Goal: Task Accomplishment & Management: Use online tool/utility

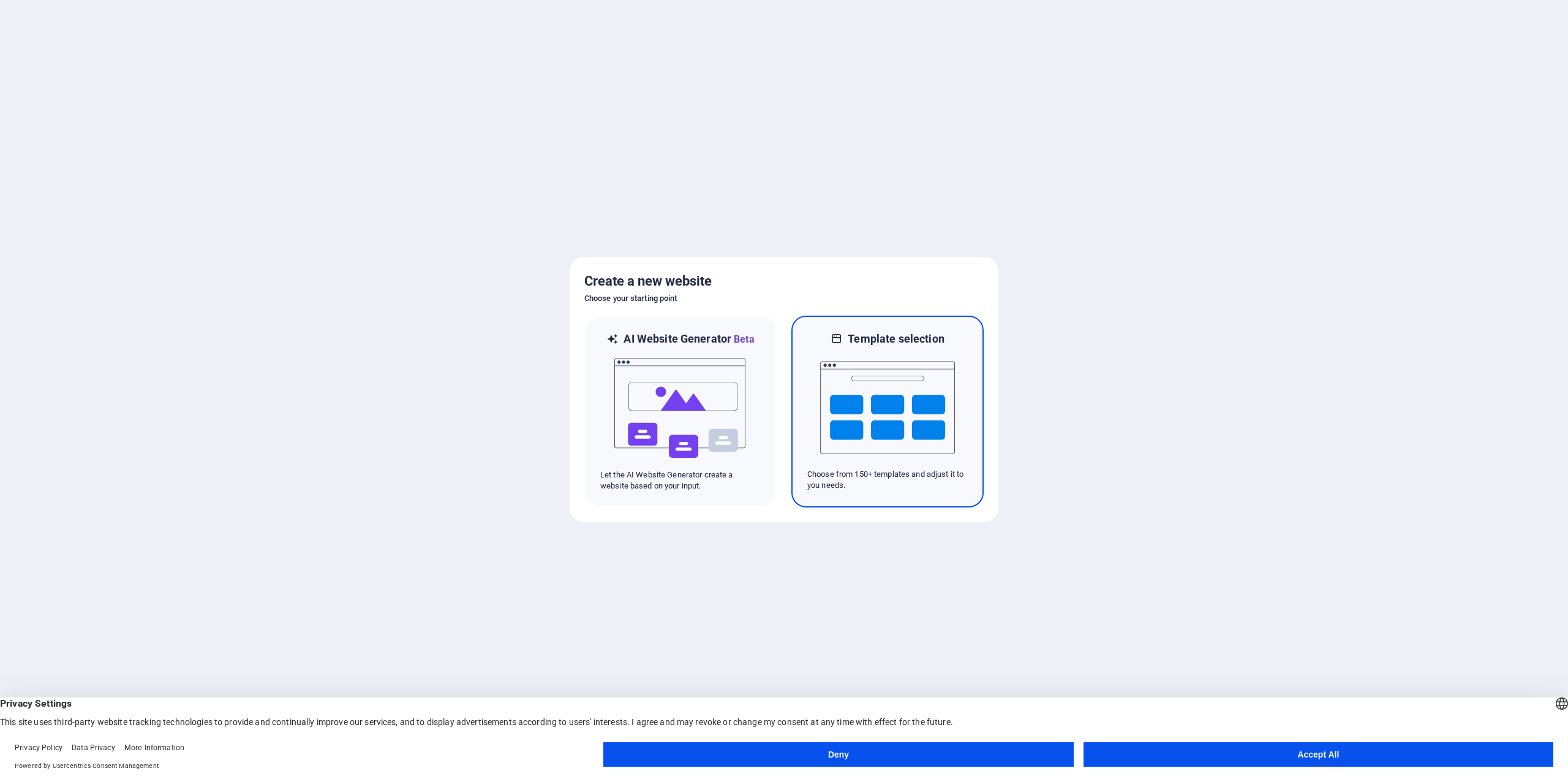
click at [865, 399] on img at bounding box center [888, 407] width 135 height 122
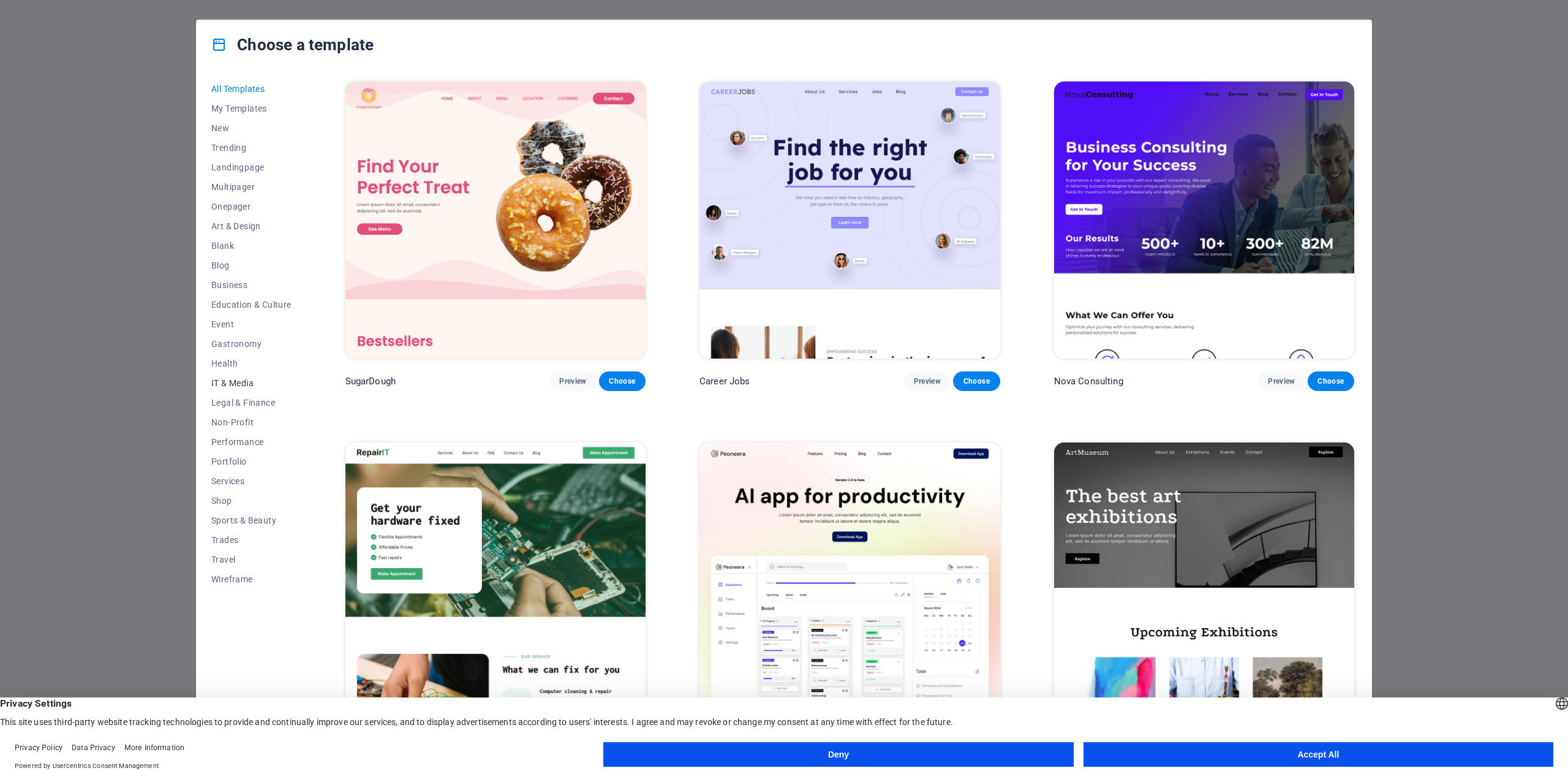
click at [218, 375] on button "IT & Media" at bounding box center [251, 382] width 80 height 20
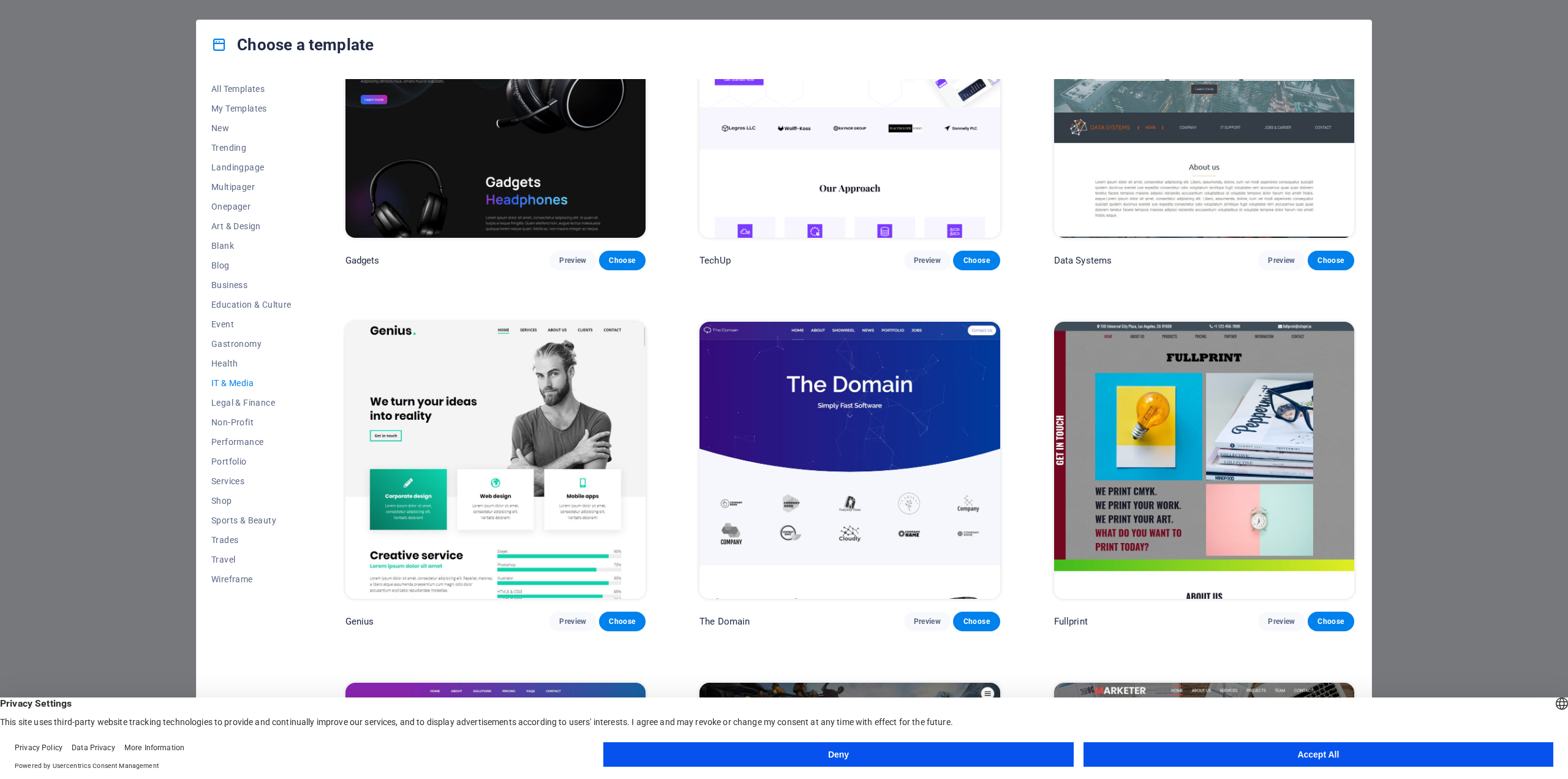
scroll to position [723, 0]
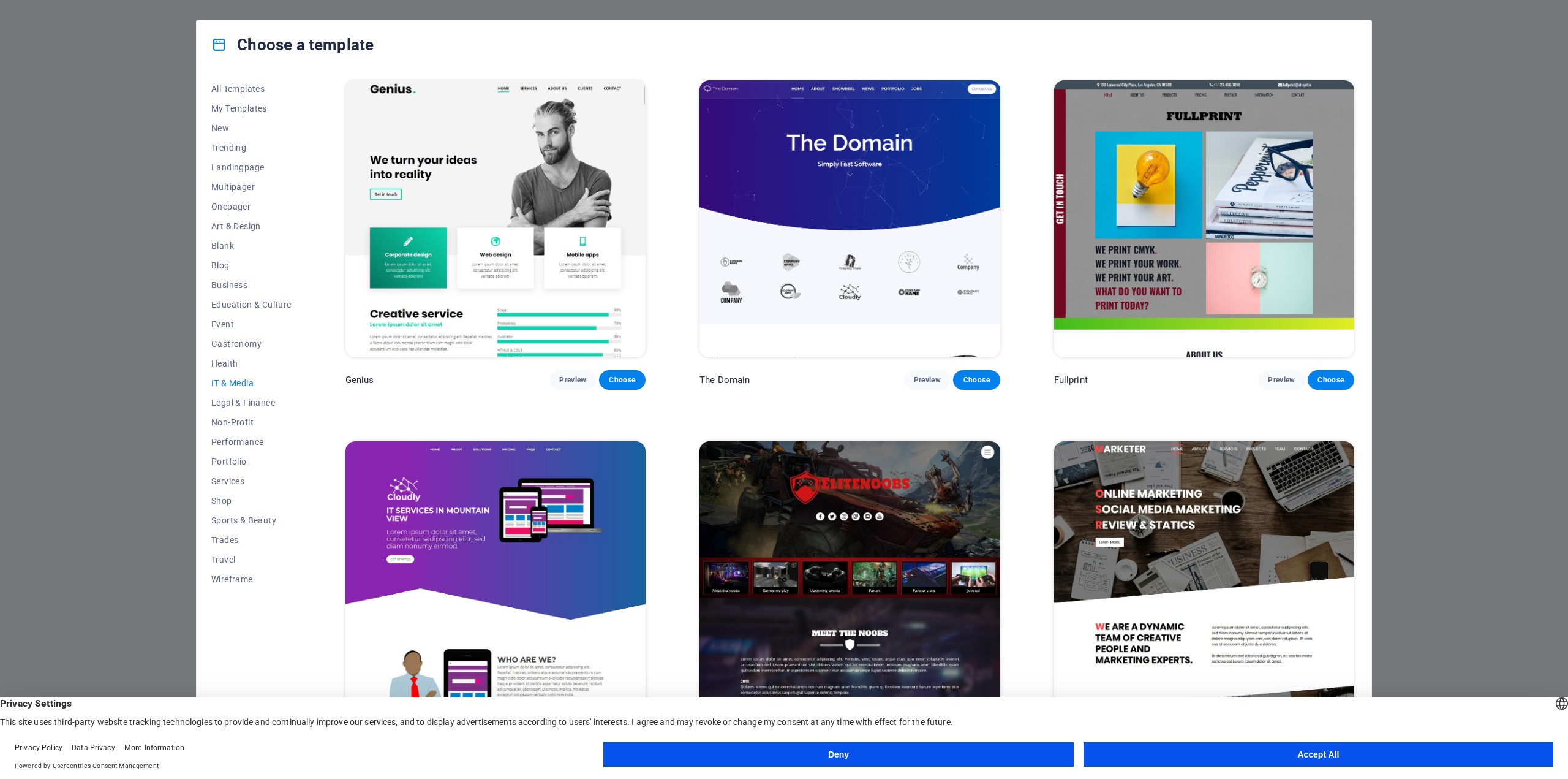
click at [1355, 760] on button "Accept All" at bounding box center [1318, 754] width 470 height 25
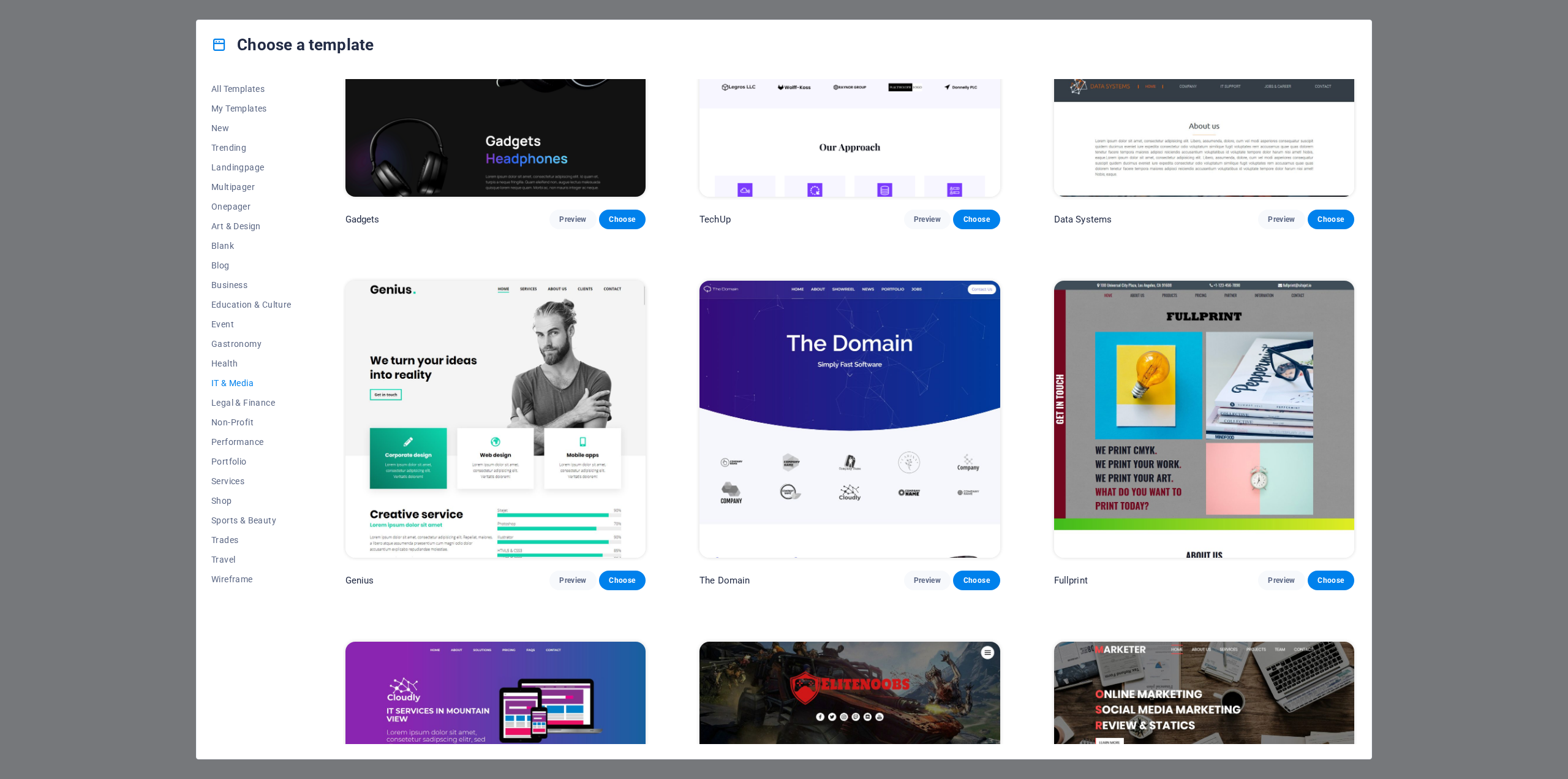
scroll to position [478, 0]
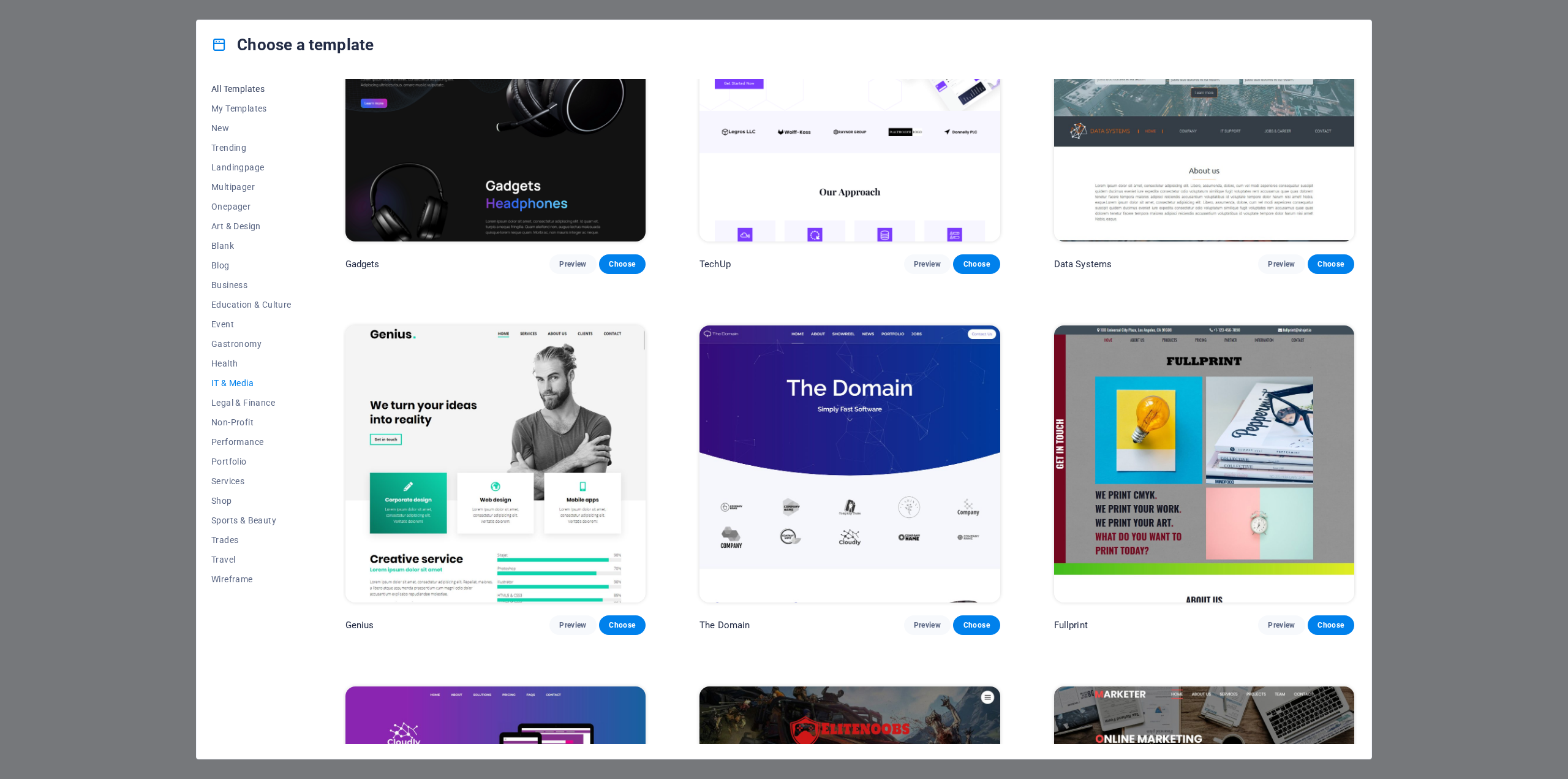
click at [238, 95] on button "All Templates" at bounding box center [251, 89] width 80 height 20
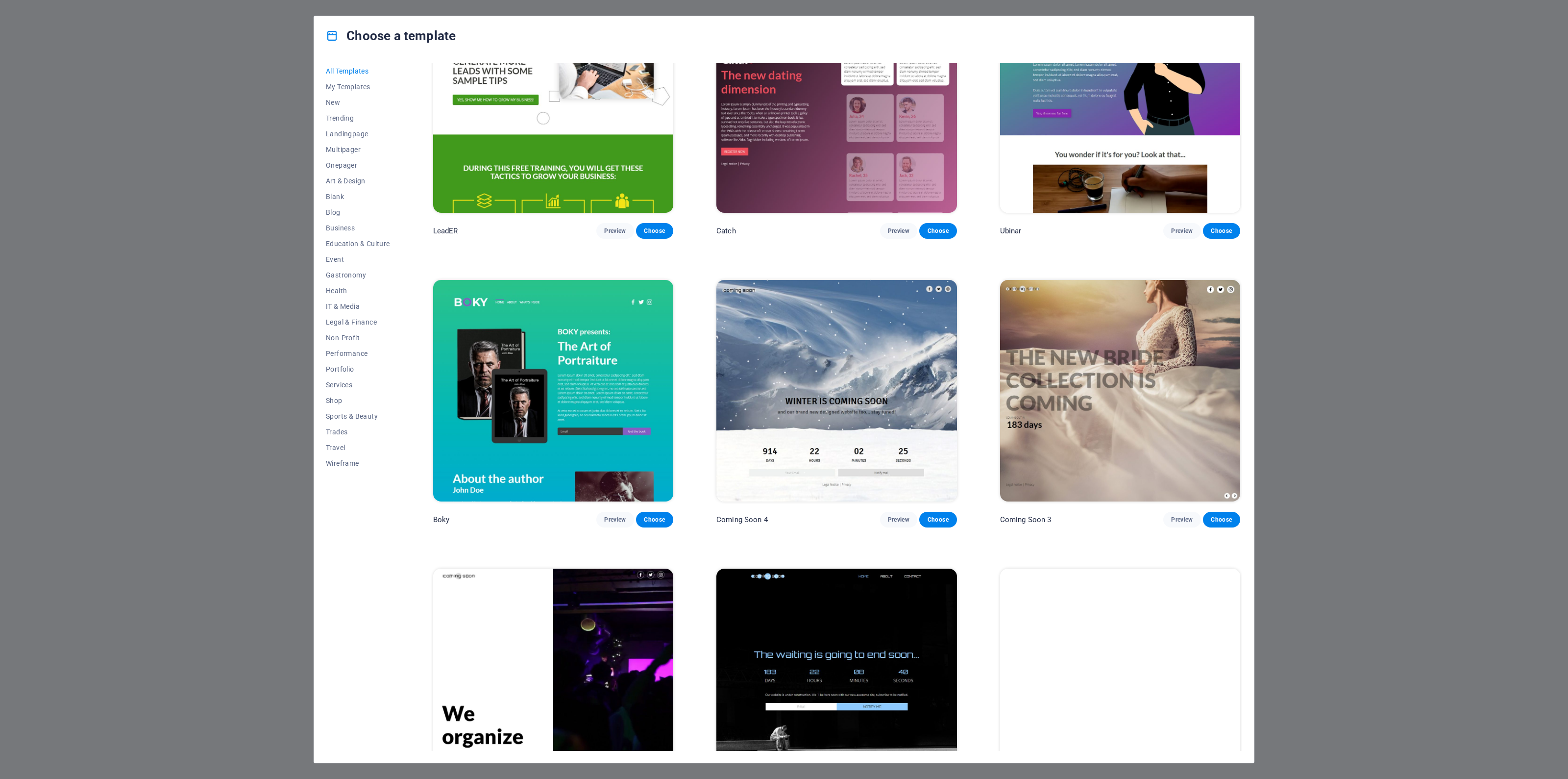
scroll to position [16247, 0]
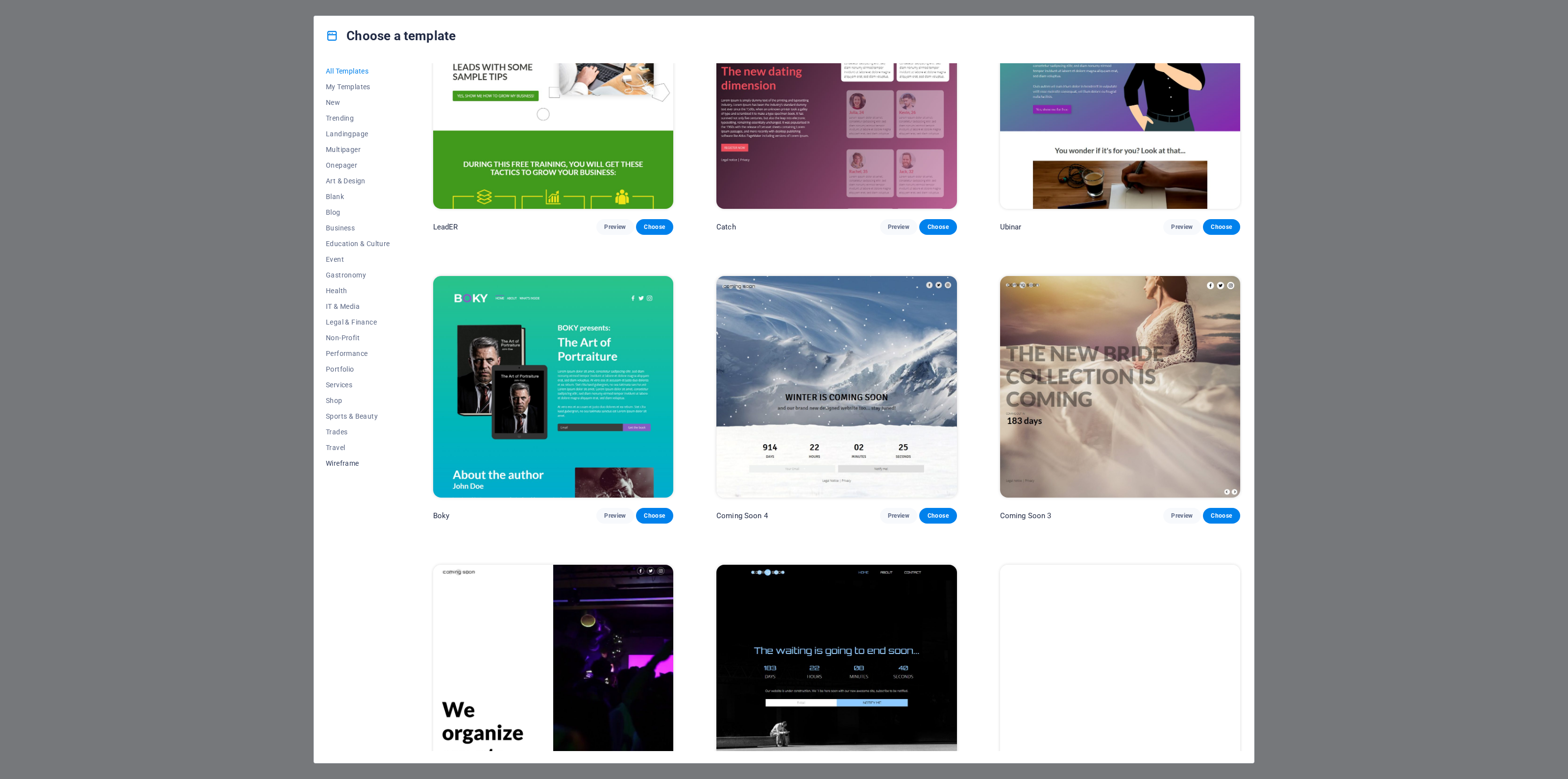
click at [345, 457] on button "Wireframe" at bounding box center [358, 463] width 64 height 16
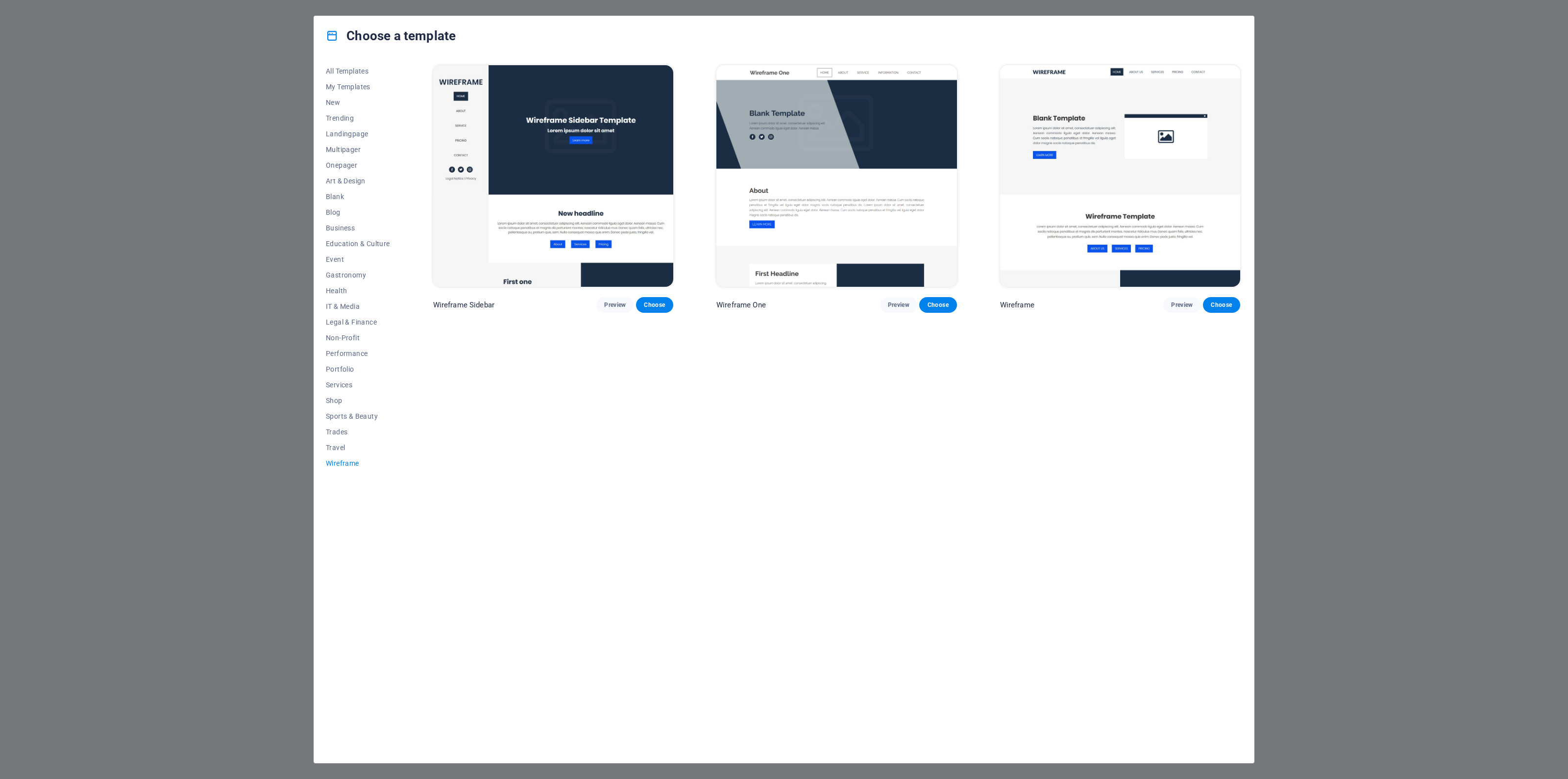
scroll to position [0, 0]
click at [898, 302] on span "Preview" at bounding box center [899, 305] width 22 height 8
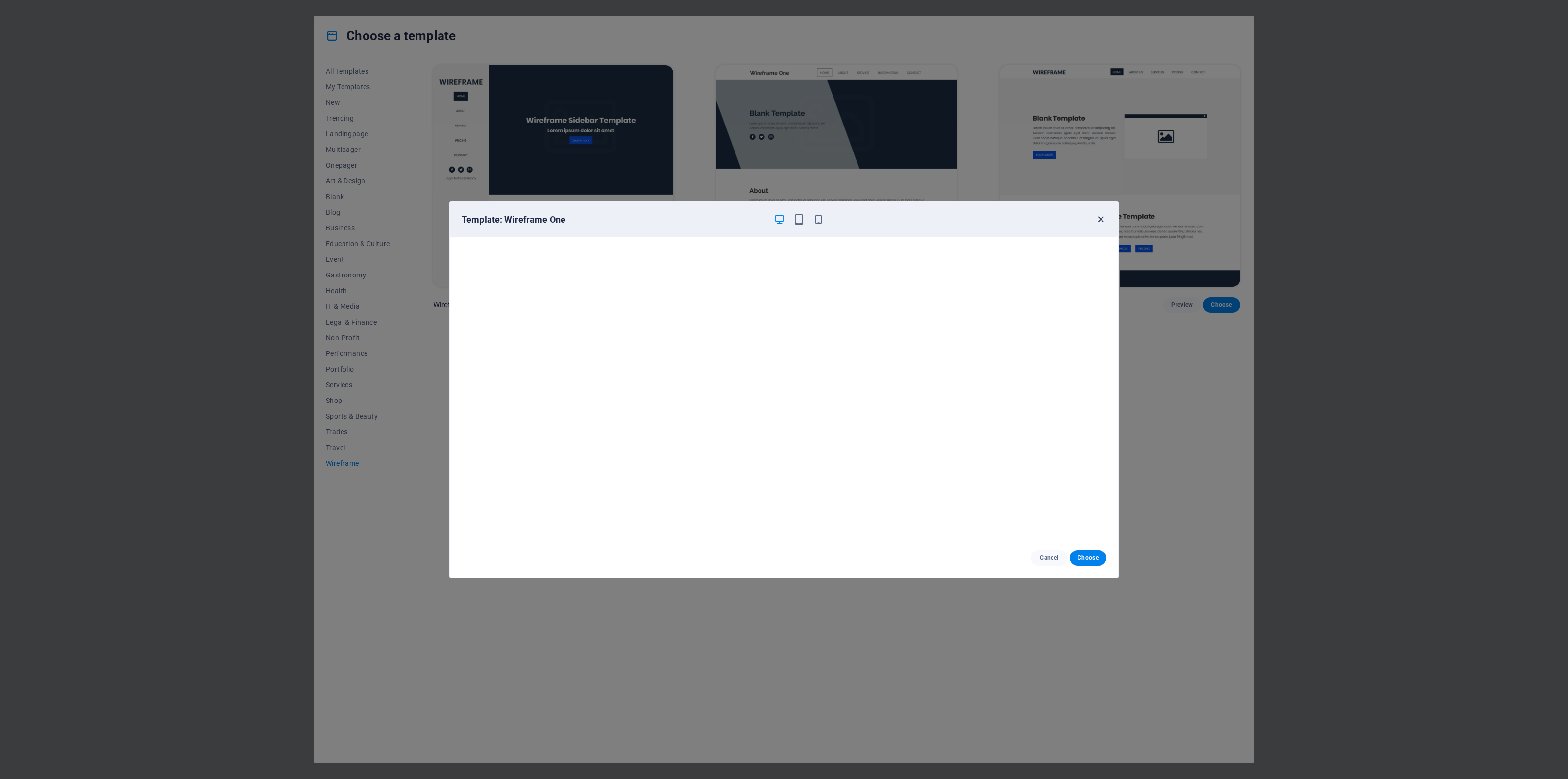
click at [1102, 222] on icon "button" at bounding box center [1101, 220] width 11 height 11
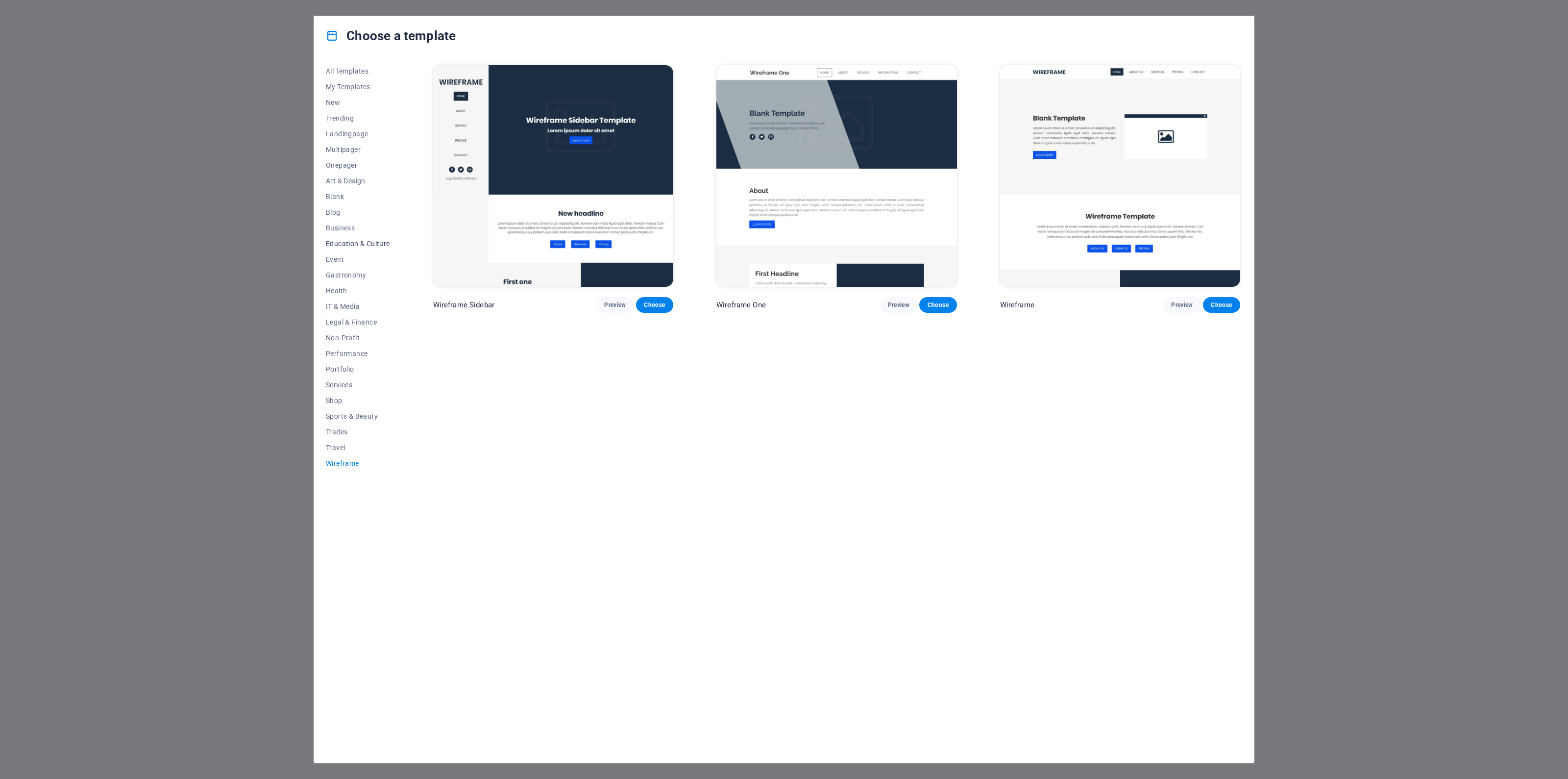
click at [361, 243] on span "Education & Culture" at bounding box center [358, 244] width 64 height 8
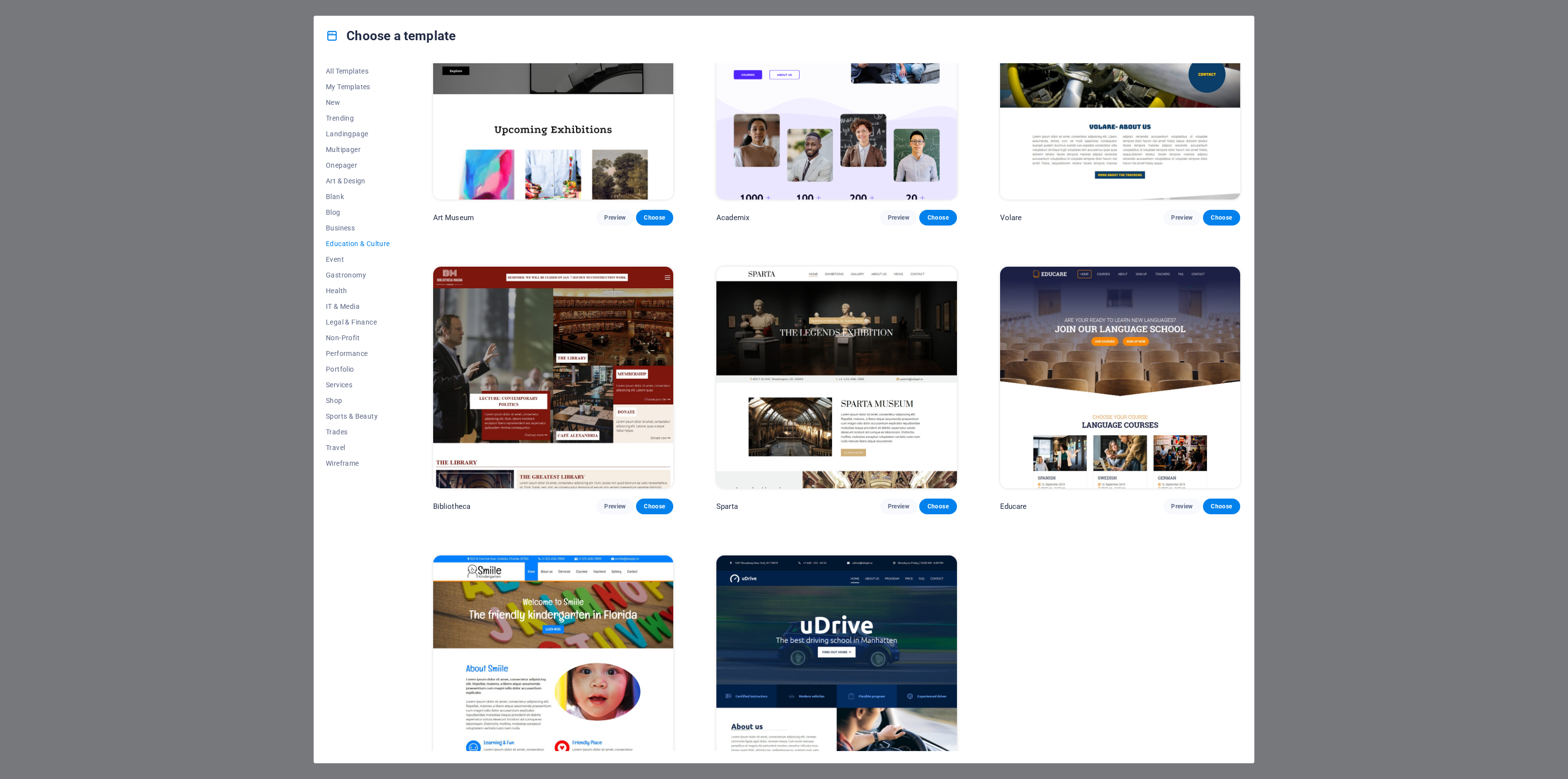
scroll to position [135, 0]
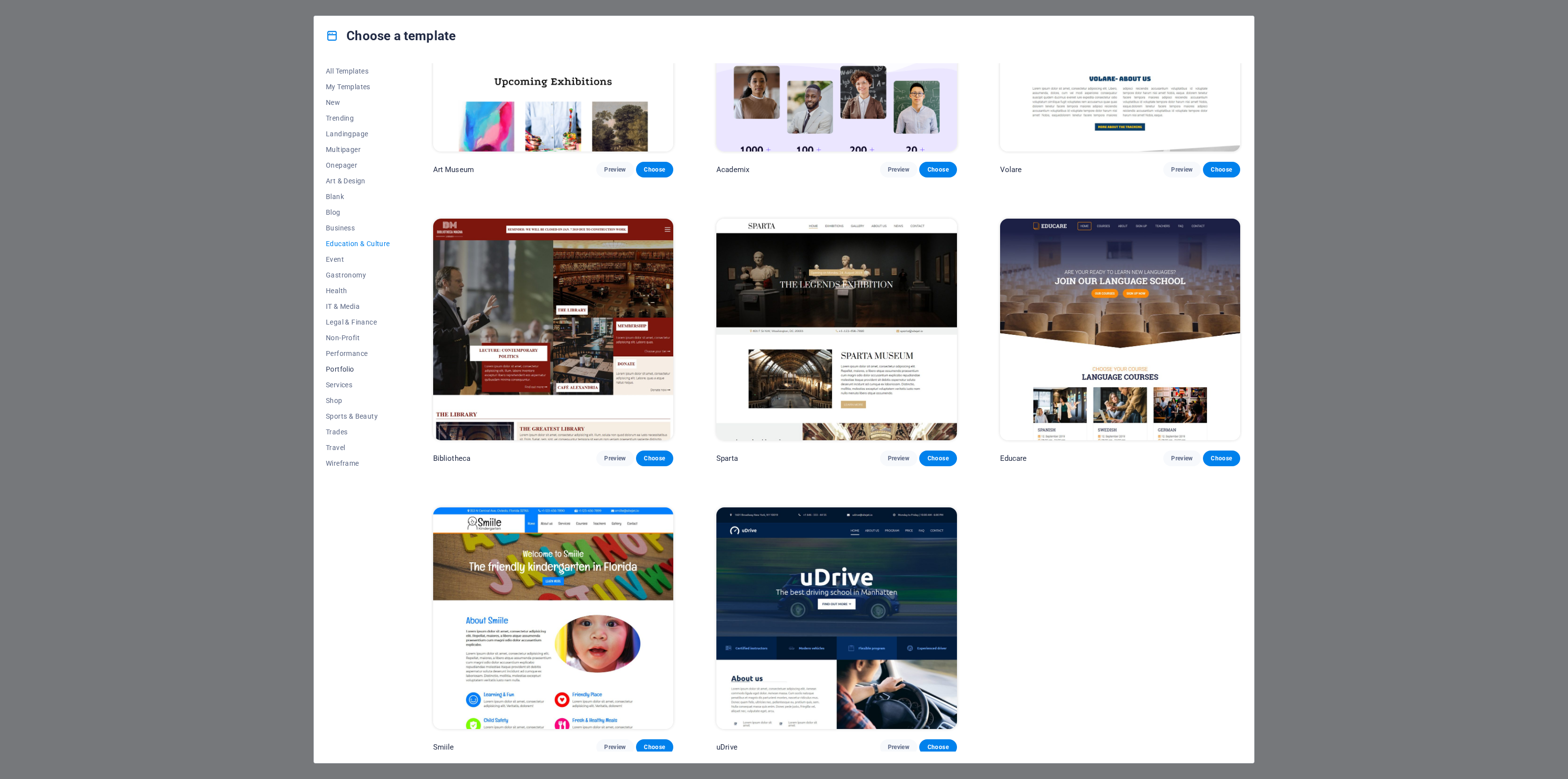
click at [341, 371] on span "Portfolio" at bounding box center [358, 369] width 64 height 8
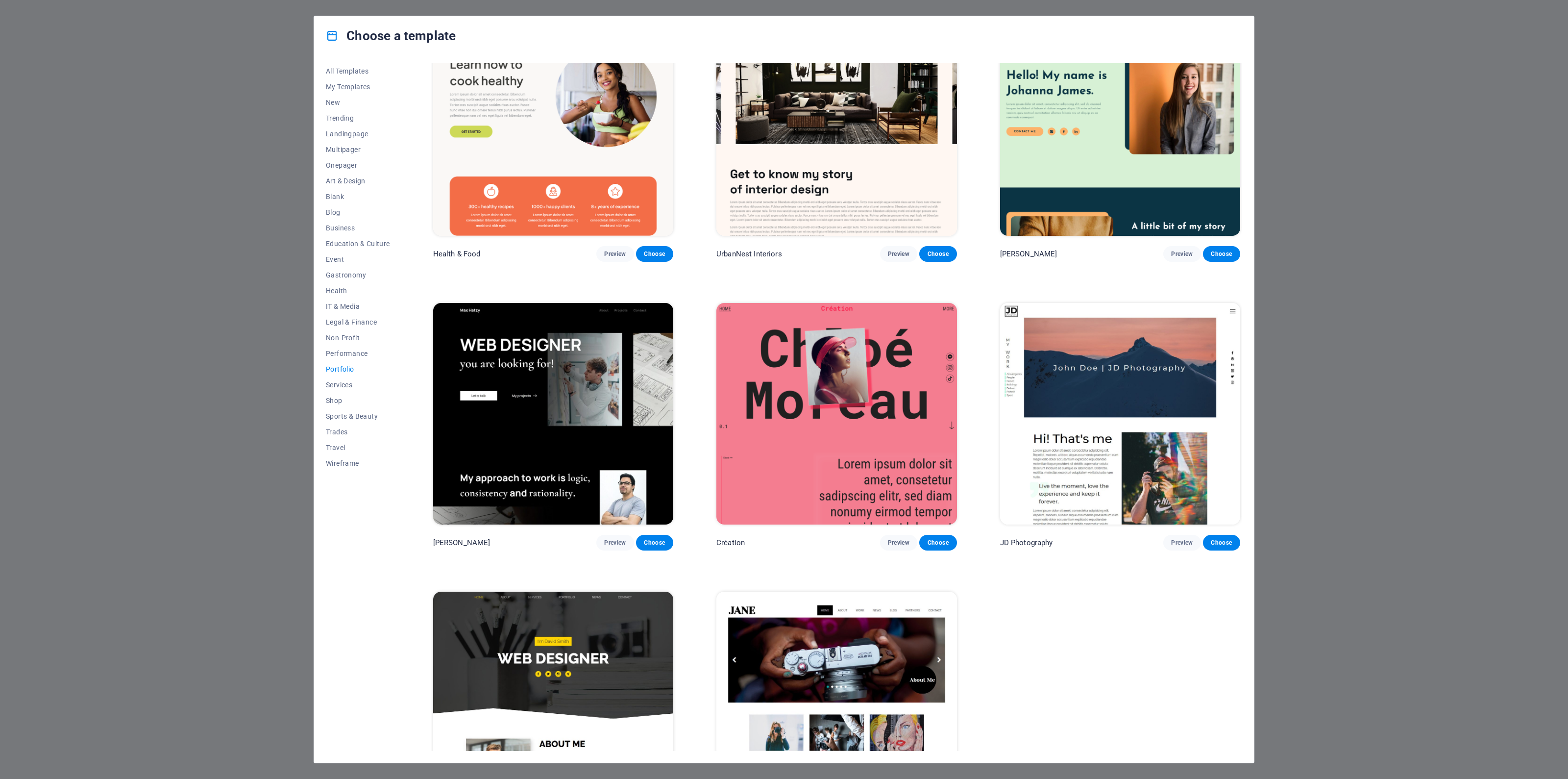
scroll to position [0, 0]
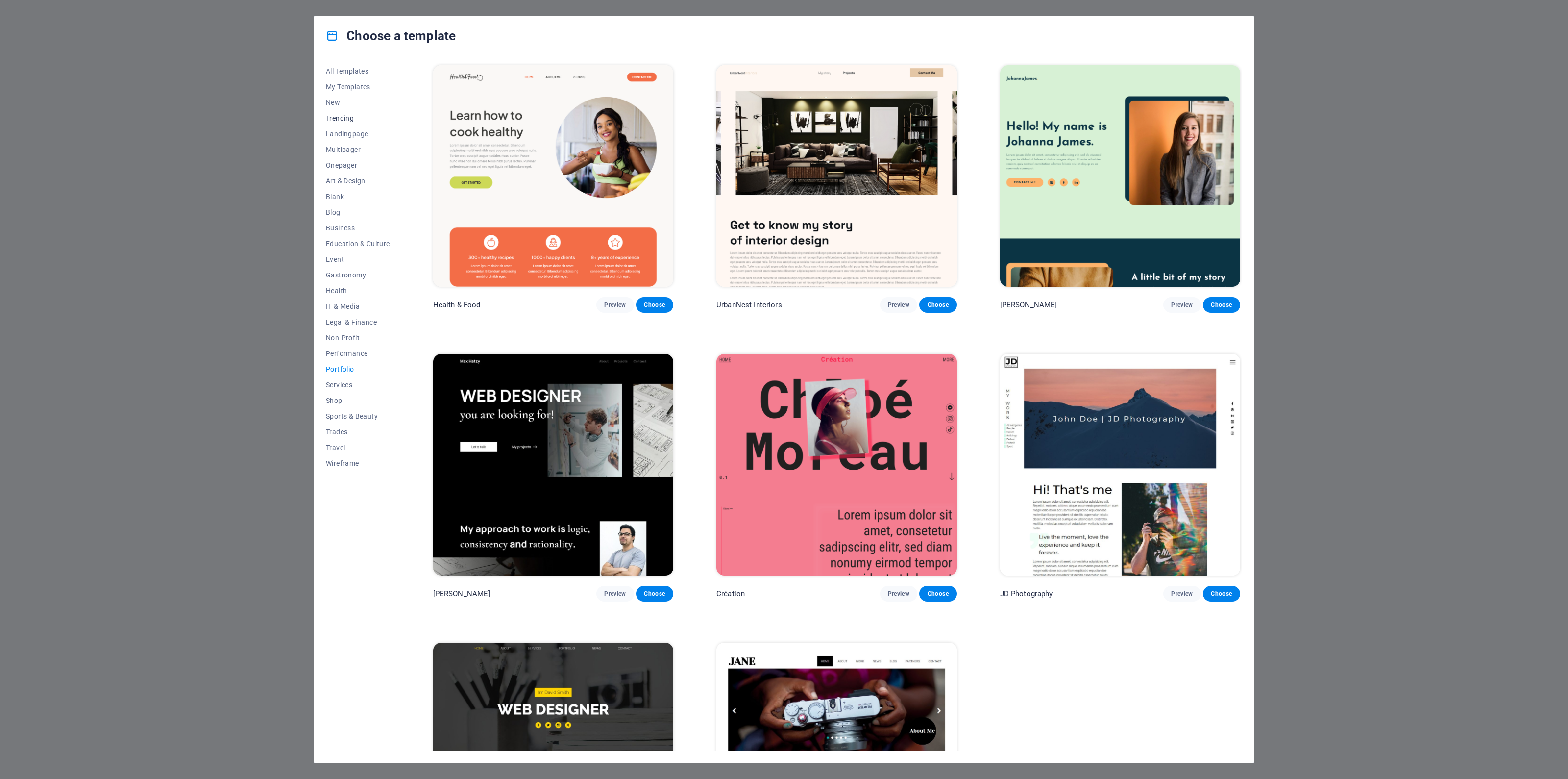
click at [345, 117] on span "Trending" at bounding box center [358, 118] width 64 height 8
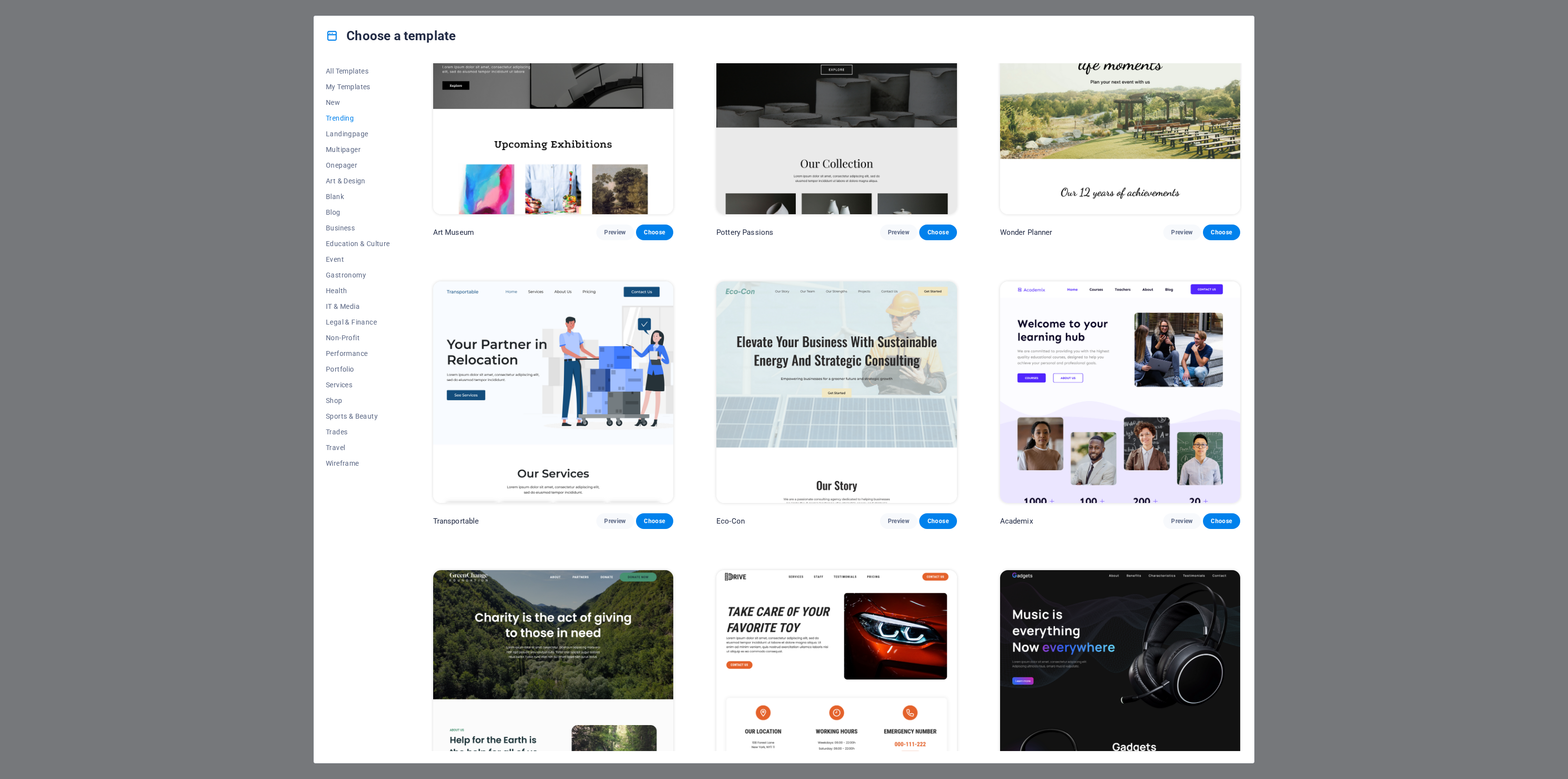
scroll to position [998, 0]
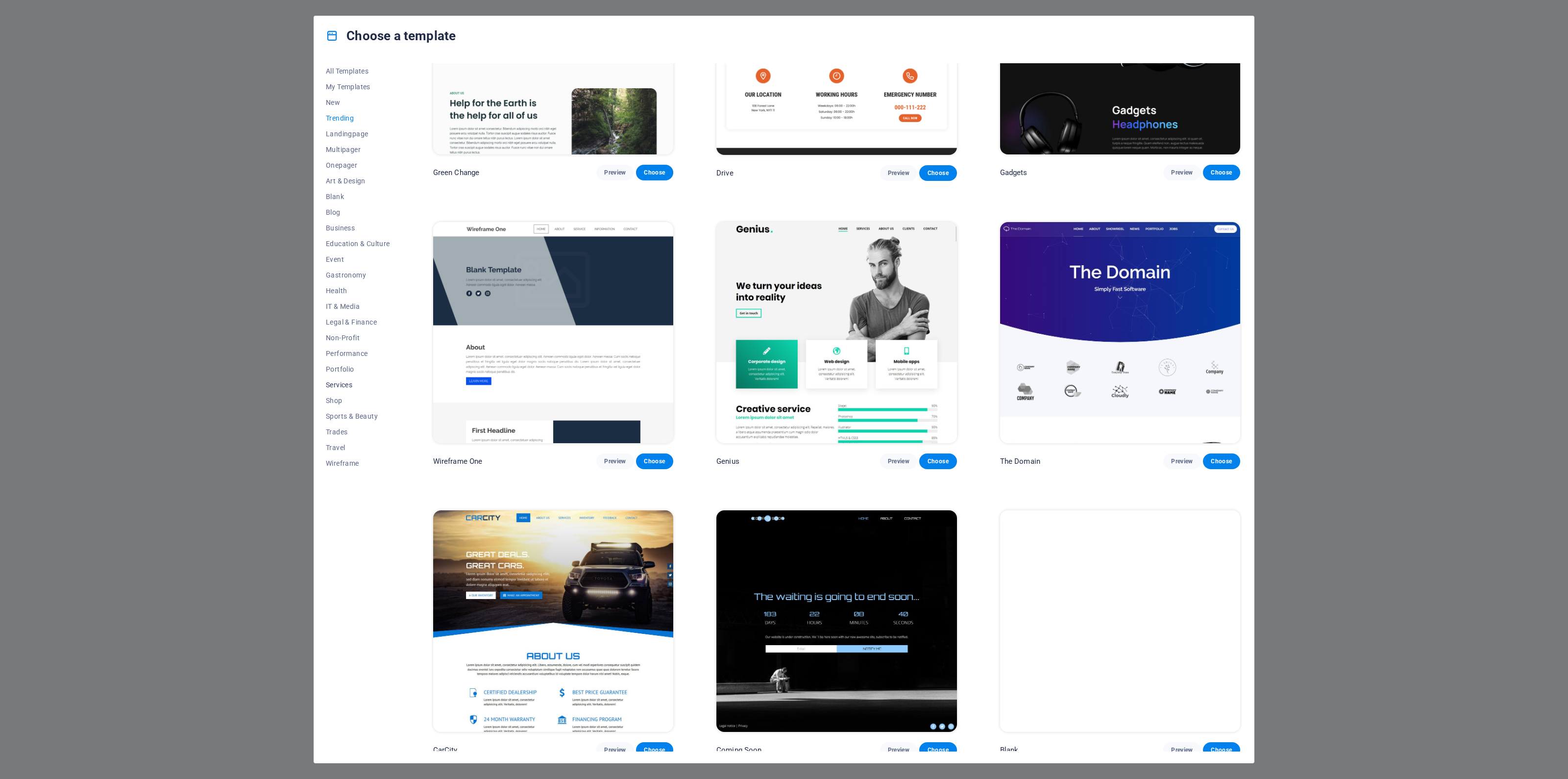
click at [333, 382] on span "Services" at bounding box center [358, 385] width 64 height 8
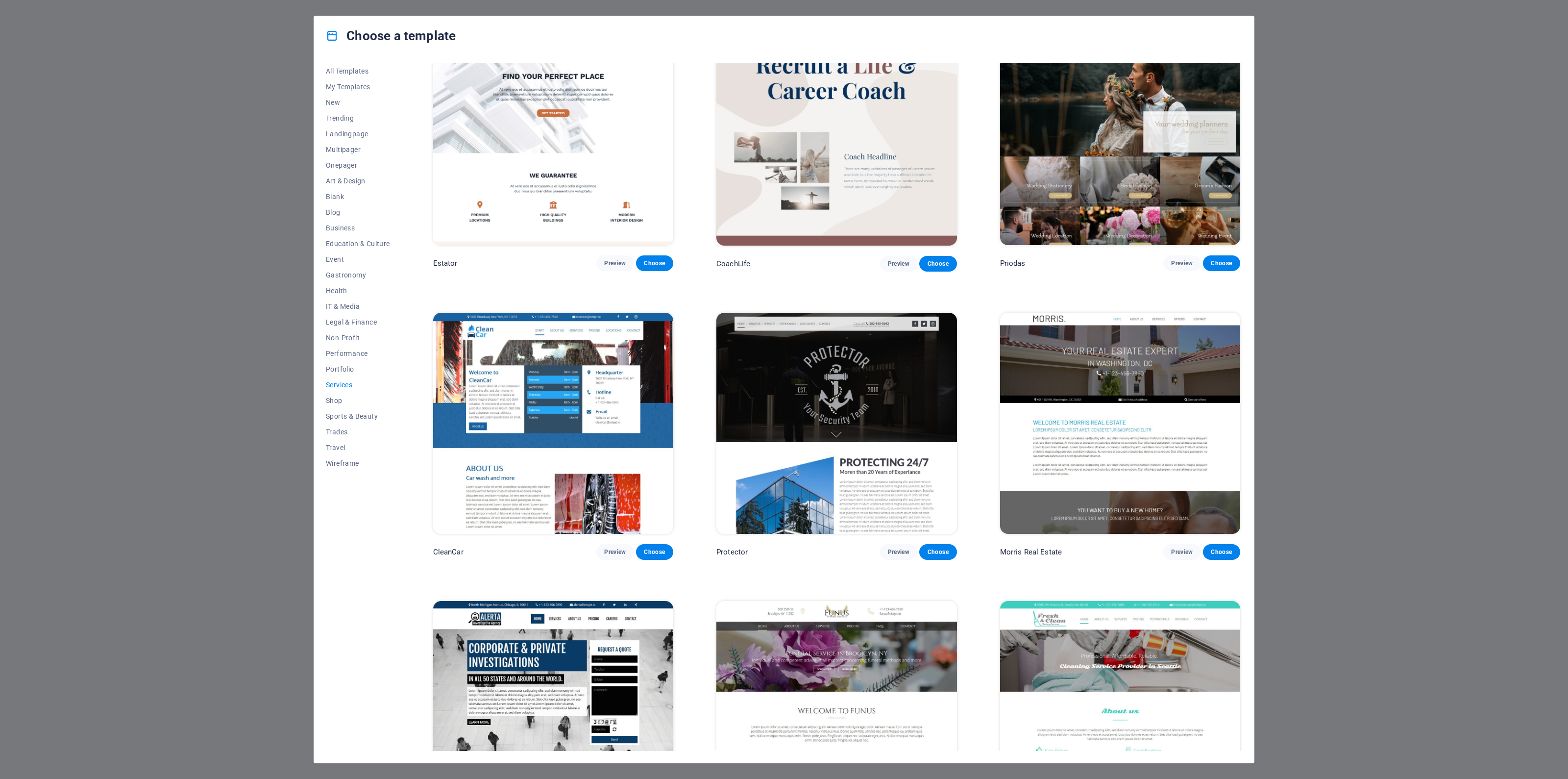
scroll to position [919, 0]
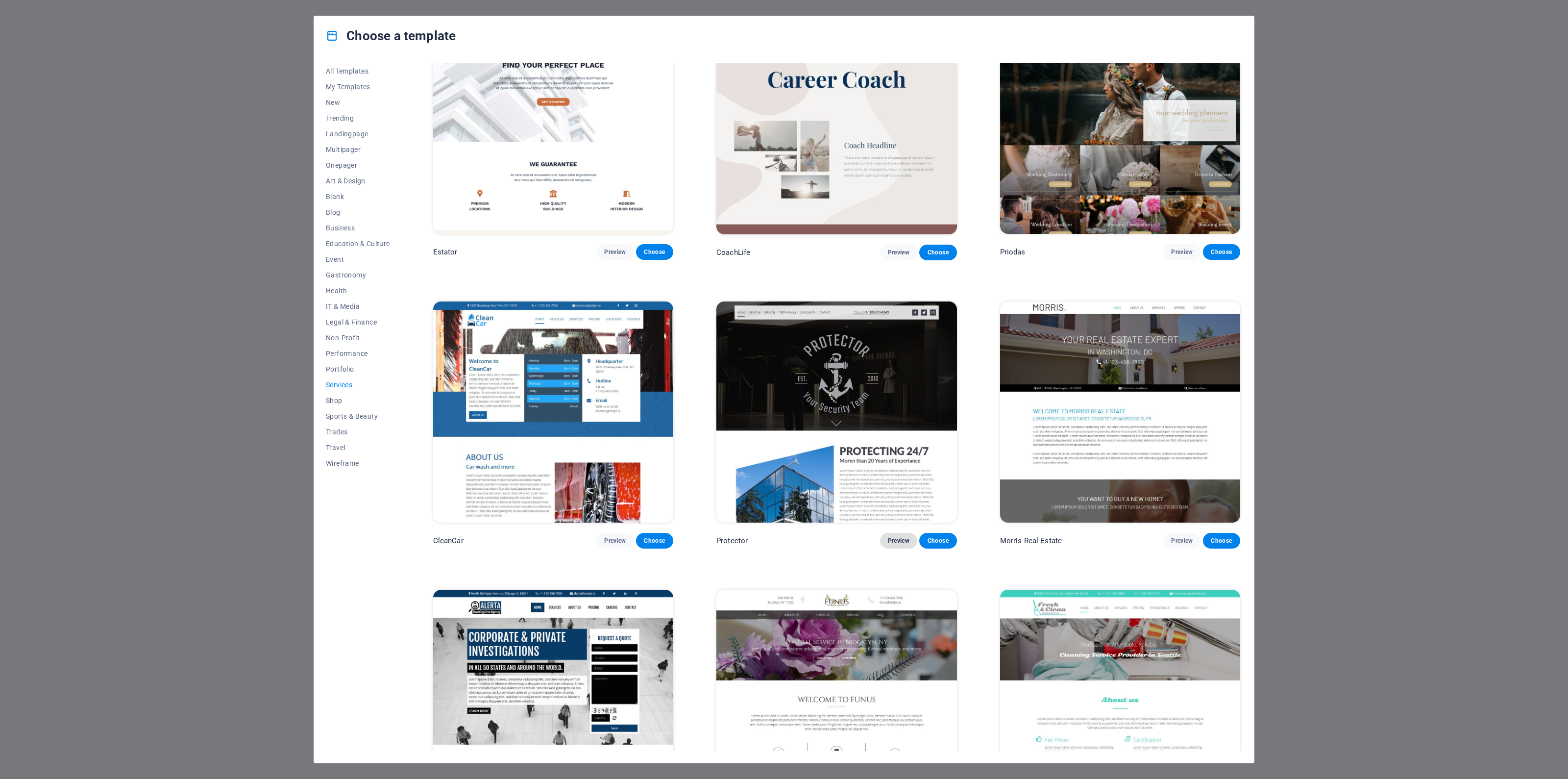
click at [892, 537] on span "Preview" at bounding box center [899, 541] width 22 height 8
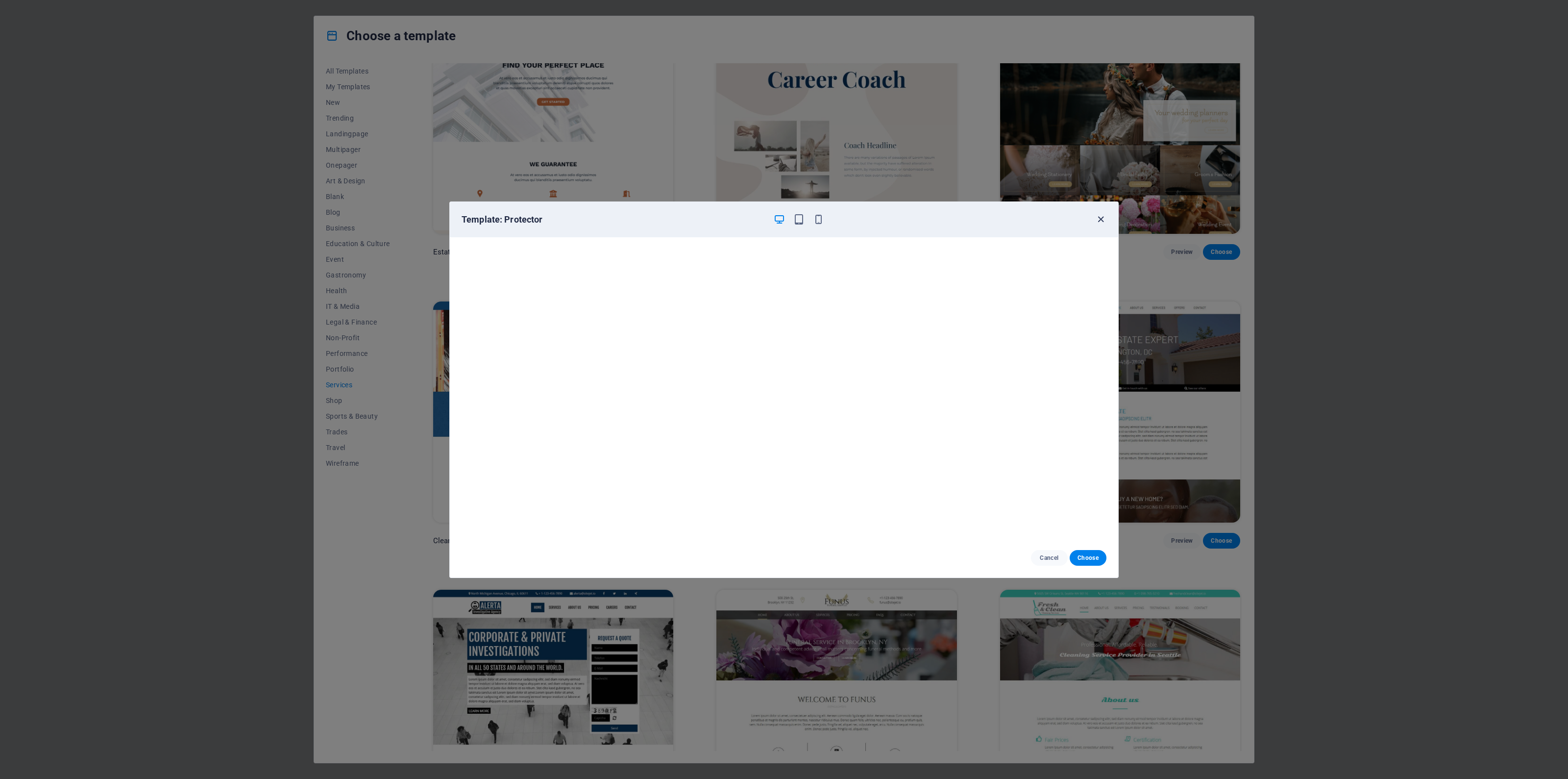
click at [1101, 218] on icon "button" at bounding box center [1101, 220] width 11 height 11
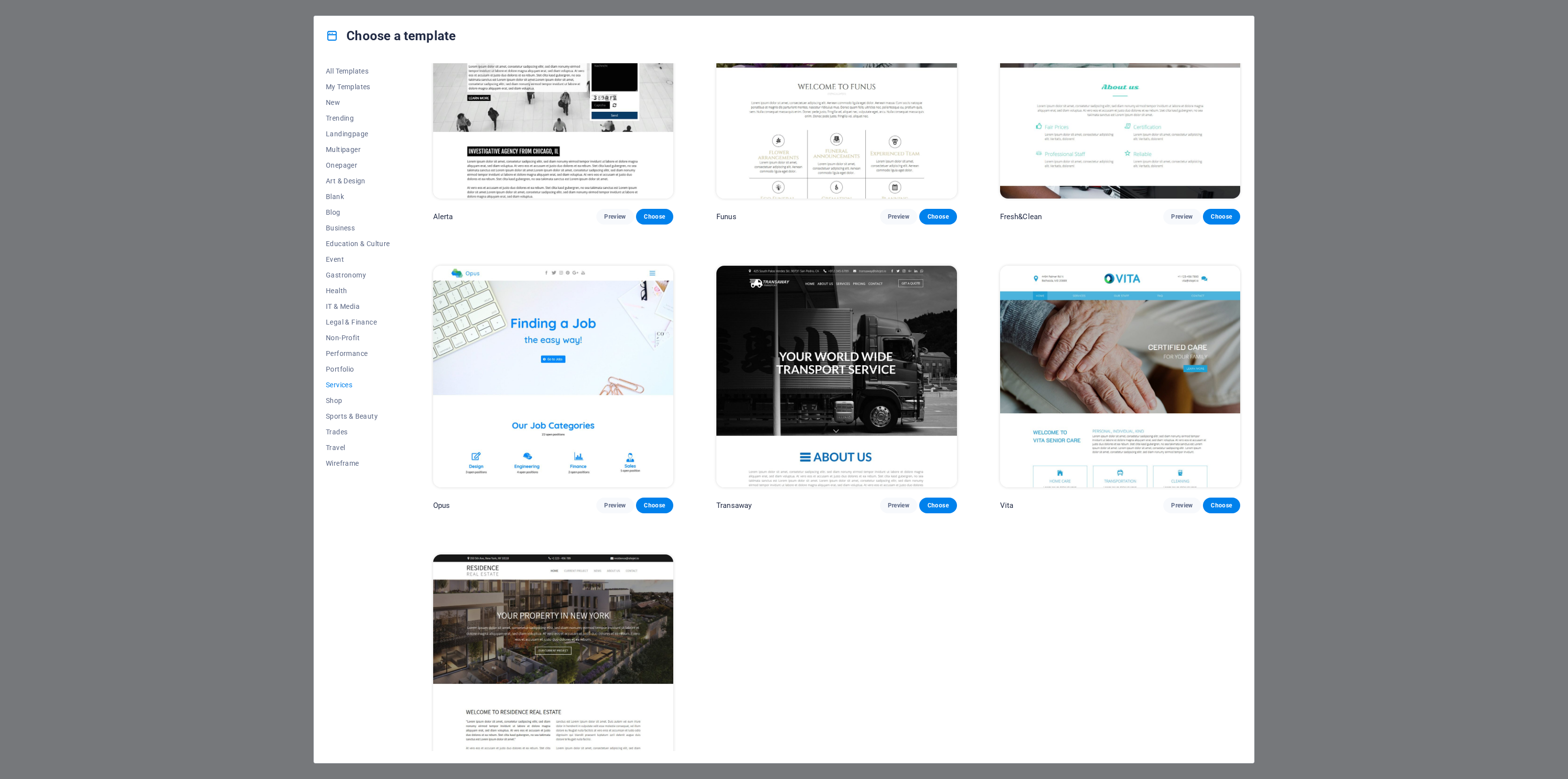
scroll to position [1574, 0]
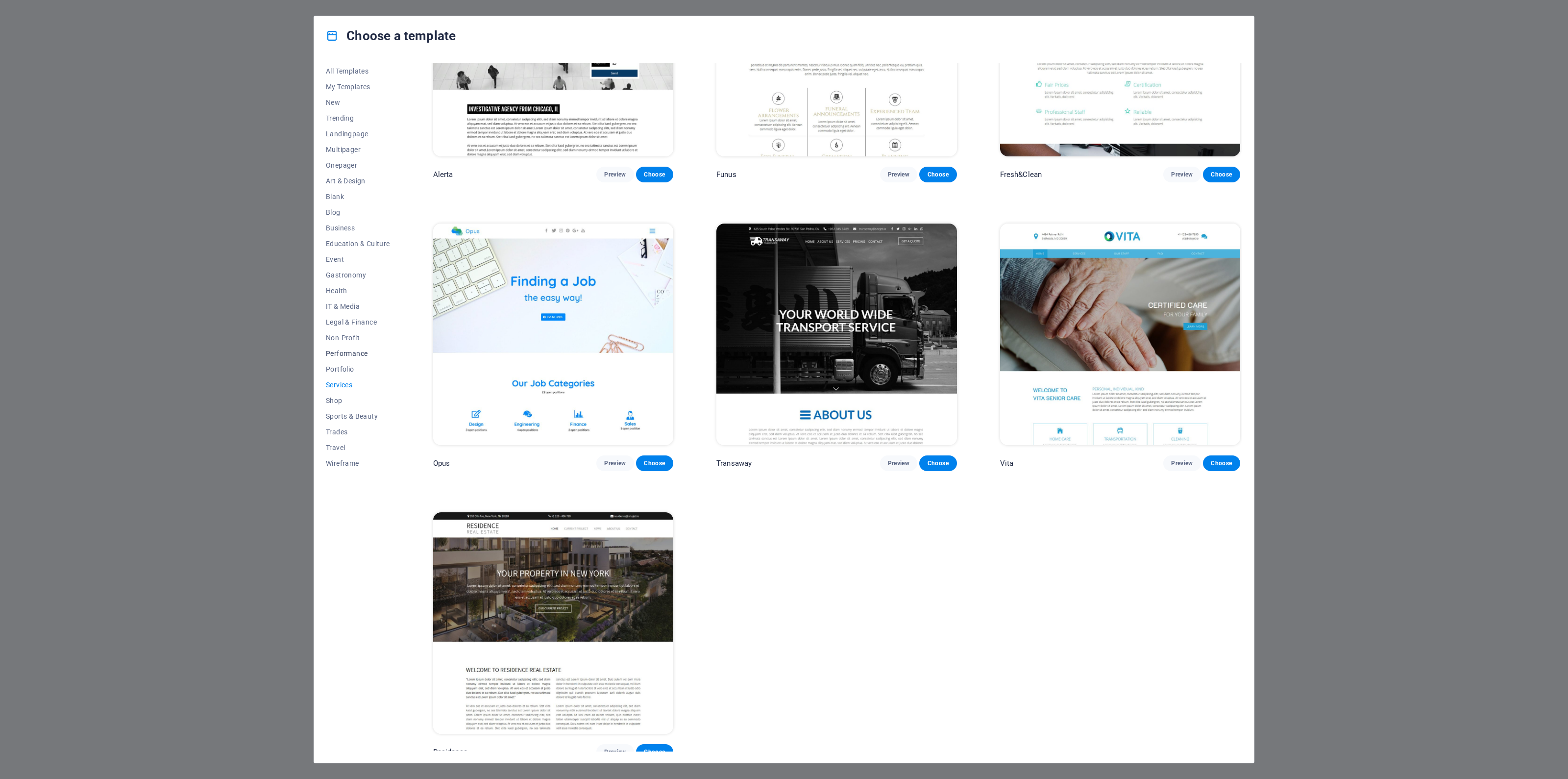
click at [350, 351] on span "Performance" at bounding box center [358, 354] width 64 height 8
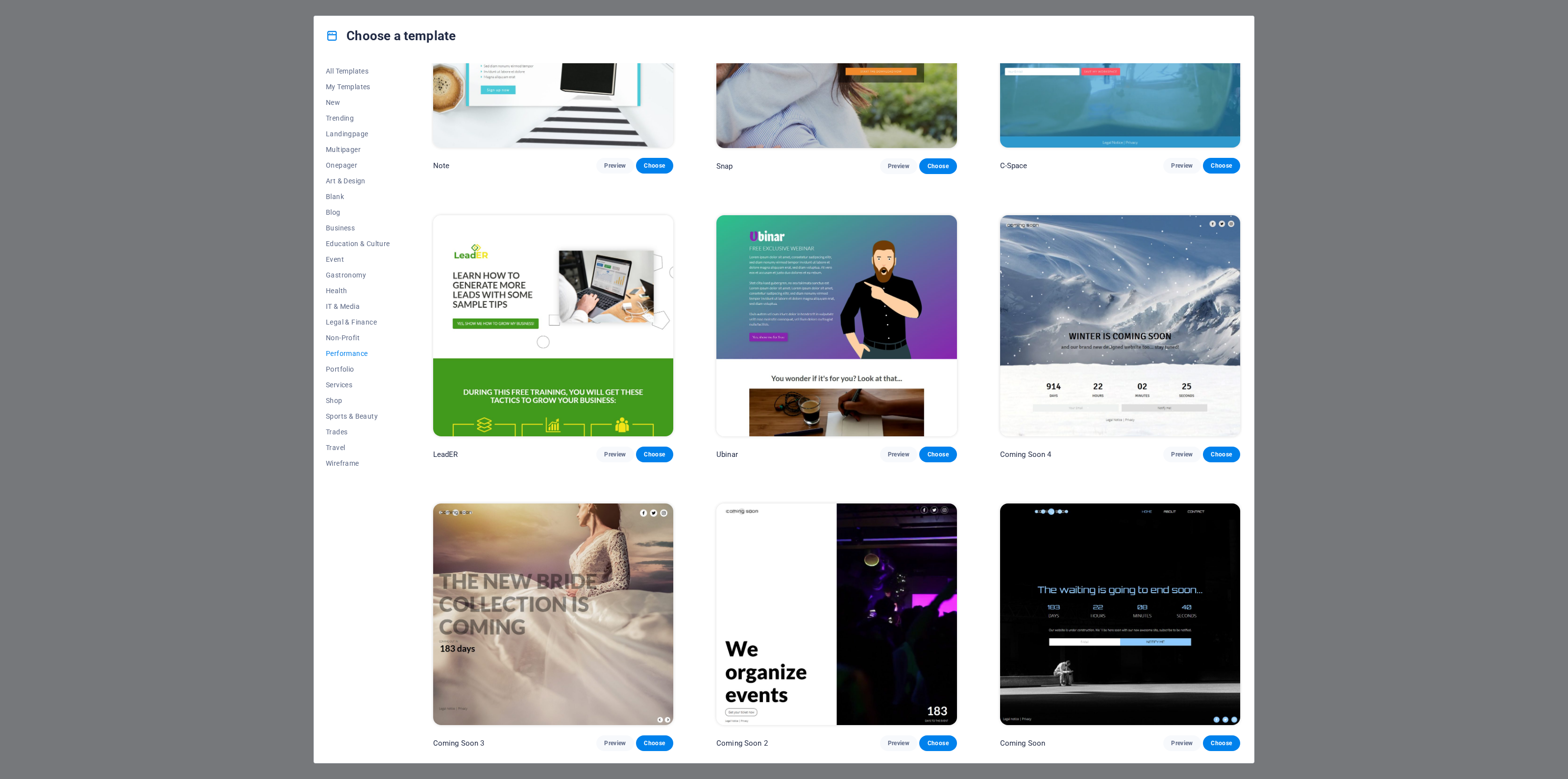
scroll to position [0, 0]
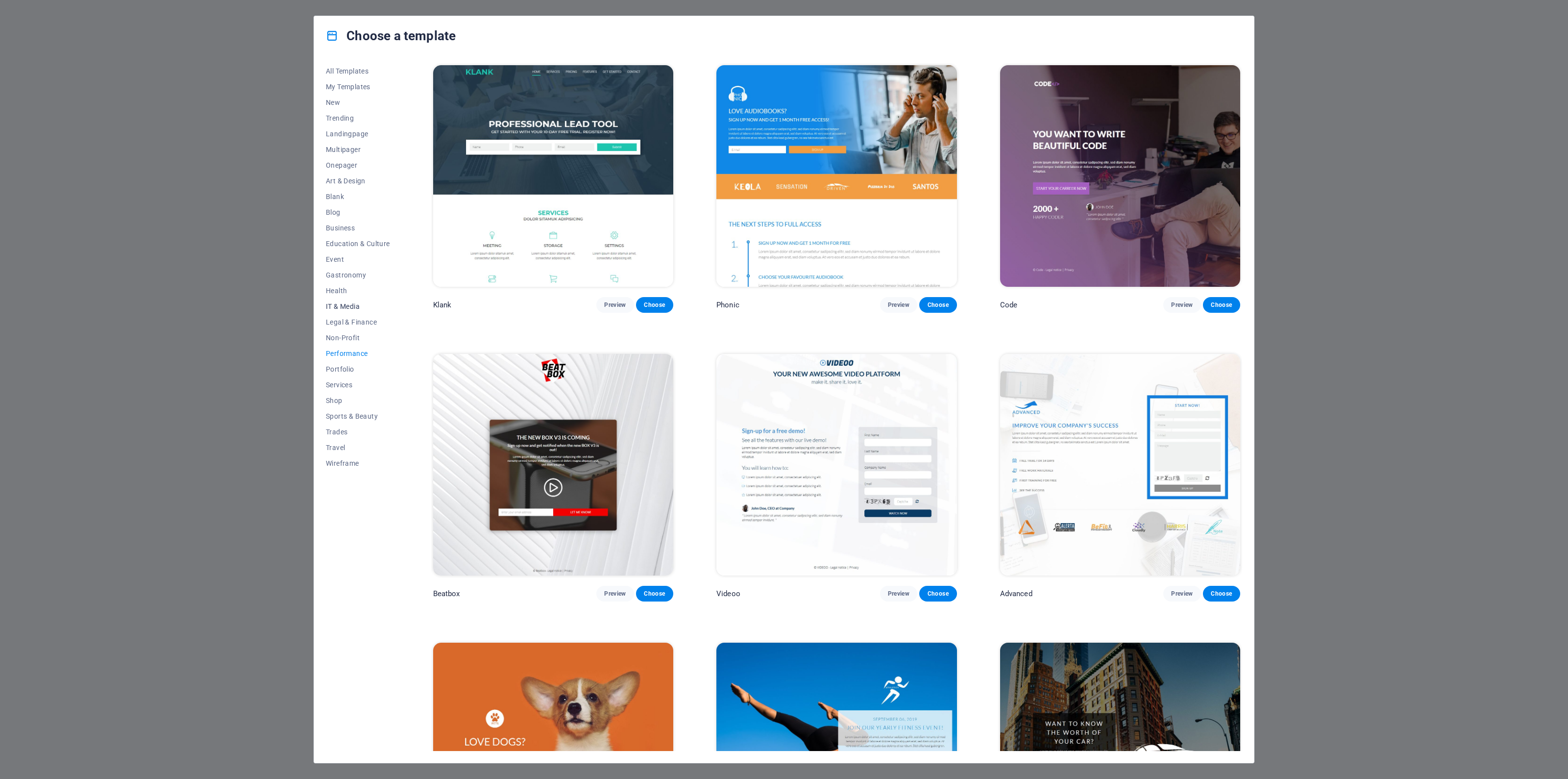
click at [348, 306] on span "IT & Media" at bounding box center [358, 307] width 64 height 8
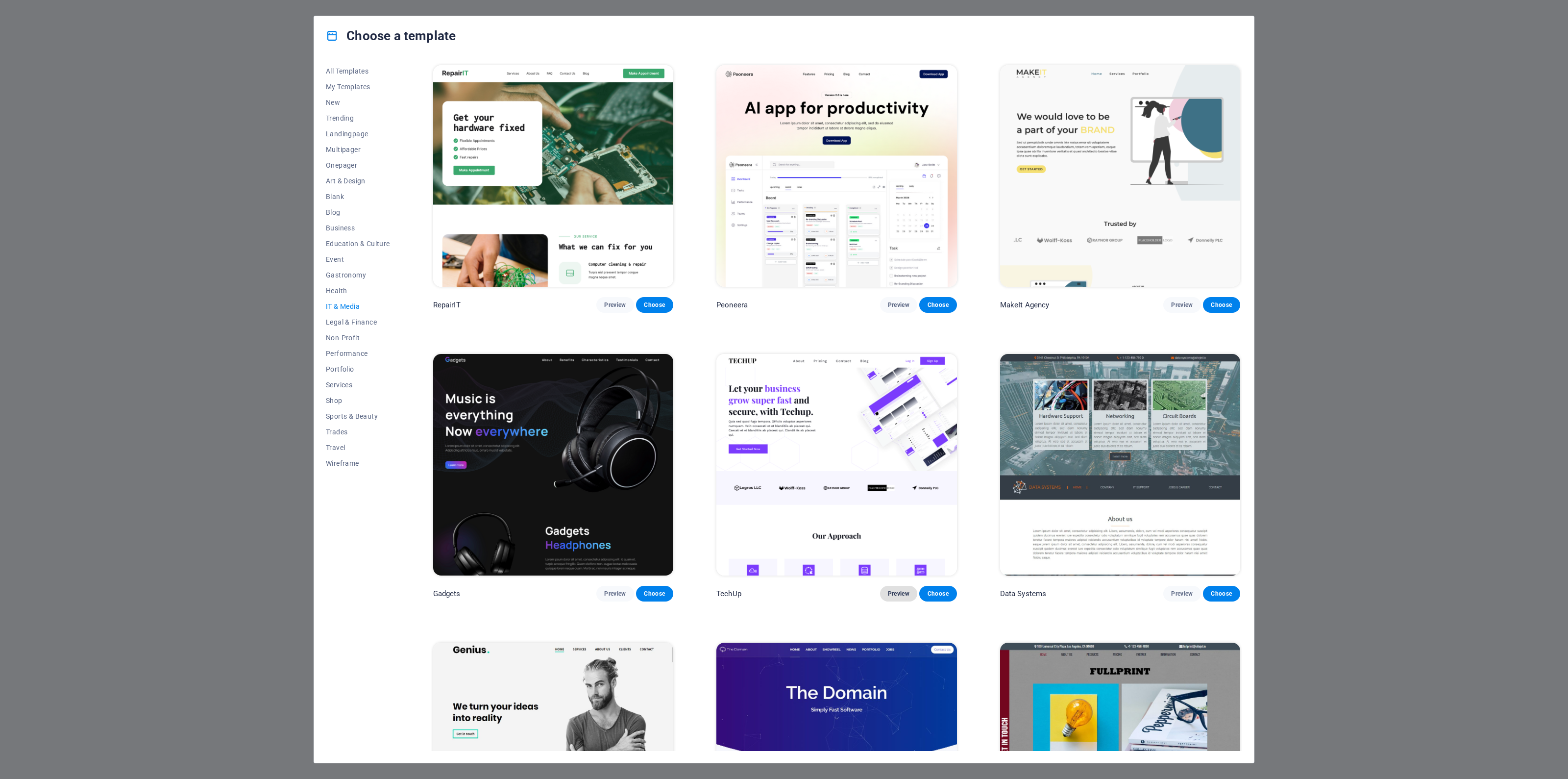
click at [890, 592] on span "Preview" at bounding box center [899, 594] width 22 height 8
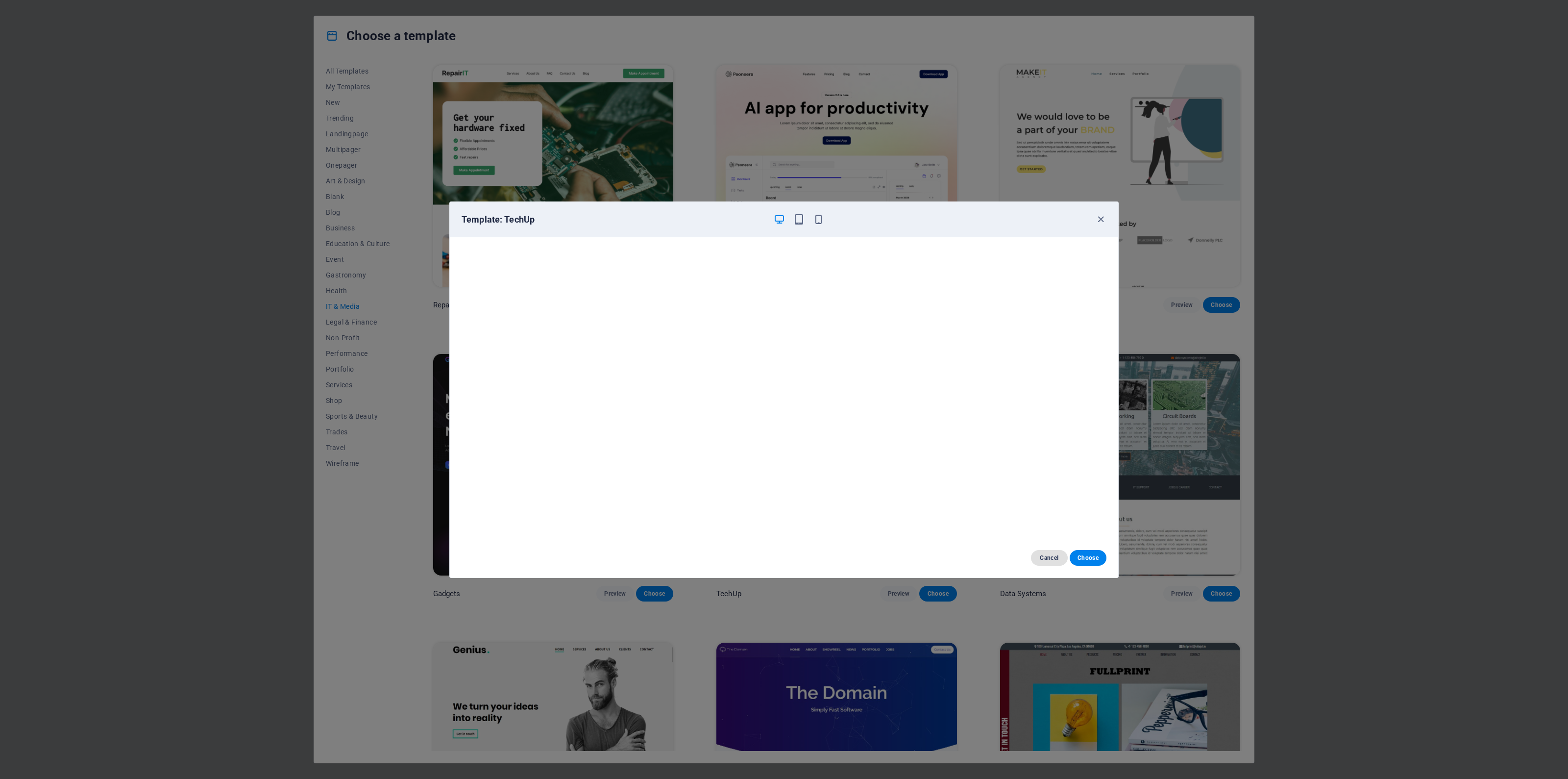
click at [1048, 552] on button "Cancel" at bounding box center [1050, 558] width 37 height 16
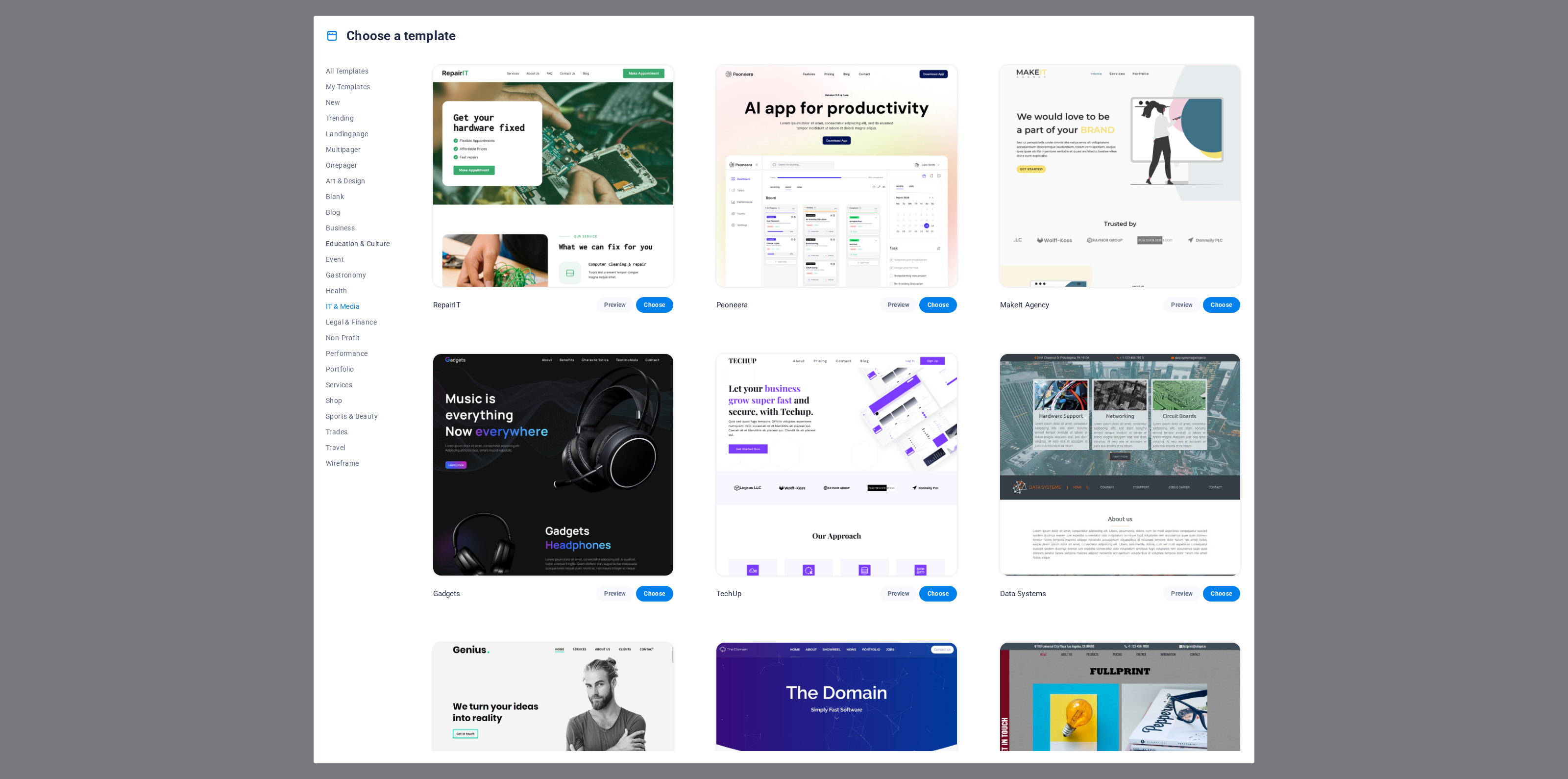
click at [342, 236] on button "Education & Culture" at bounding box center [358, 243] width 64 height 16
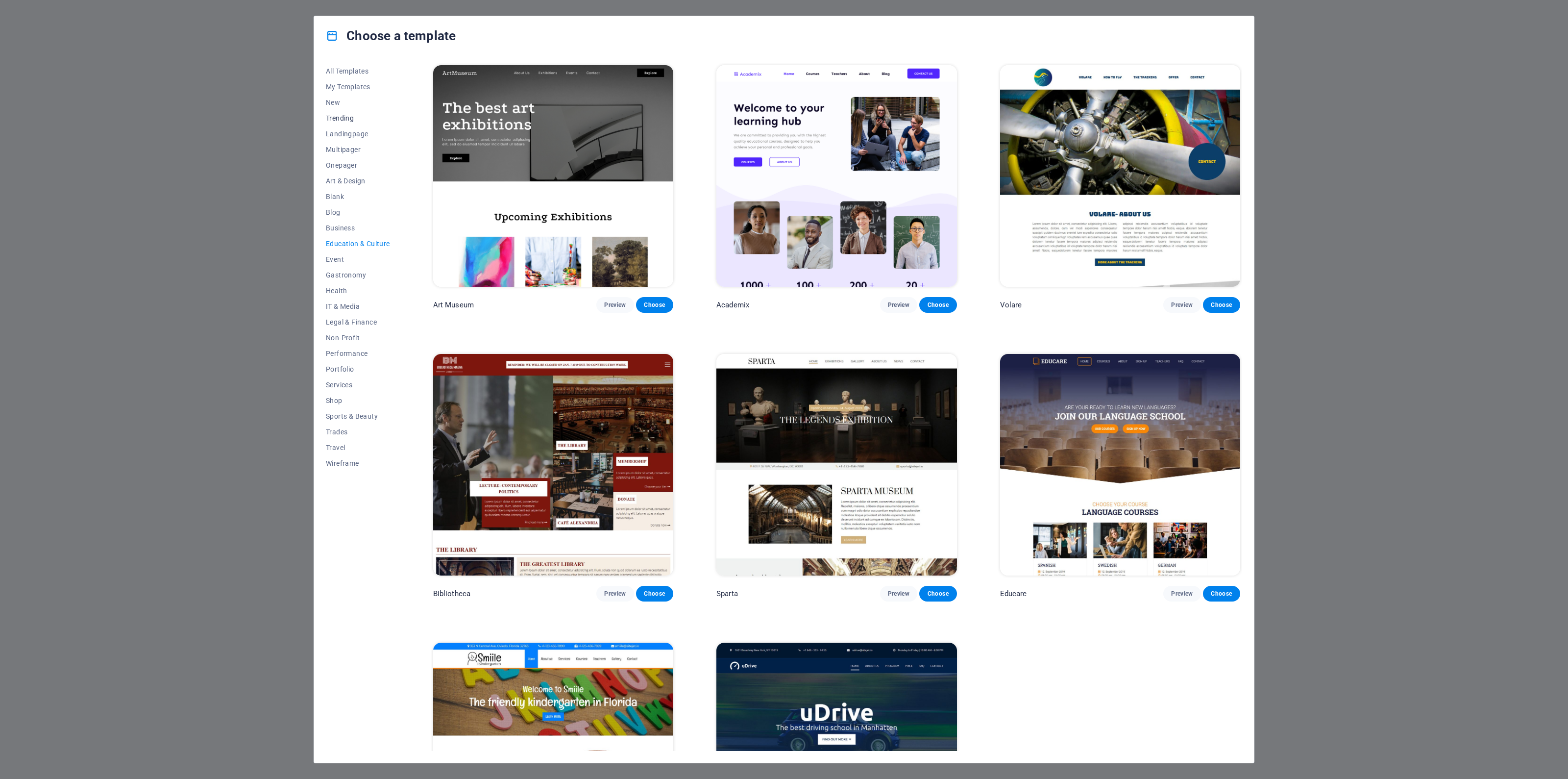
click at [348, 116] on span "Trending" at bounding box center [358, 118] width 64 height 8
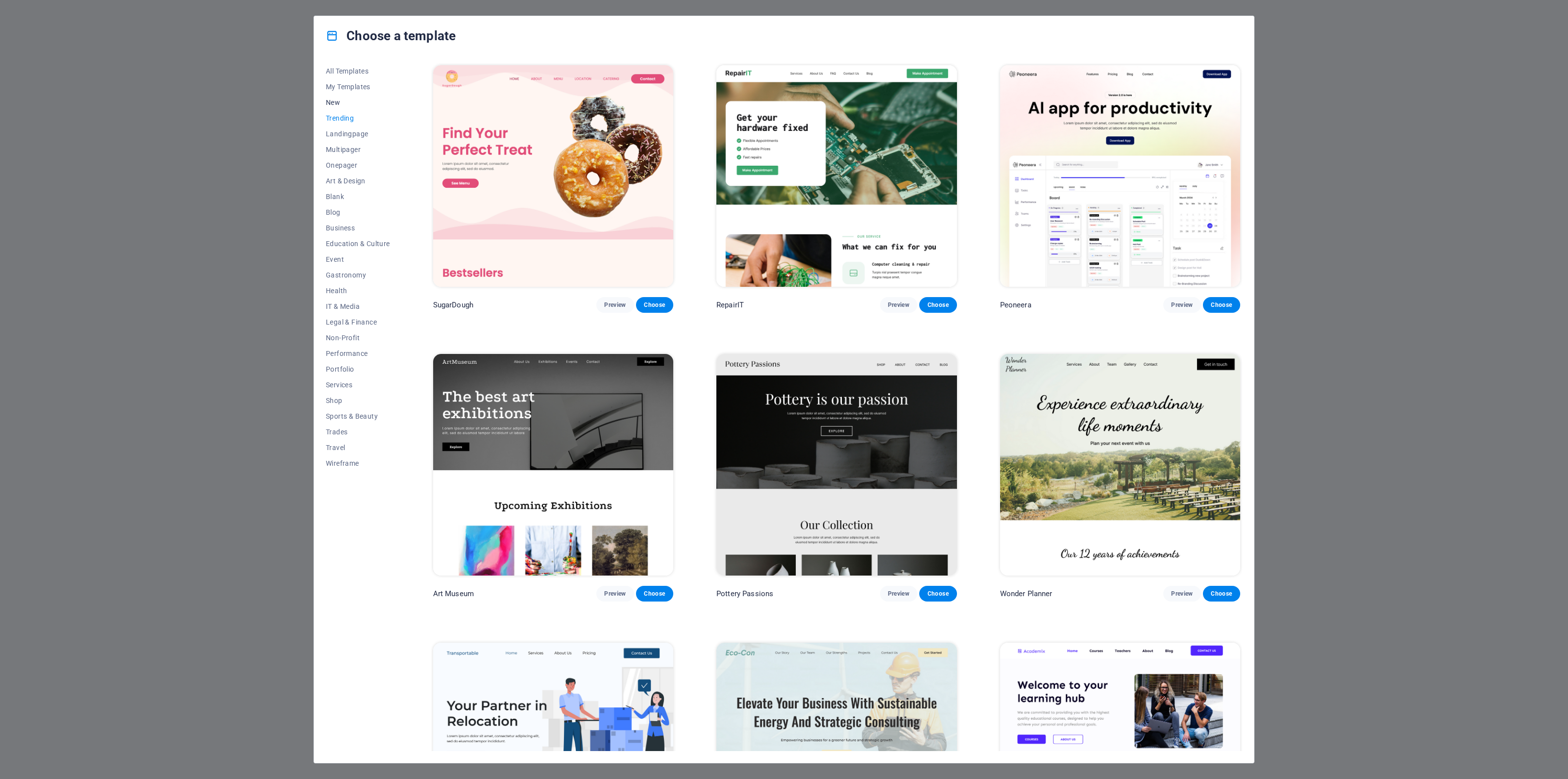
click at [338, 100] on span "New" at bounding box center [358, 102] width 64 height 8
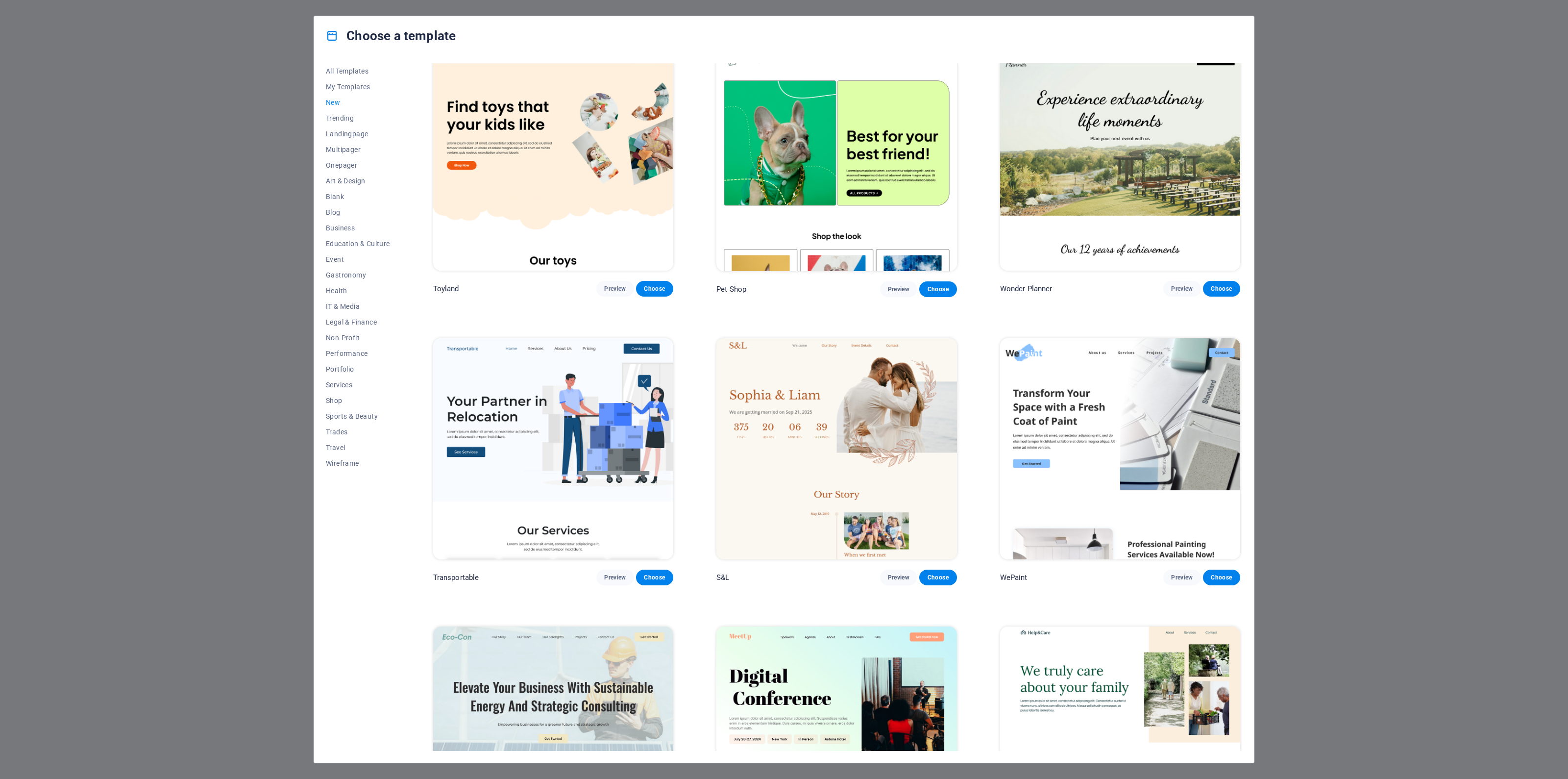
scroll to position [998, 0]
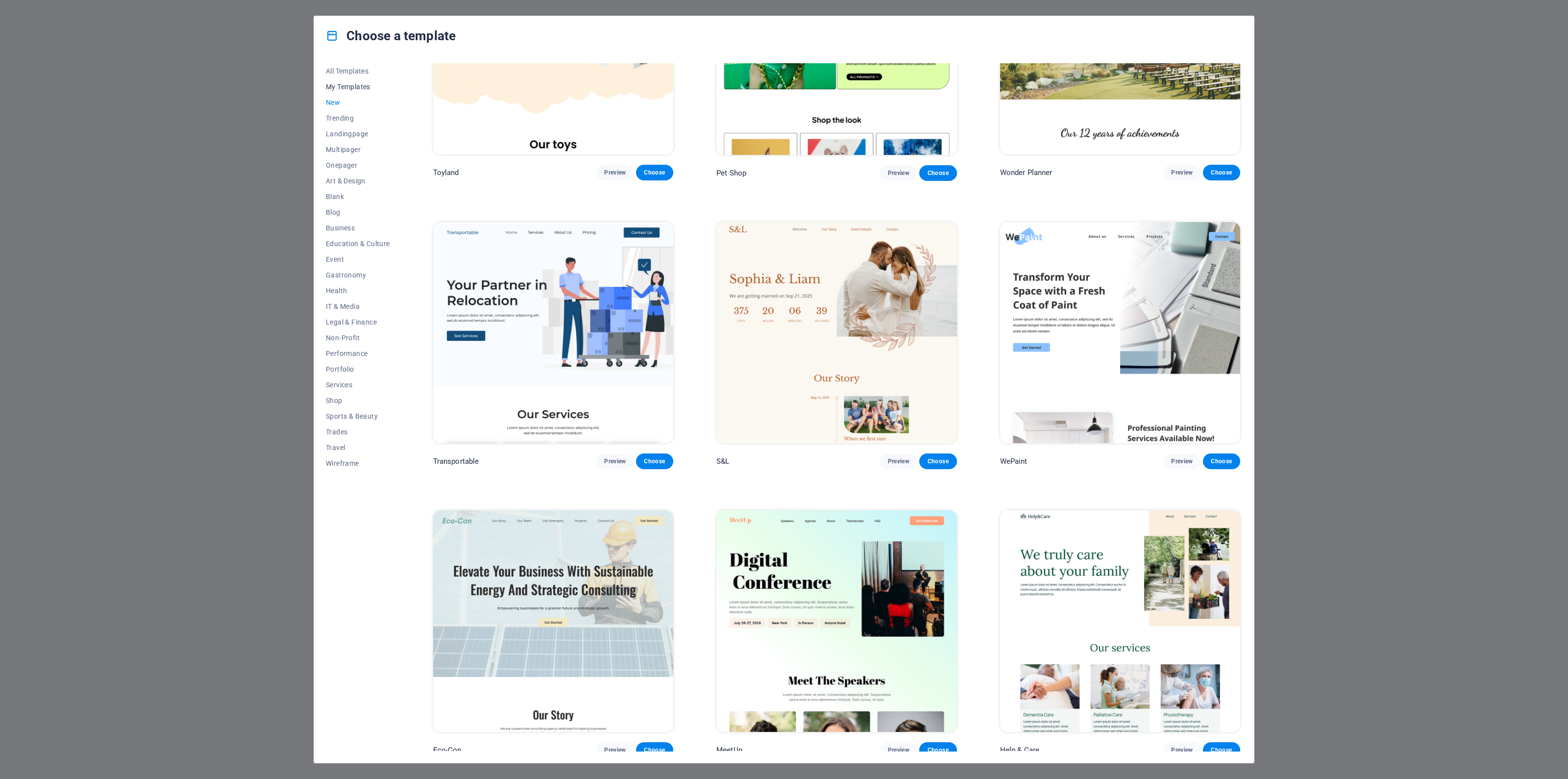
click at [345, 81] on button "My Templates" at bounding box center [358, 86] width 64 height 16
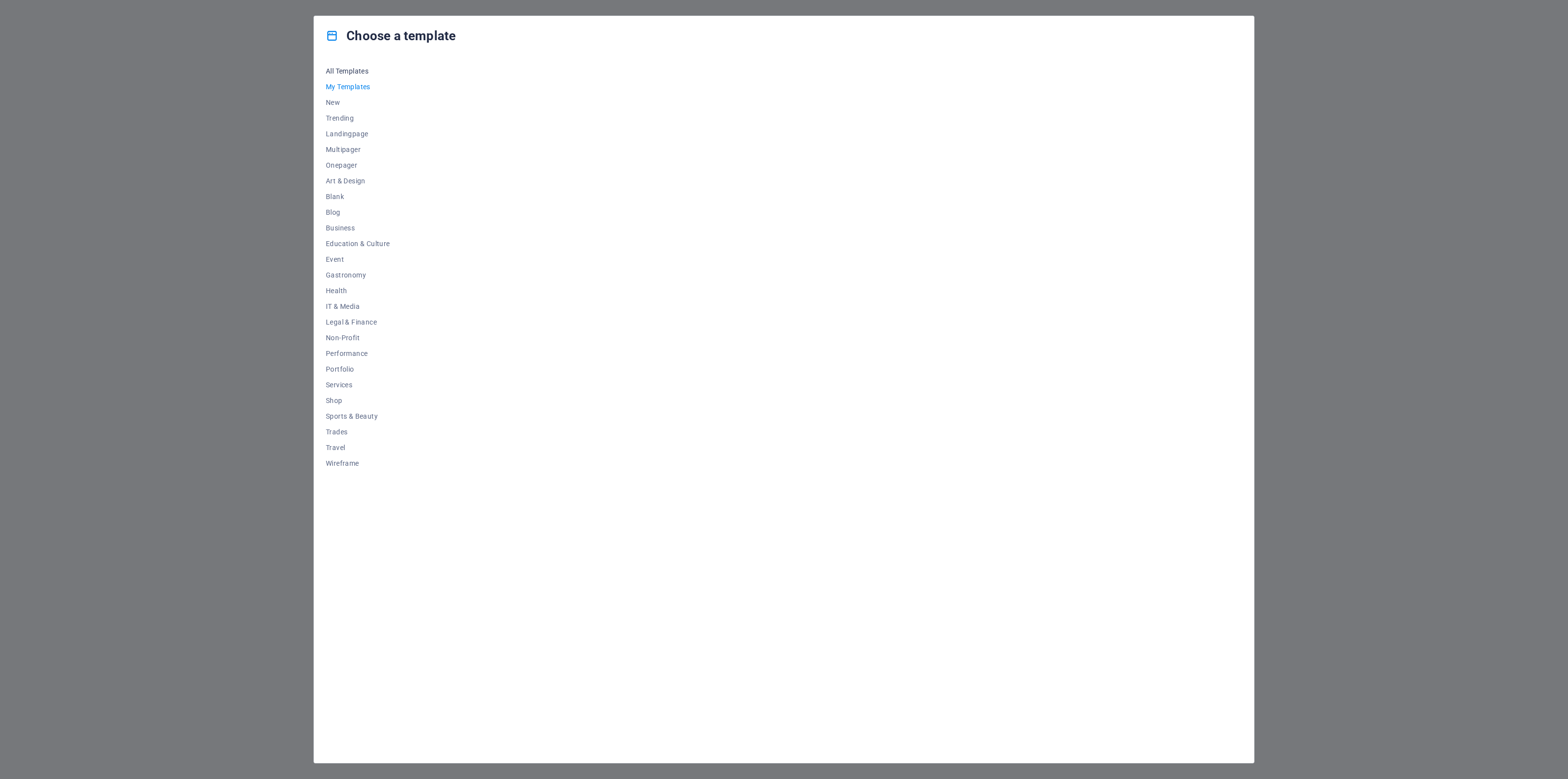
scroll to position [0, 0]
click at [359, 68] on span "All Templates" at bounding box center [358, 71] width 64 height 8
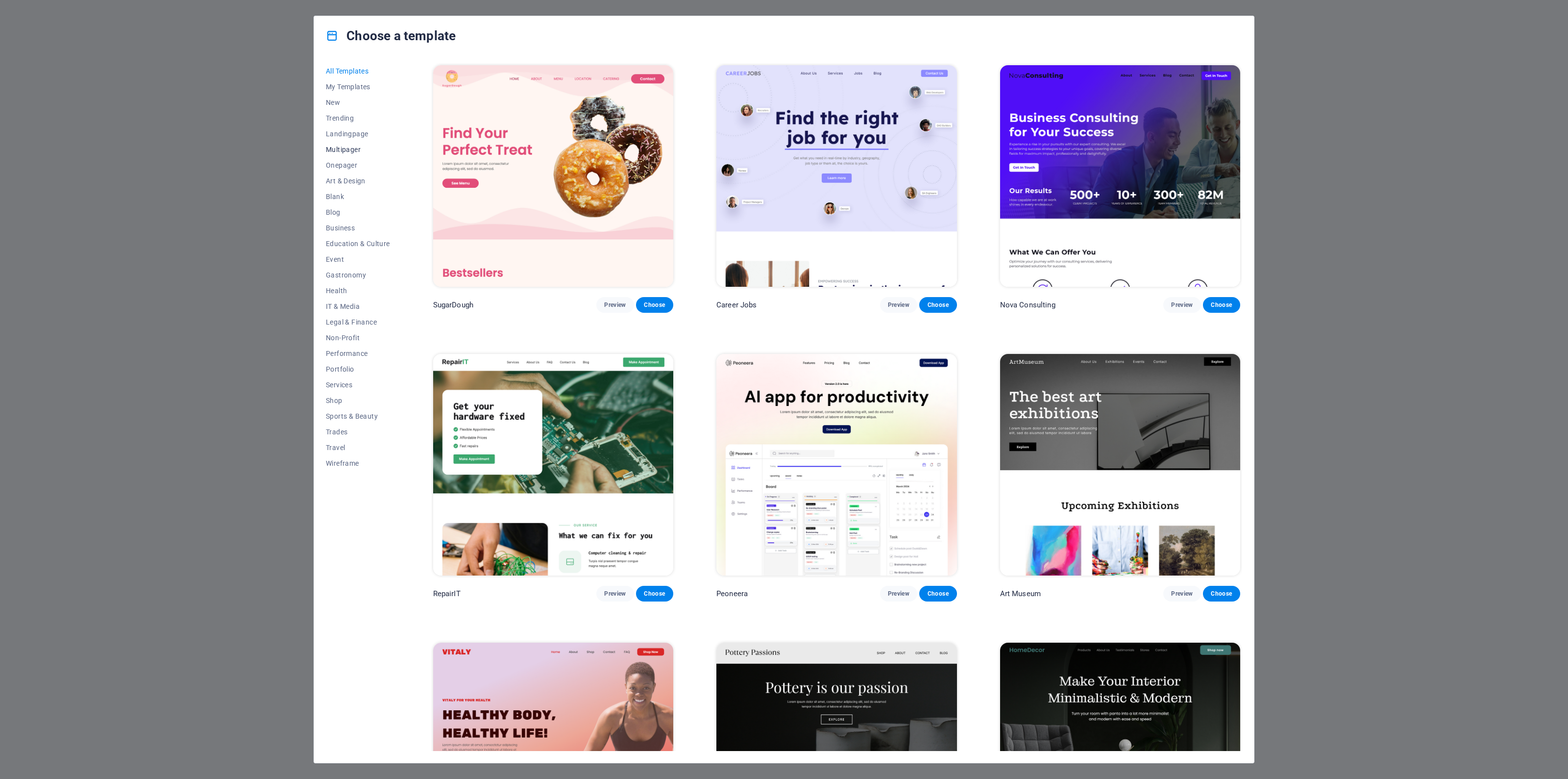
click at [344, 143] on button "Multipager" at bounding box center [358, 149] width 64 height 16
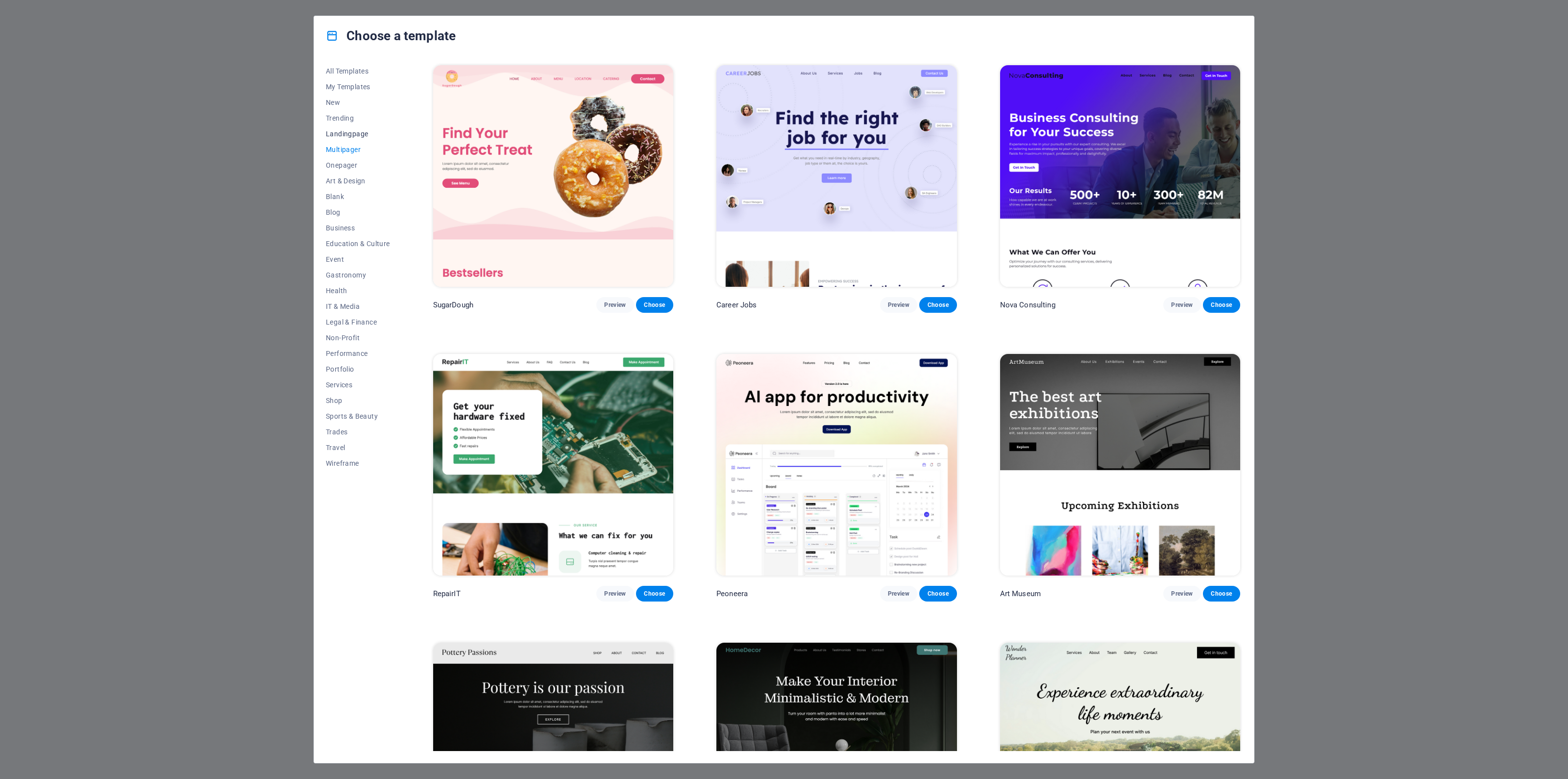
click at [357, 133] on span "Landingpage" at bounding box center [358, 134] width 64 height 8
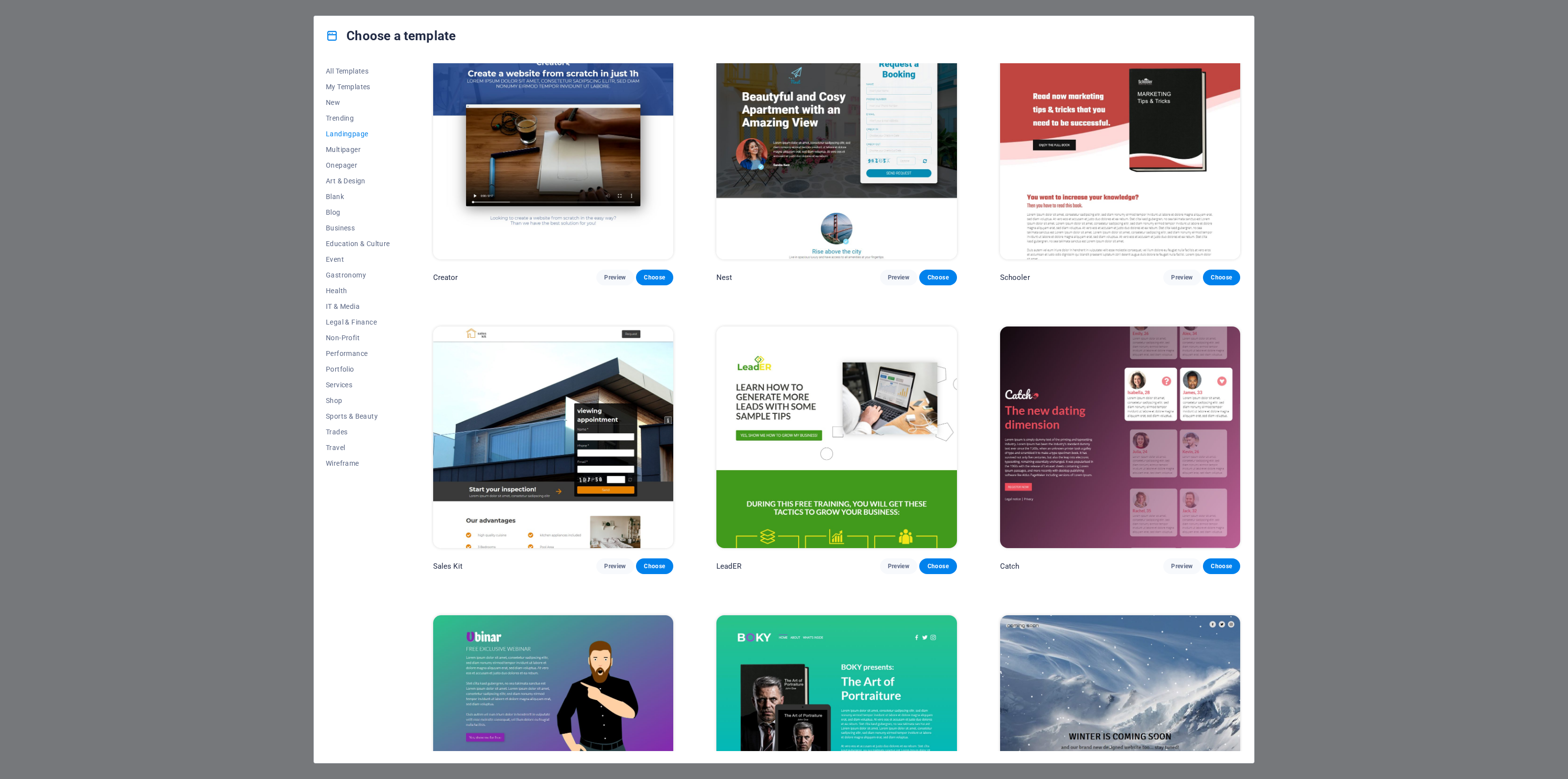
scroll to position [1861, 0]
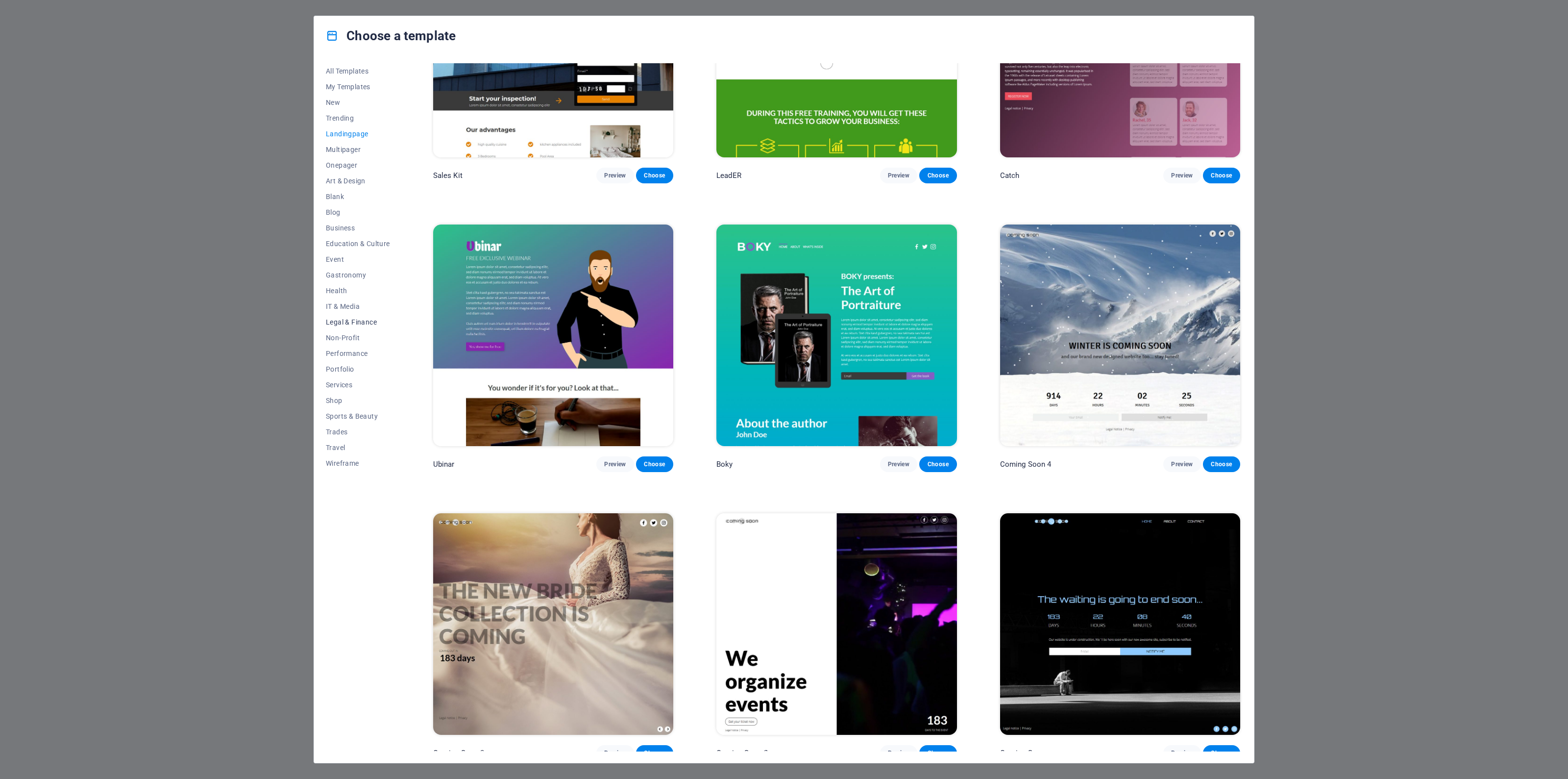
click at [364, 325] on span "Legal & Finance" at bounding box center [358, 322] width 64 height 8
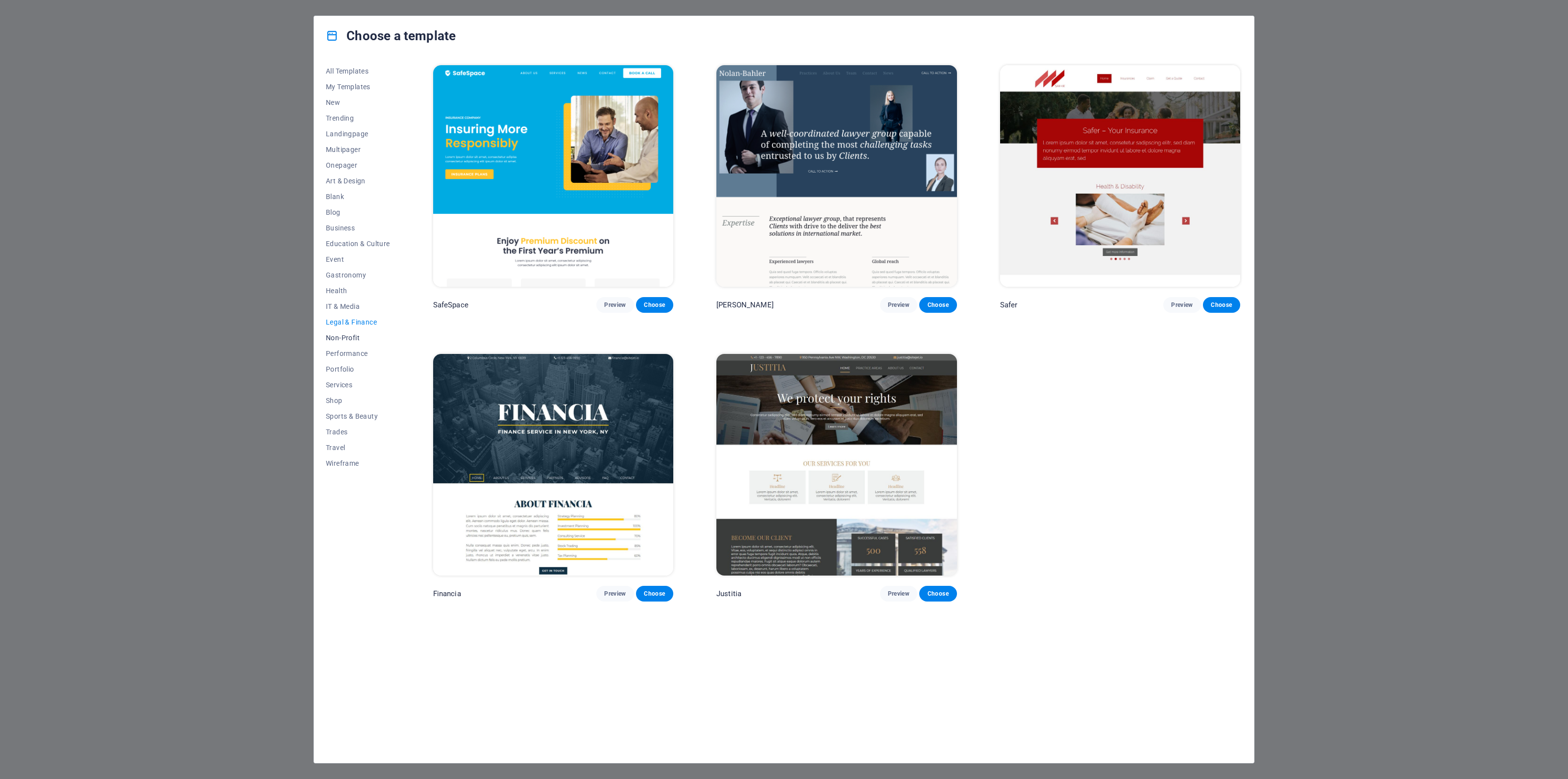
click at [353, 337] on span "Non-Profit" at bounding box center [358, 338] width 64 height 8
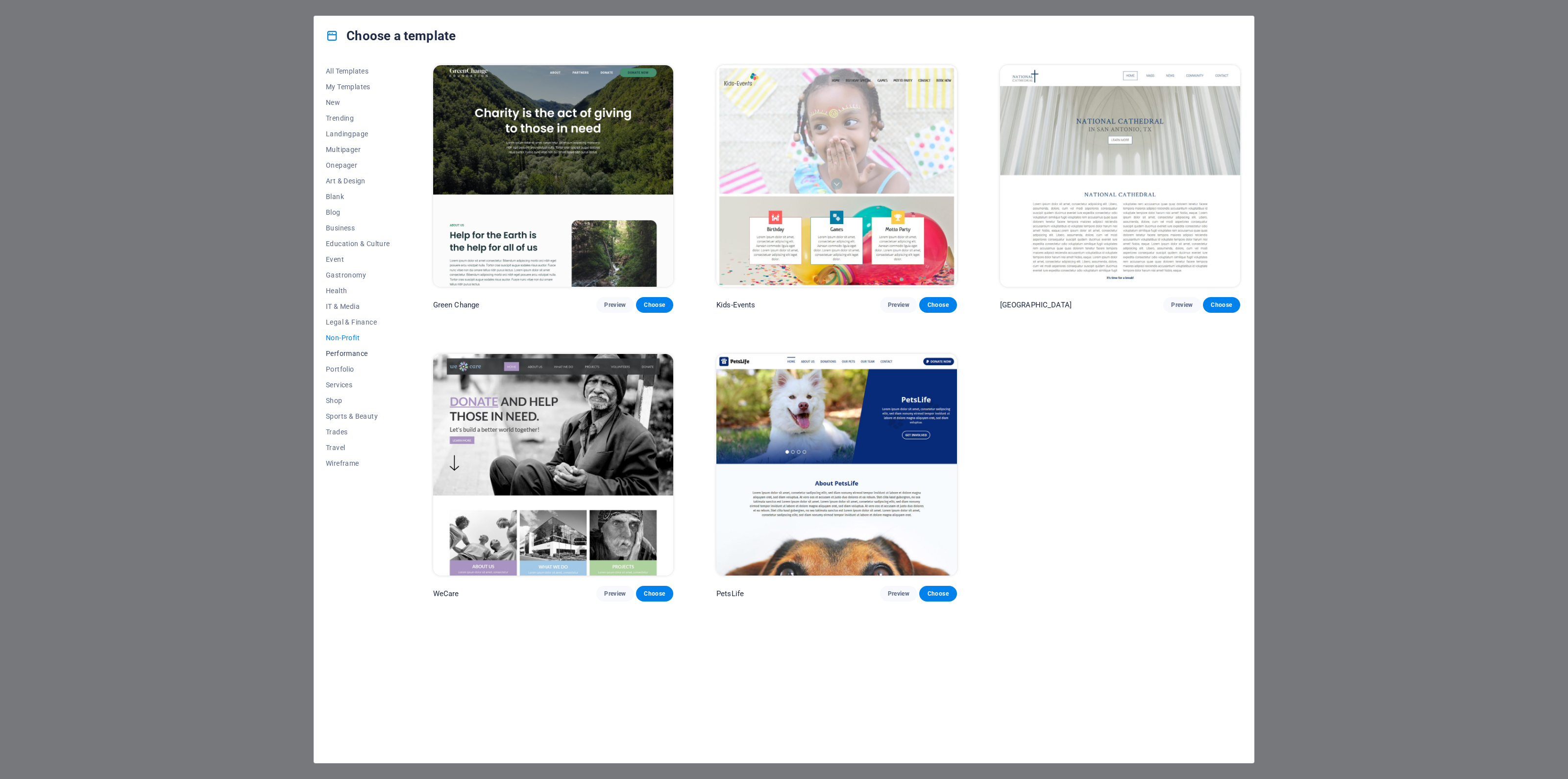
click at [355, 354] on span "Performance" at bounding box center [358, 354] width 64 height 8
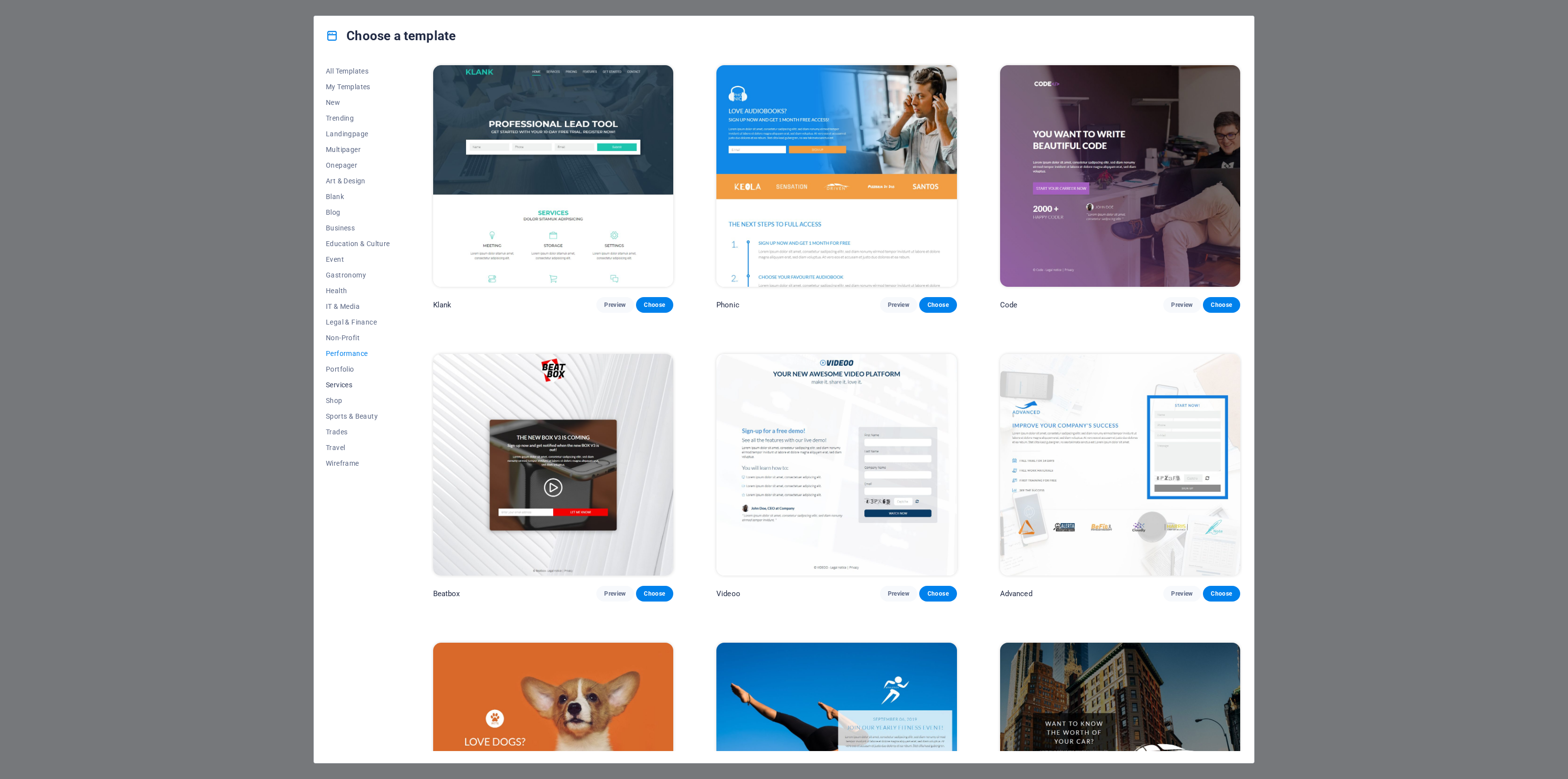
click at [346, 378] on button "Services" at bounding box center [358, 385] width 64 height 16
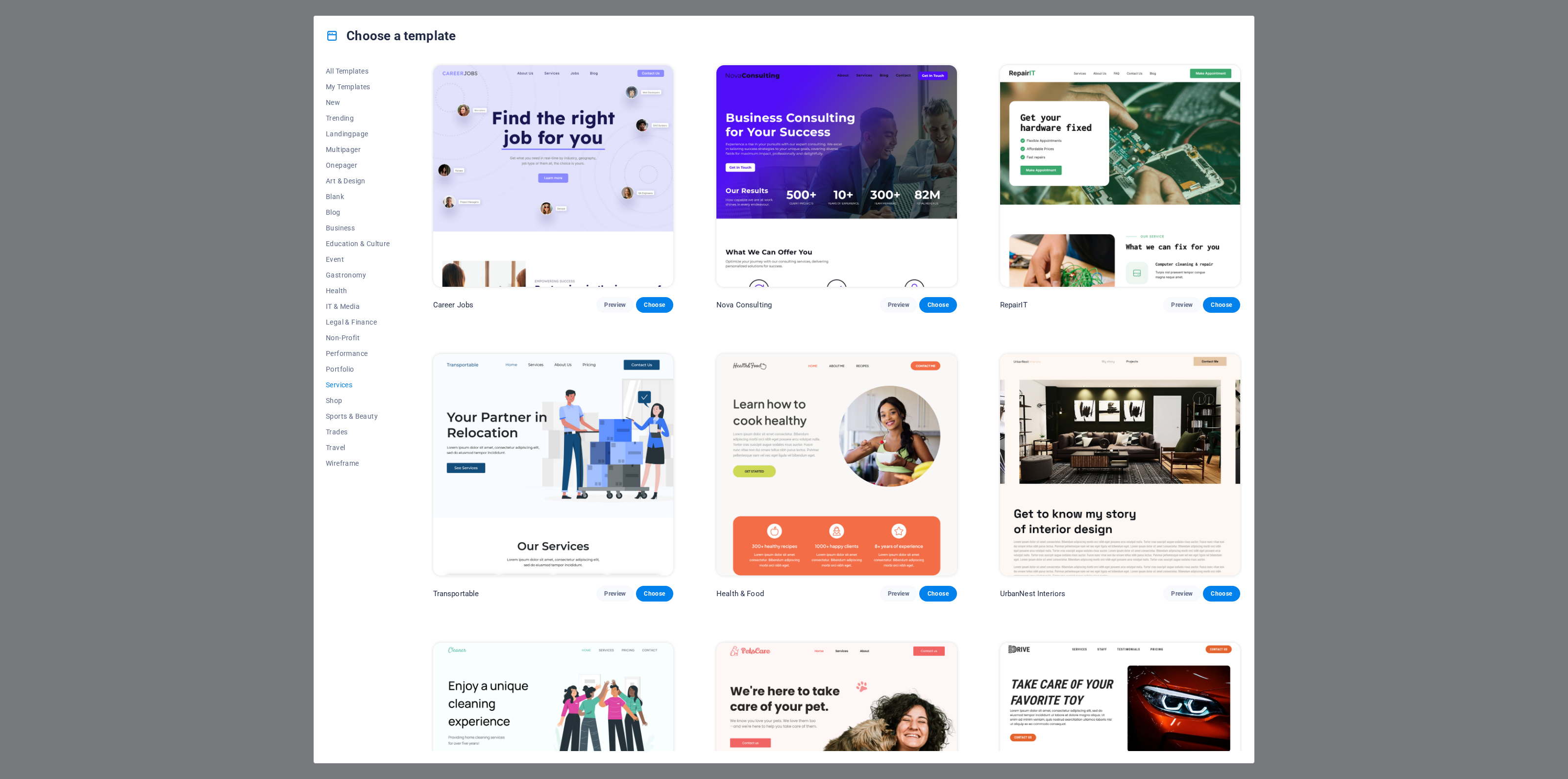
click at [341, 384] on span "Services" at bounding box center [358, 385] width 64 height 8
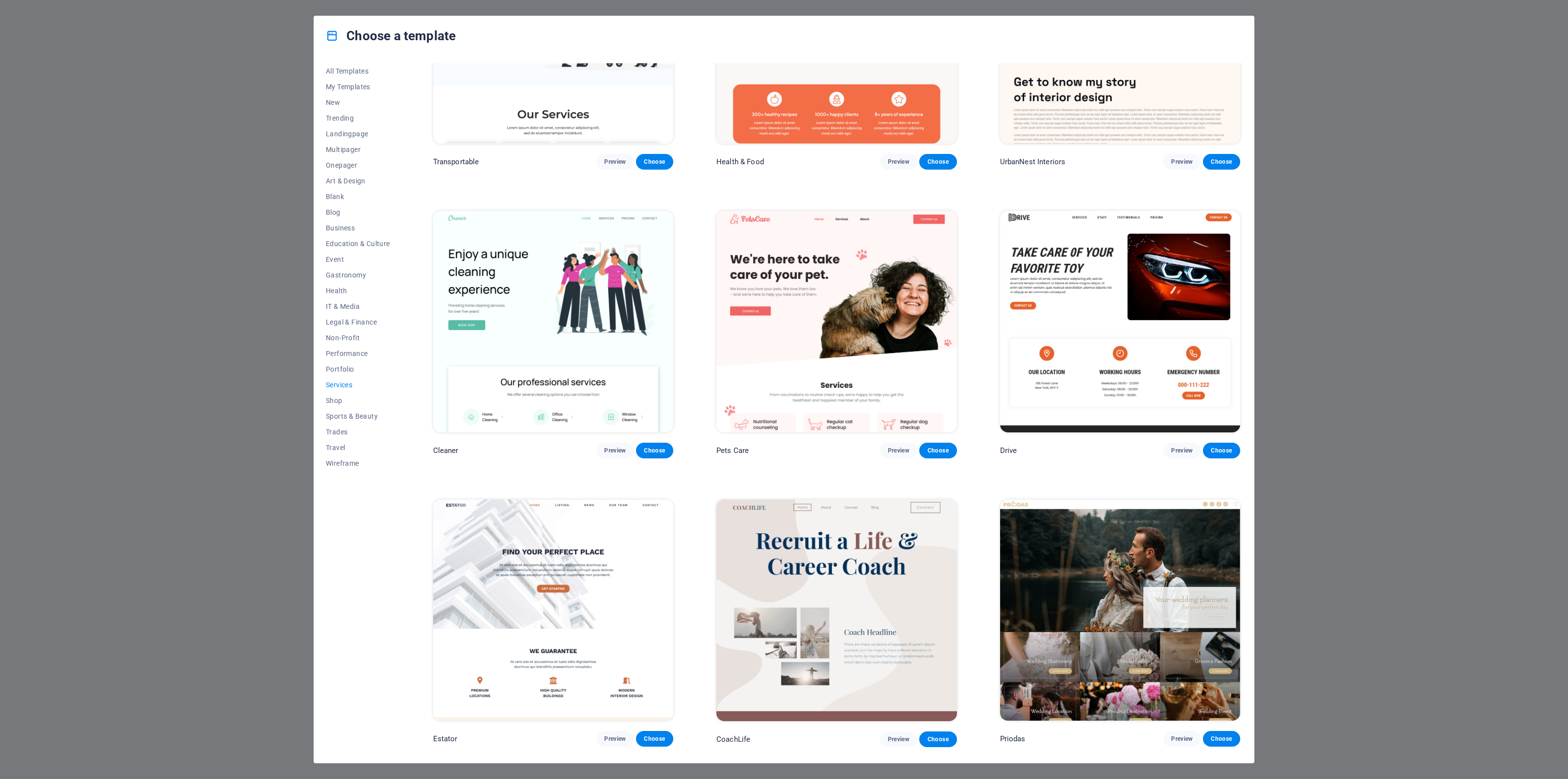
scroll to position [409, 0]
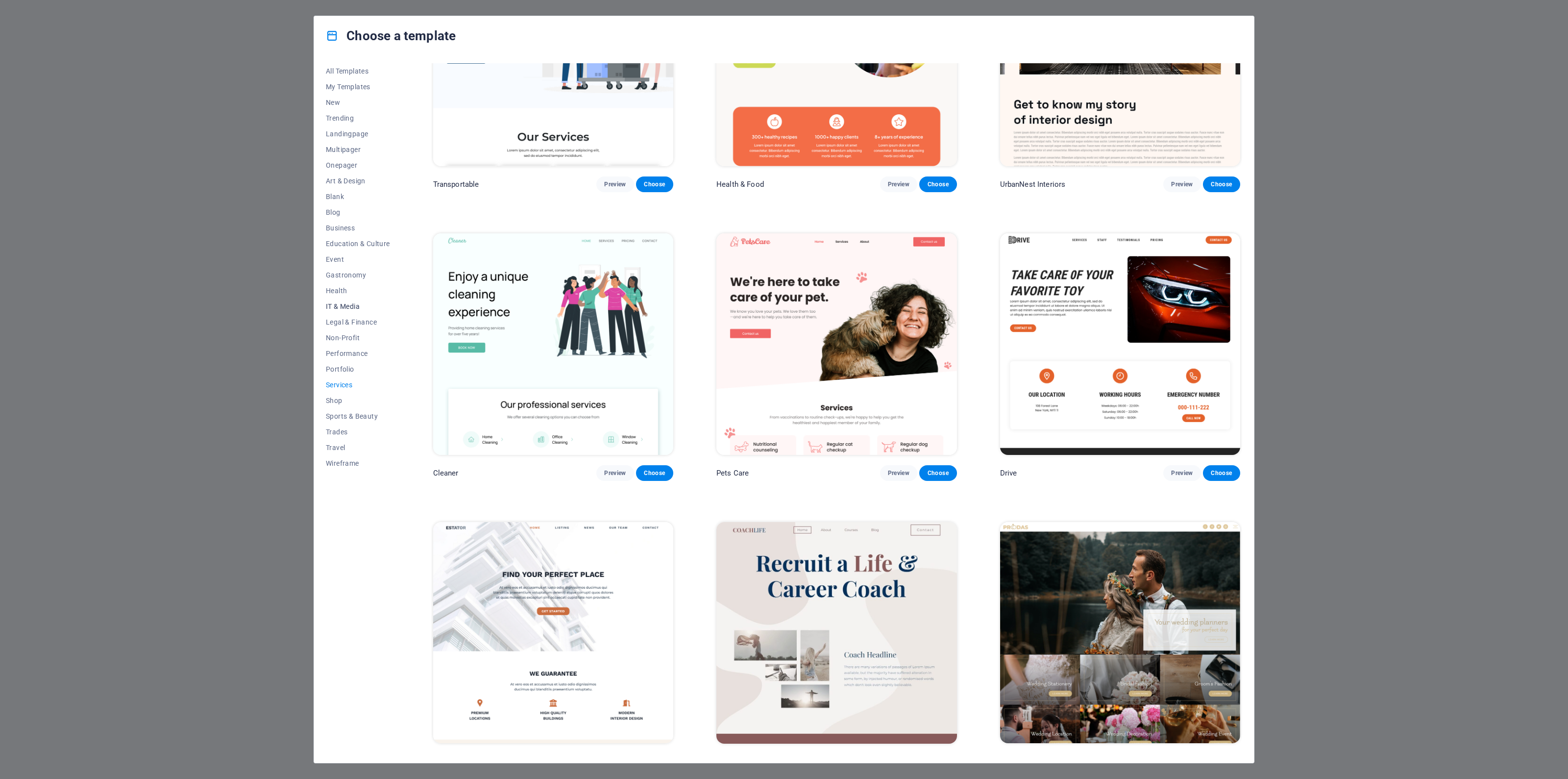
click at [358, 303] on span "IT & Media" at bounding box center [358, 307] width 64 height 8
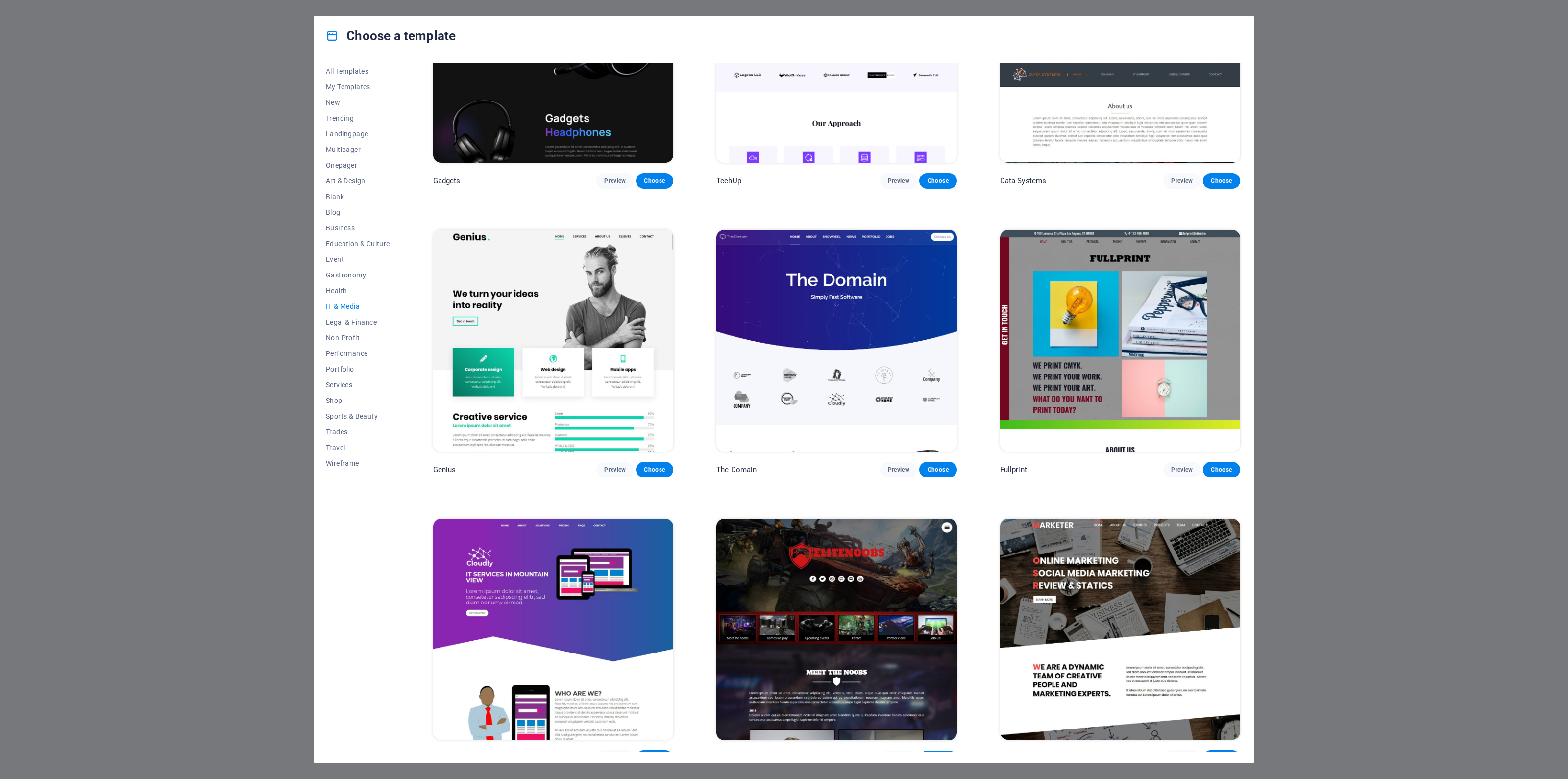
scroll to position [423, 0]
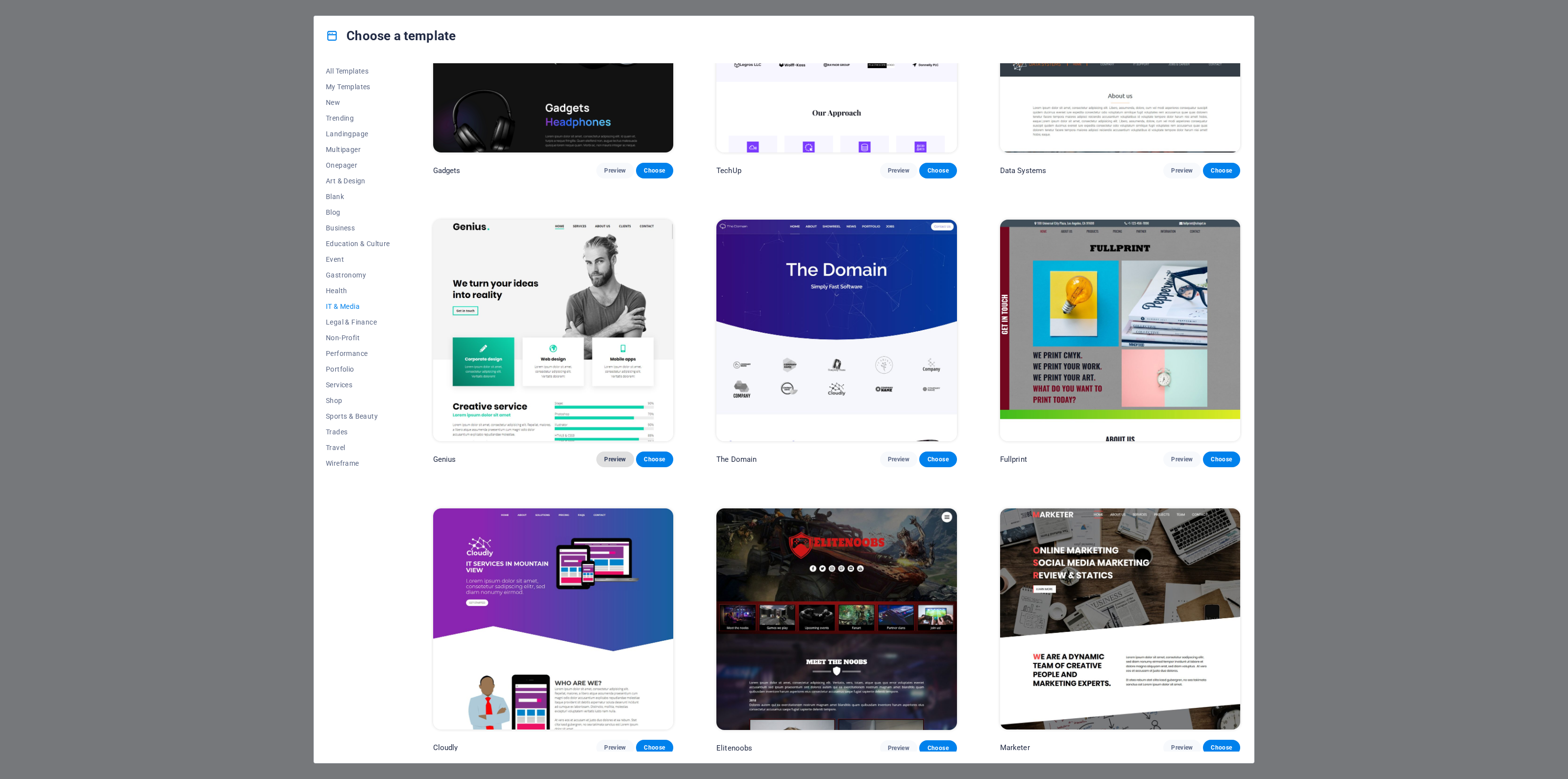
click at [615, 458] on span "Preview" at bounding box center [615, 459] width 22 height 8
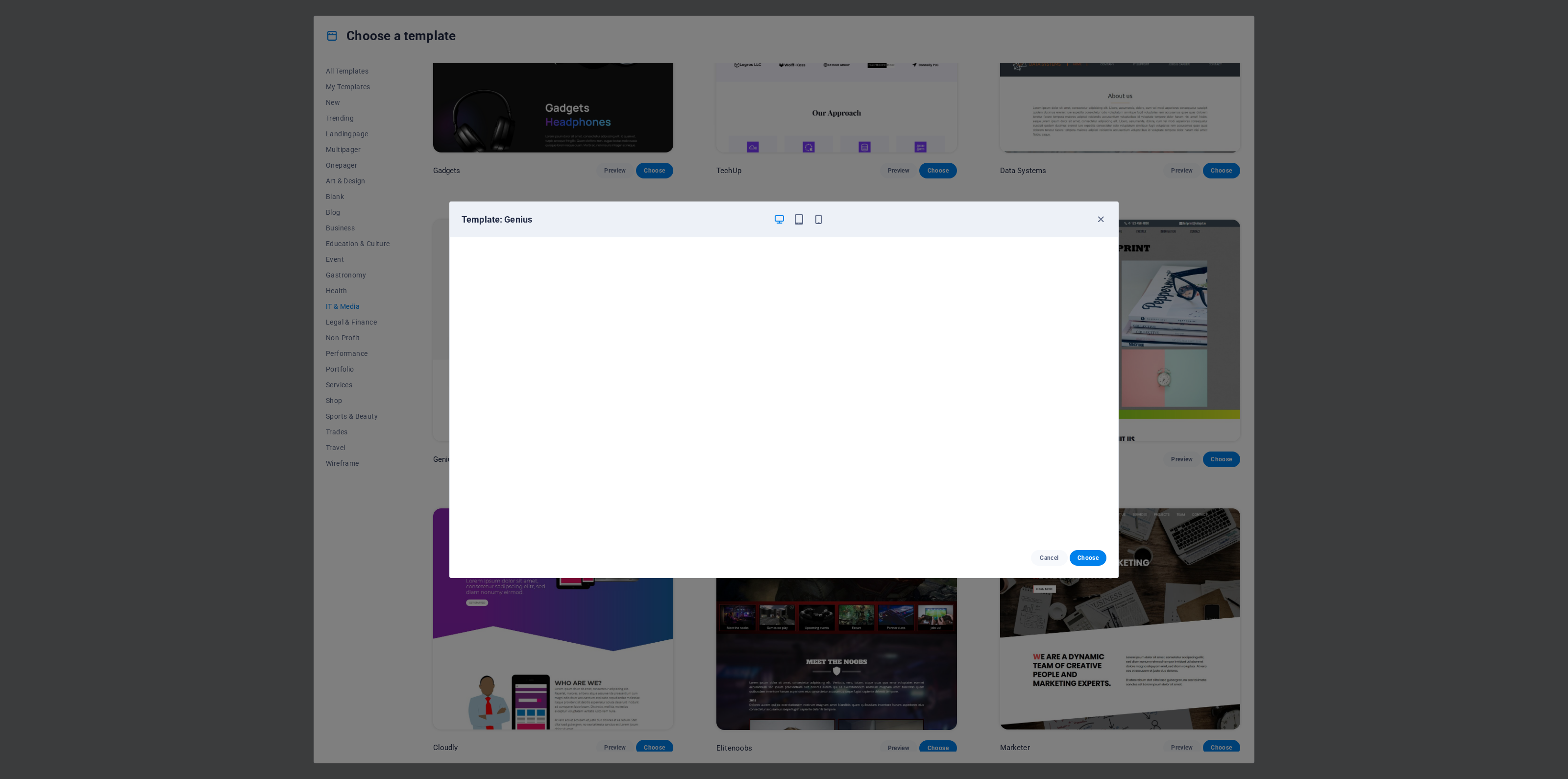
scroll to position [3, 0]
click at [1057, 559] on span "Cancel" at bounding box center [1049, 558] width 21 height 8
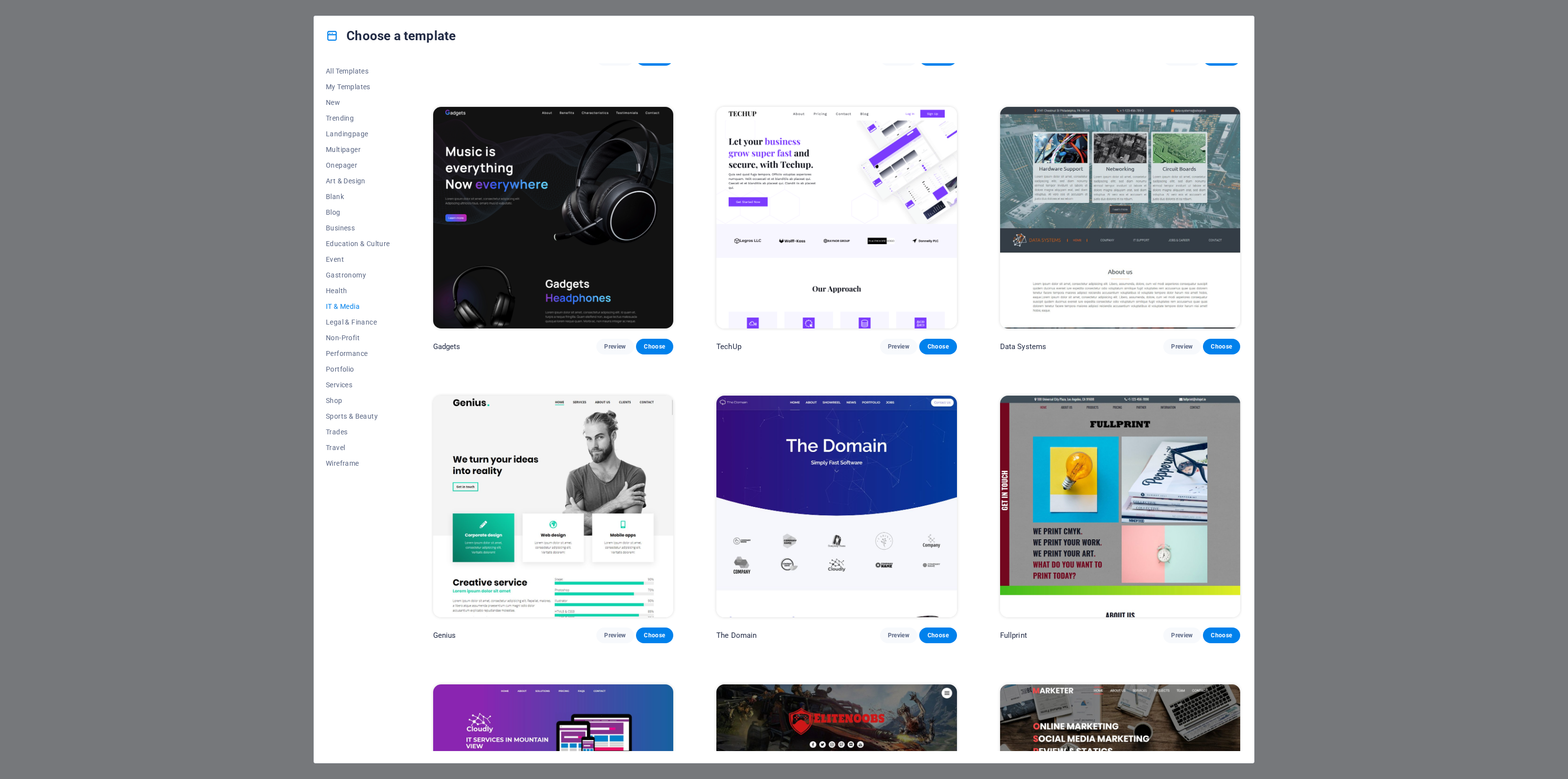
scroll to position [178, 0]
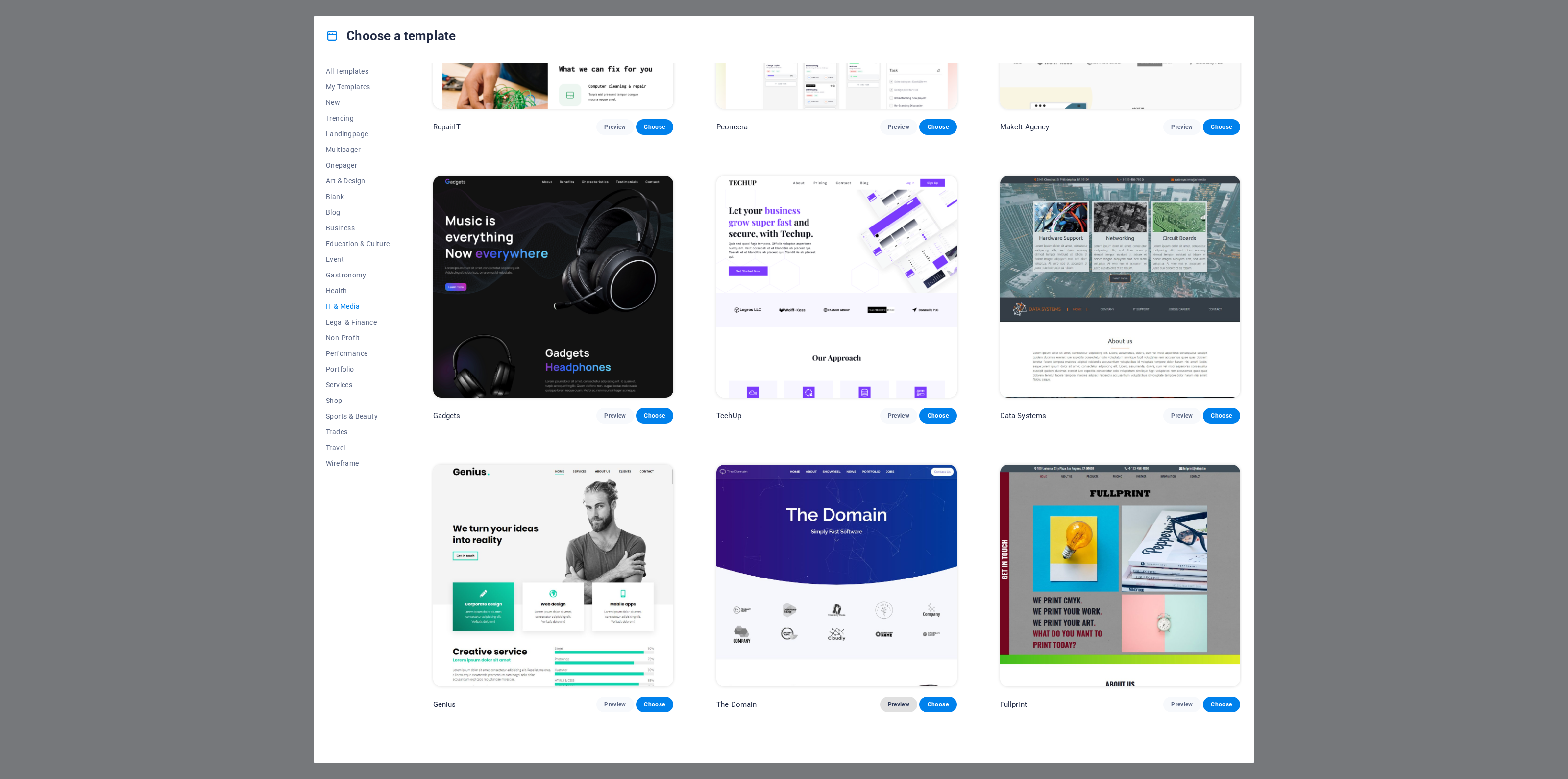
click at [895, 623] on span "Preview" at bounding box center [899, 705] width 22 height 8
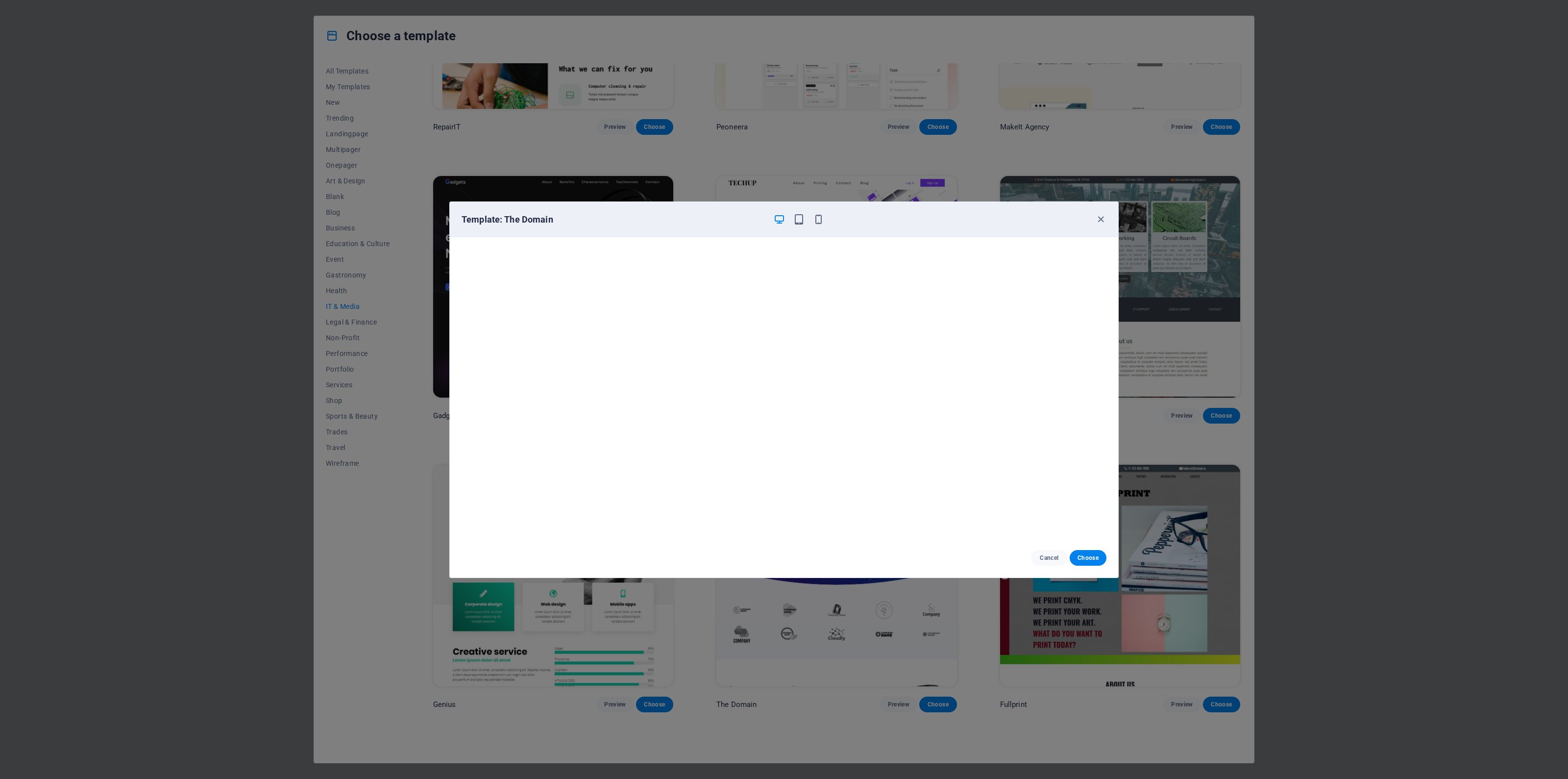
scroll to position [3, 0]
click at [1102, 216] on icon "button" at bounding box center [1101, 220] width 11 height 11
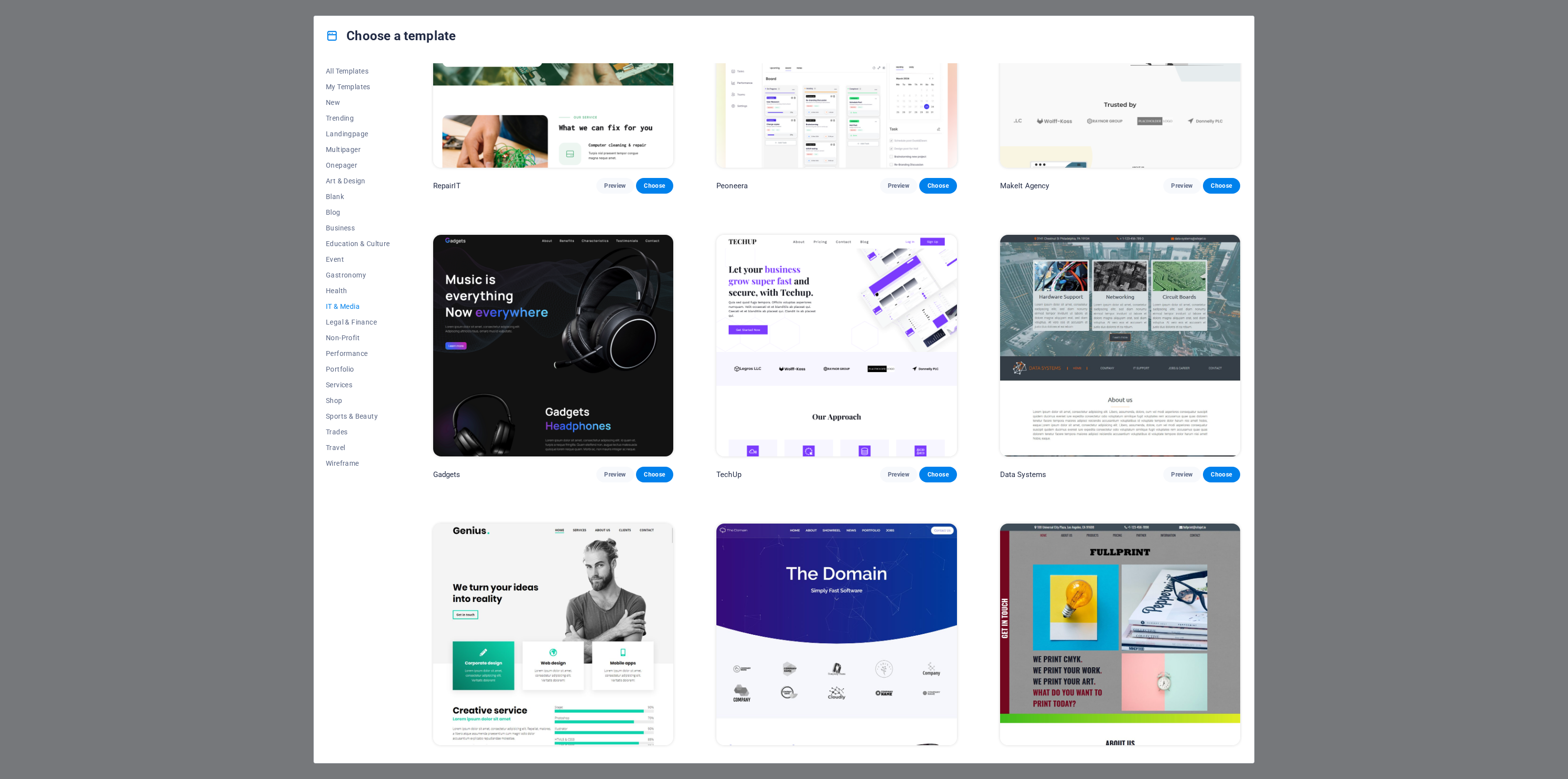
scroll to position [55, 0]
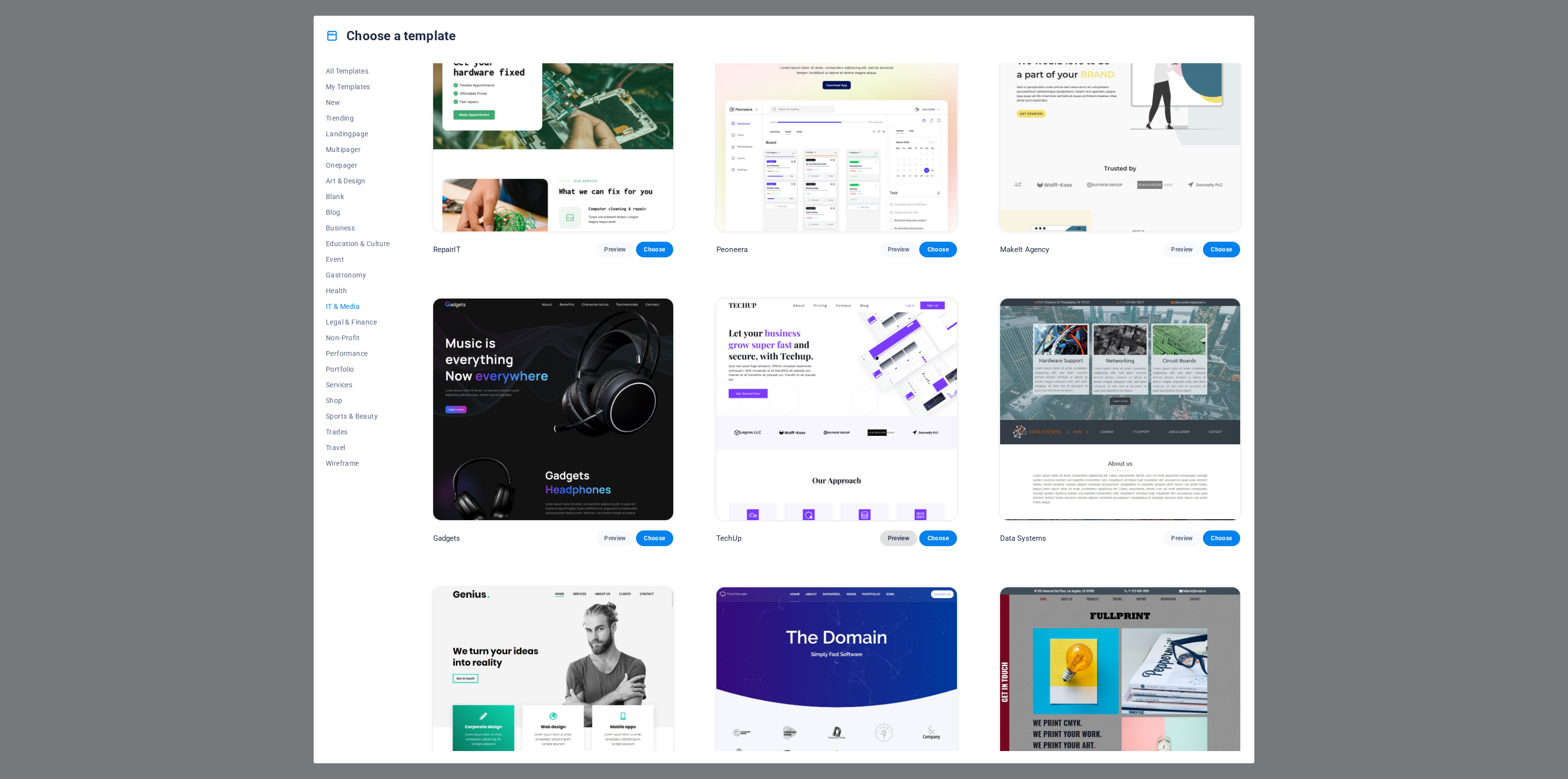
click at [890, 537] on span "Preview" at bounding box center [899, 538] width 22 height 8
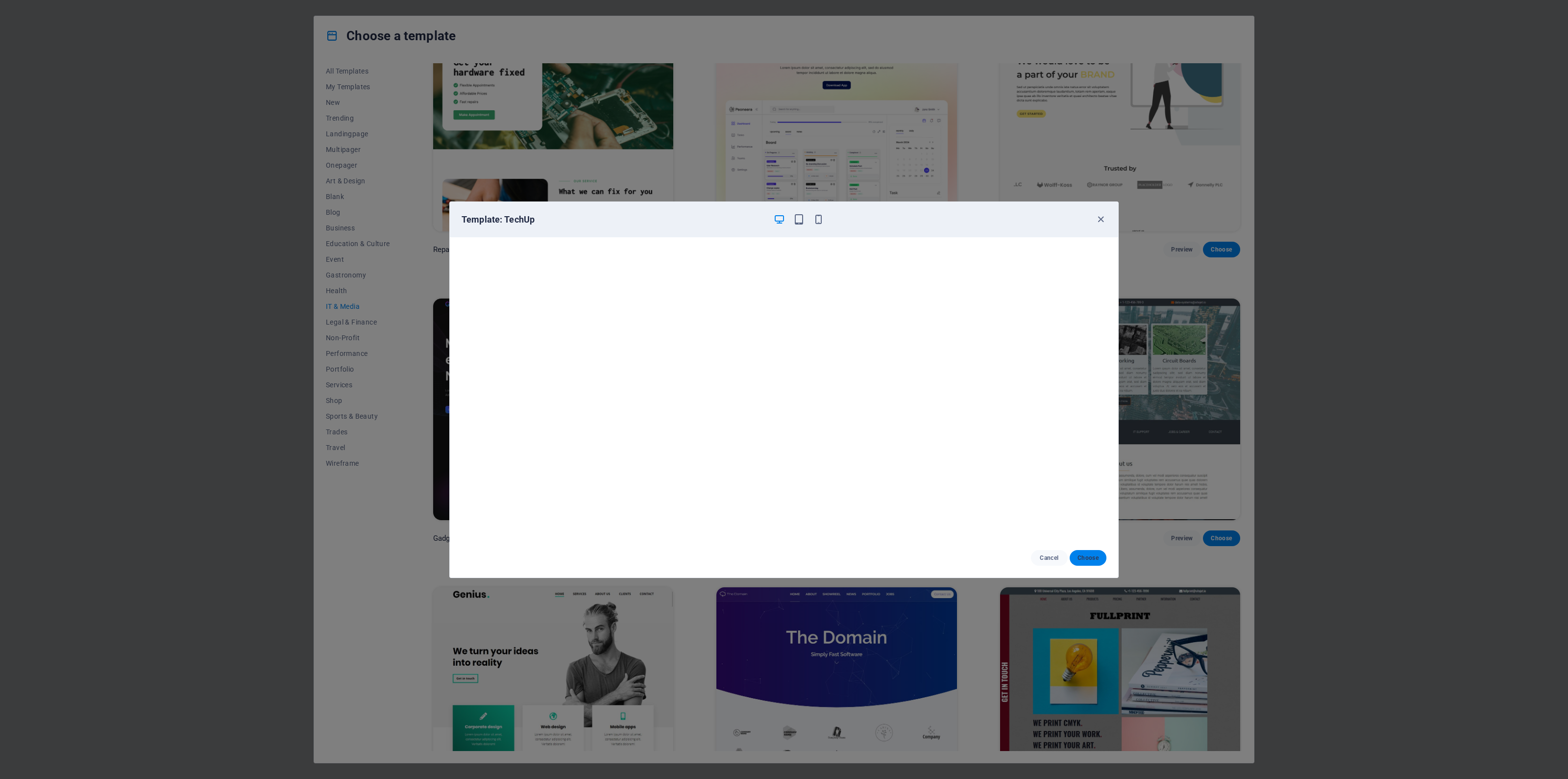
click at [1093, 557] on span "Choose" at bounding box center [1088, 558] width 21 height 8
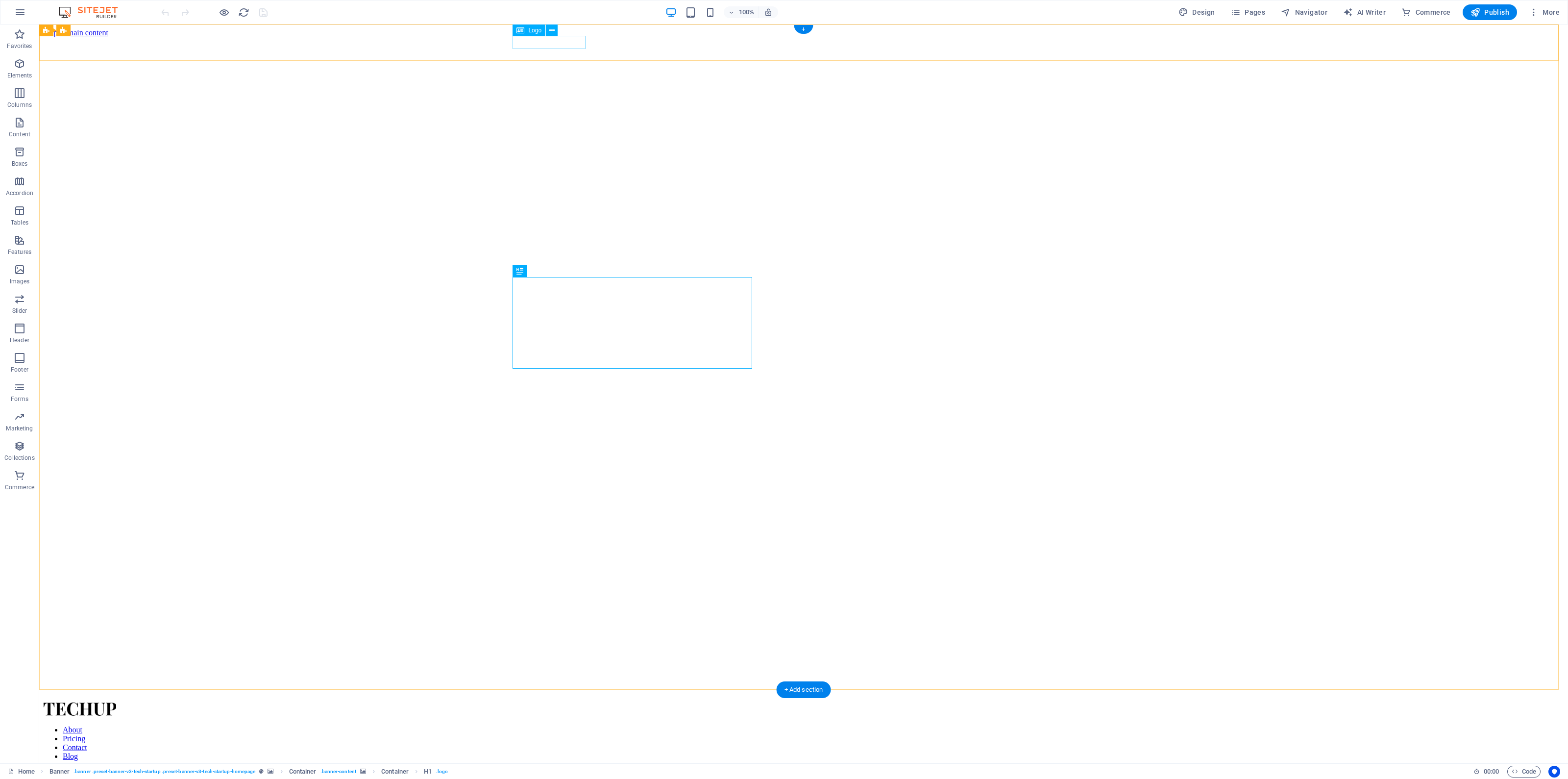
click at [552, 703] on div at bounding box center [803, 710] width 1521 height 15
click at [550, 703] on div at bounding box center [803, 710] width 1521 height 15
click at [377, 703] on div "About Pricing Contact Blog Log In Sign Up Menu" at bounding box center [803, 754] width 1521 height 102
click at [548, 698] on div at bounding box center [804, 704] width 572 height 13
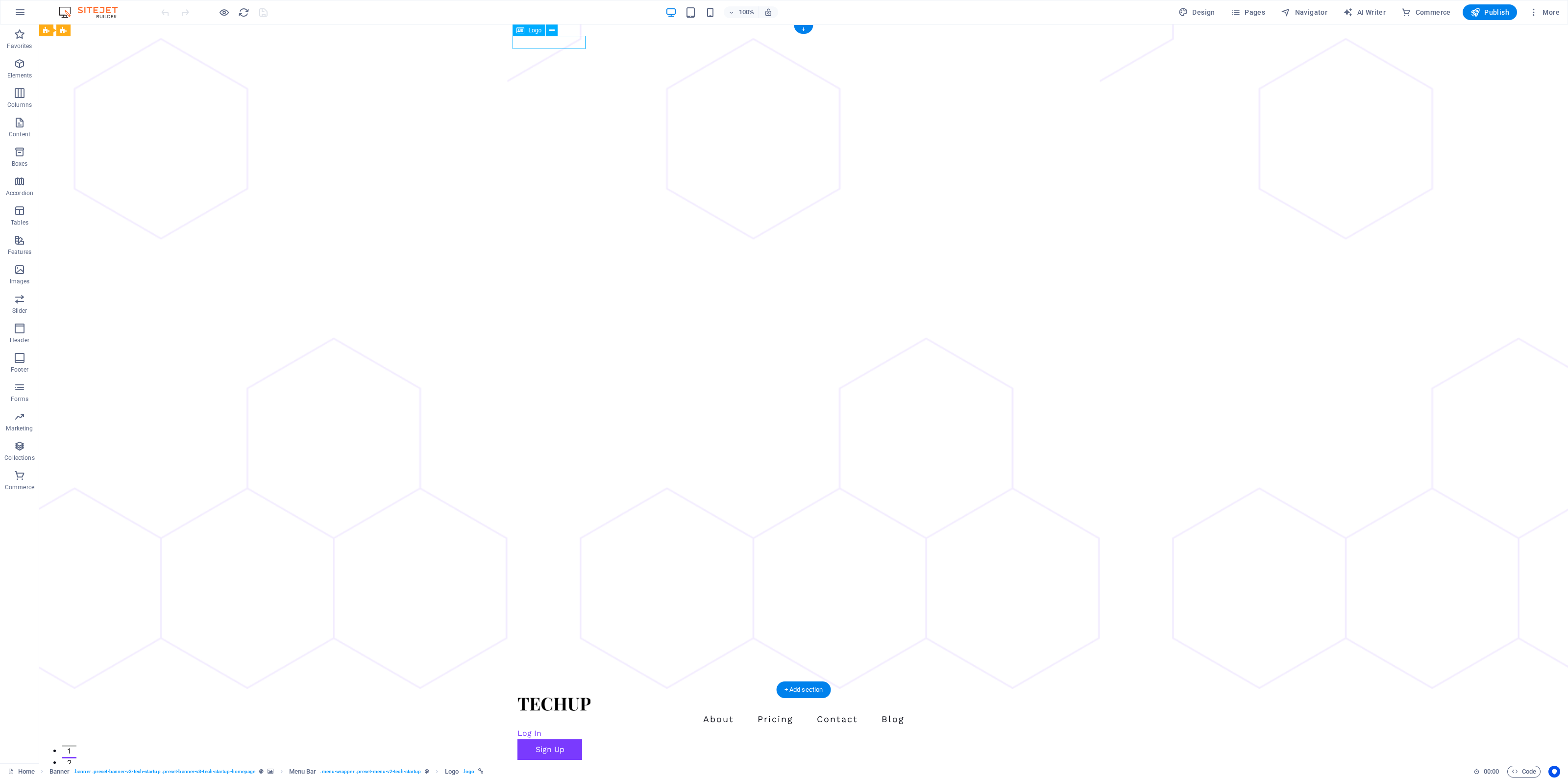
click at [548, 698] on div at bounding box center [804, 704] width 572 height 13
select select "px"
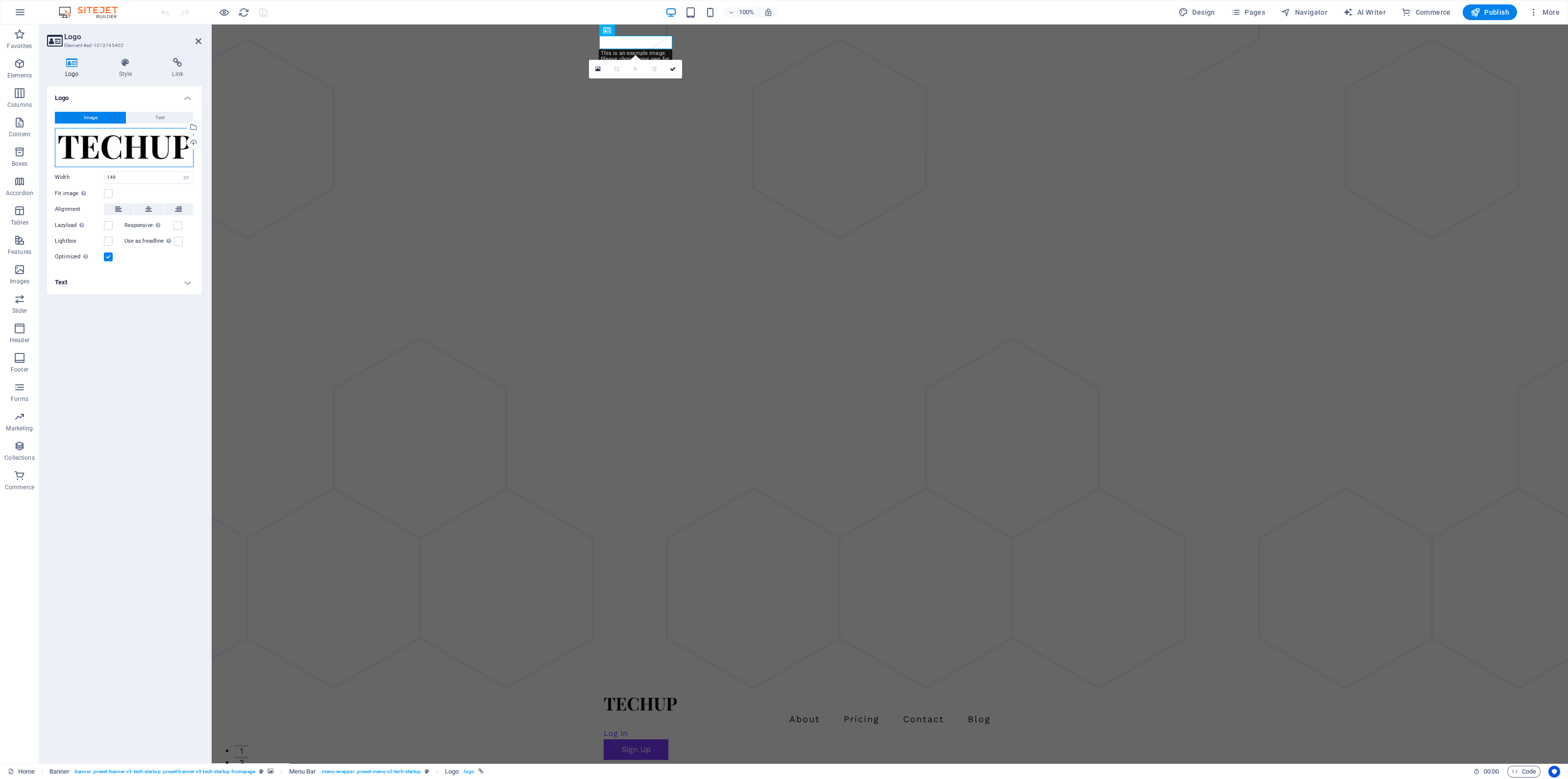
click at [136, 142] on div "Drag files here, click to choose files or select files from Files or our free s…" at bounding box center [124, 148] width 139 height 39
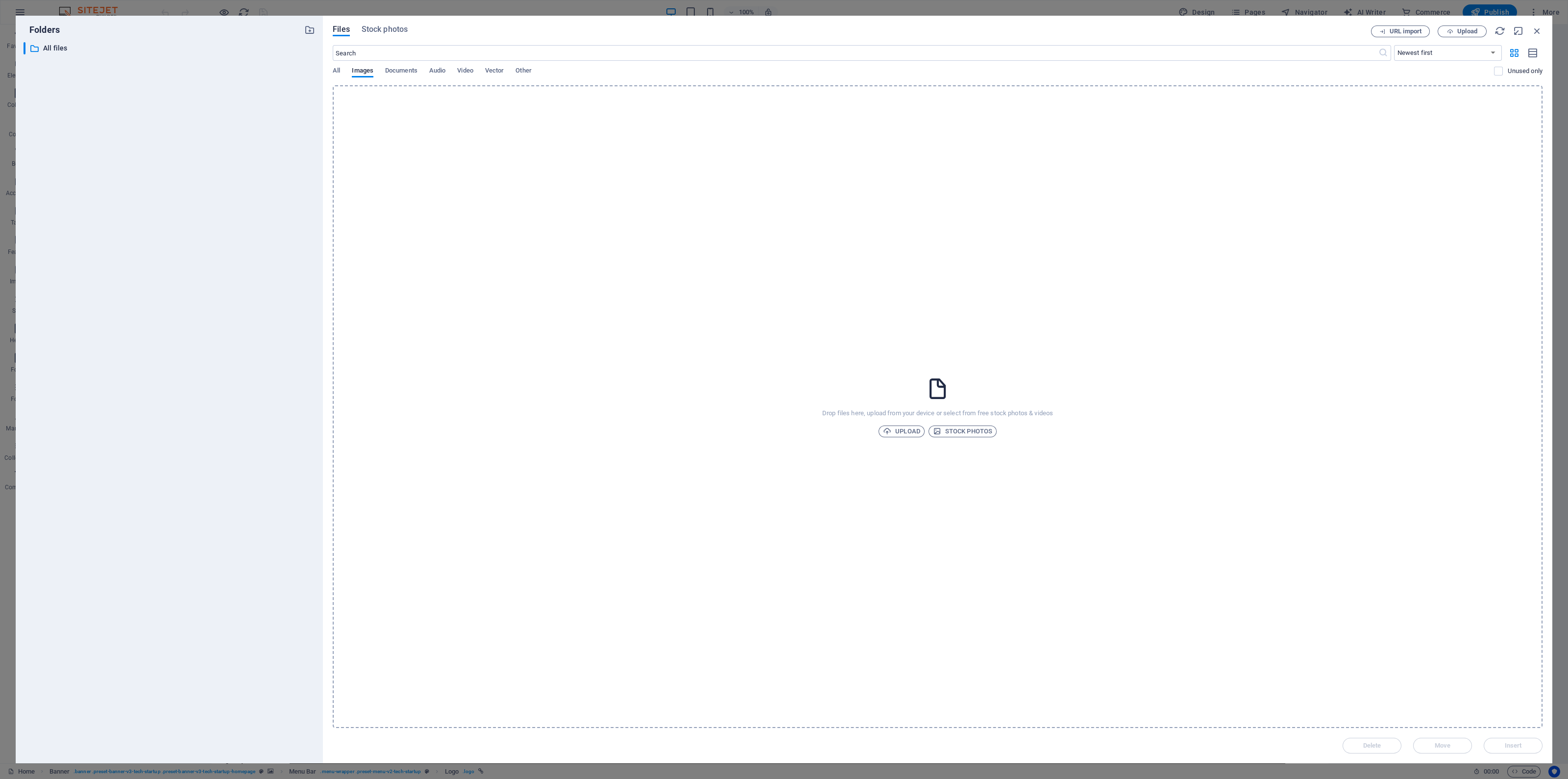
click at [1543, 28] on div "Files Stock photos URL import Upload ​ Newest first Oldest first Name (A-Z) Nam…" at bounding box center [938, 390] width 1230 height 748
drag, startPoint x: 1540, startPoint y: 29, endPoint x: 1308, endPoint y: 10, distance: 232.8
click at [1540, 29] on icon "button" at bounding box center [1537, 30] width 11 height 11
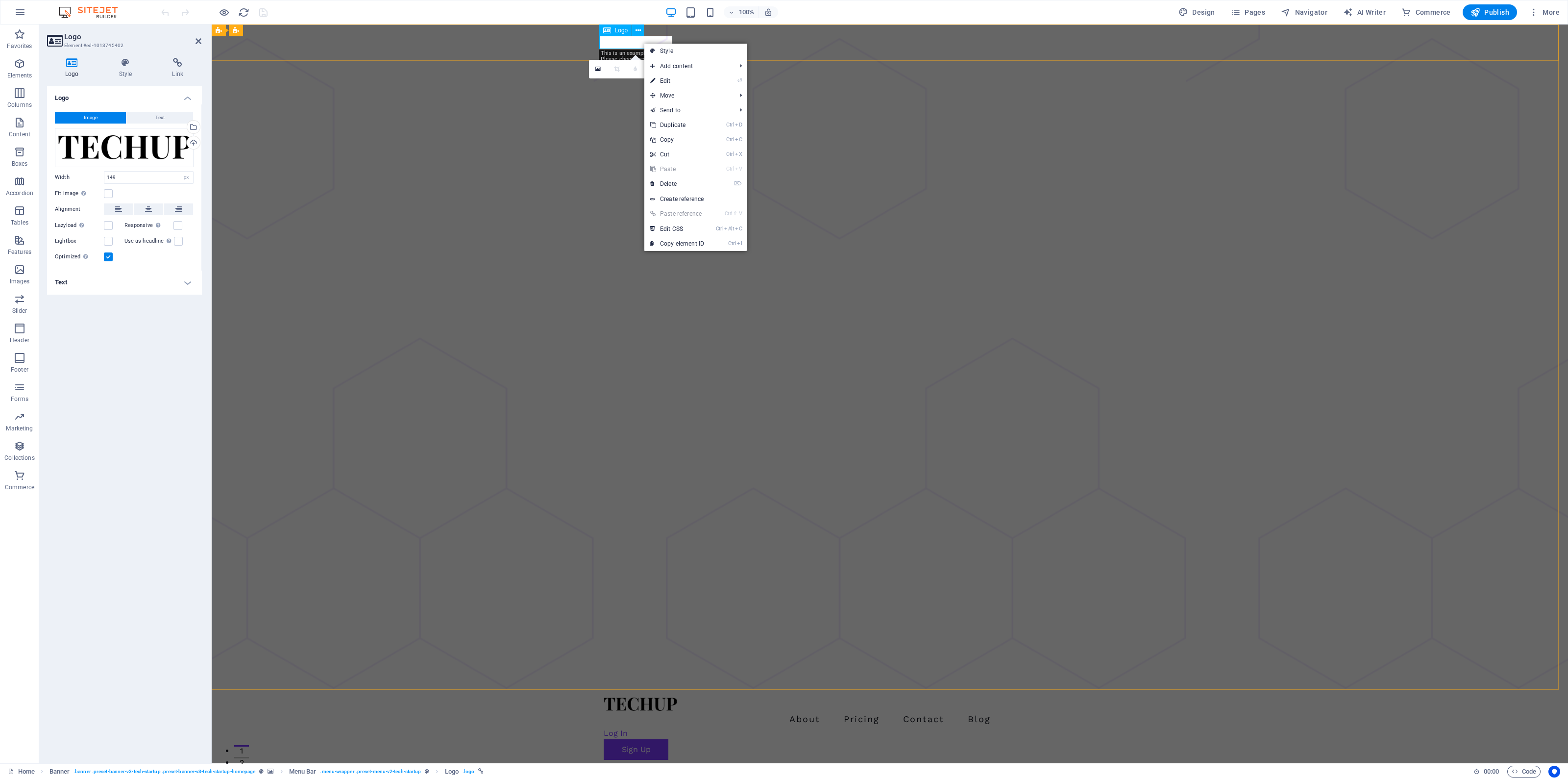
click at [624, 698] on div at bounding box center [890, 704] width 572 height 13
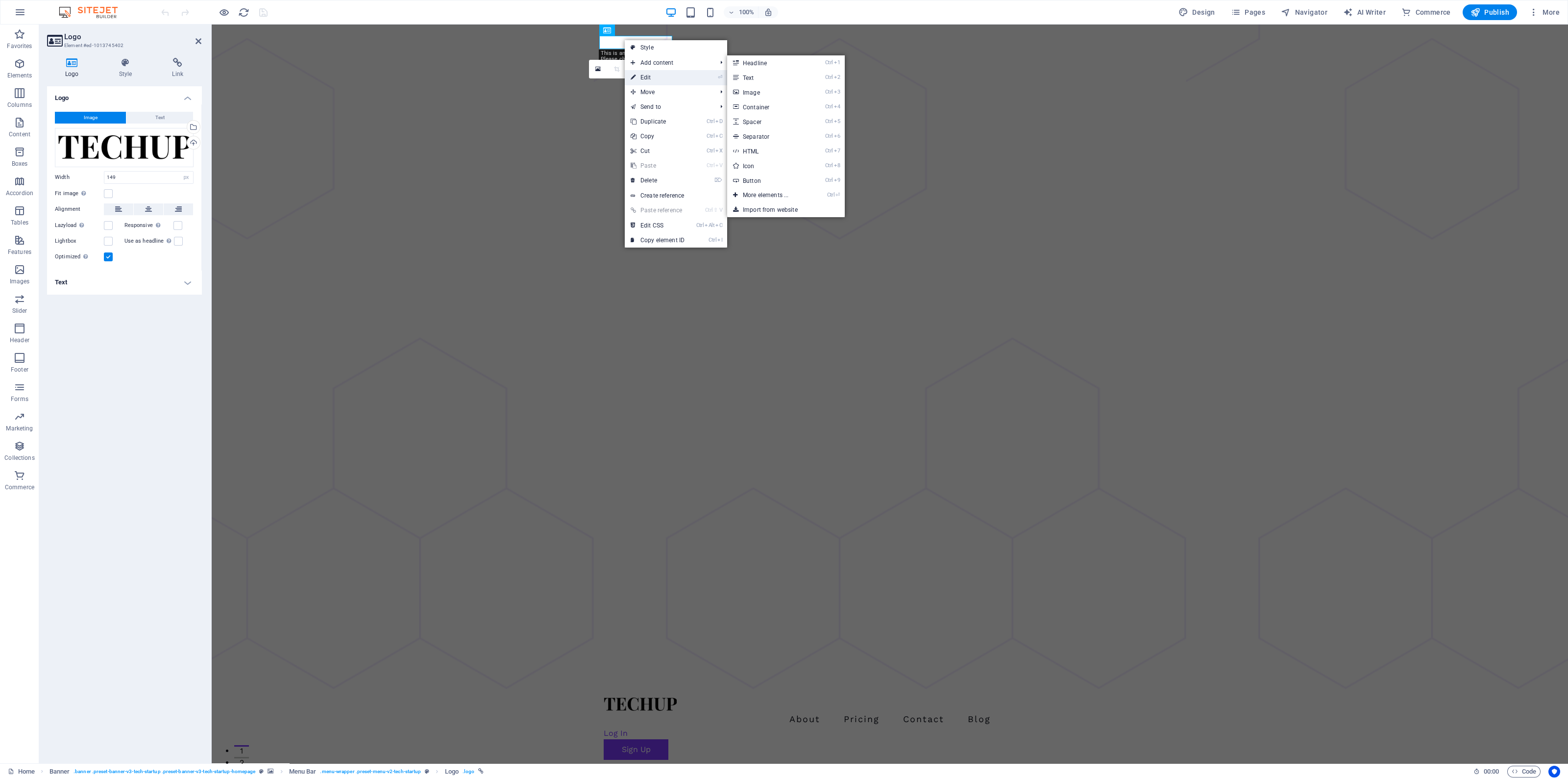
click at [645, 74] on link "⏎ Edit" at bounding box center [657, 77] width 65 height 15
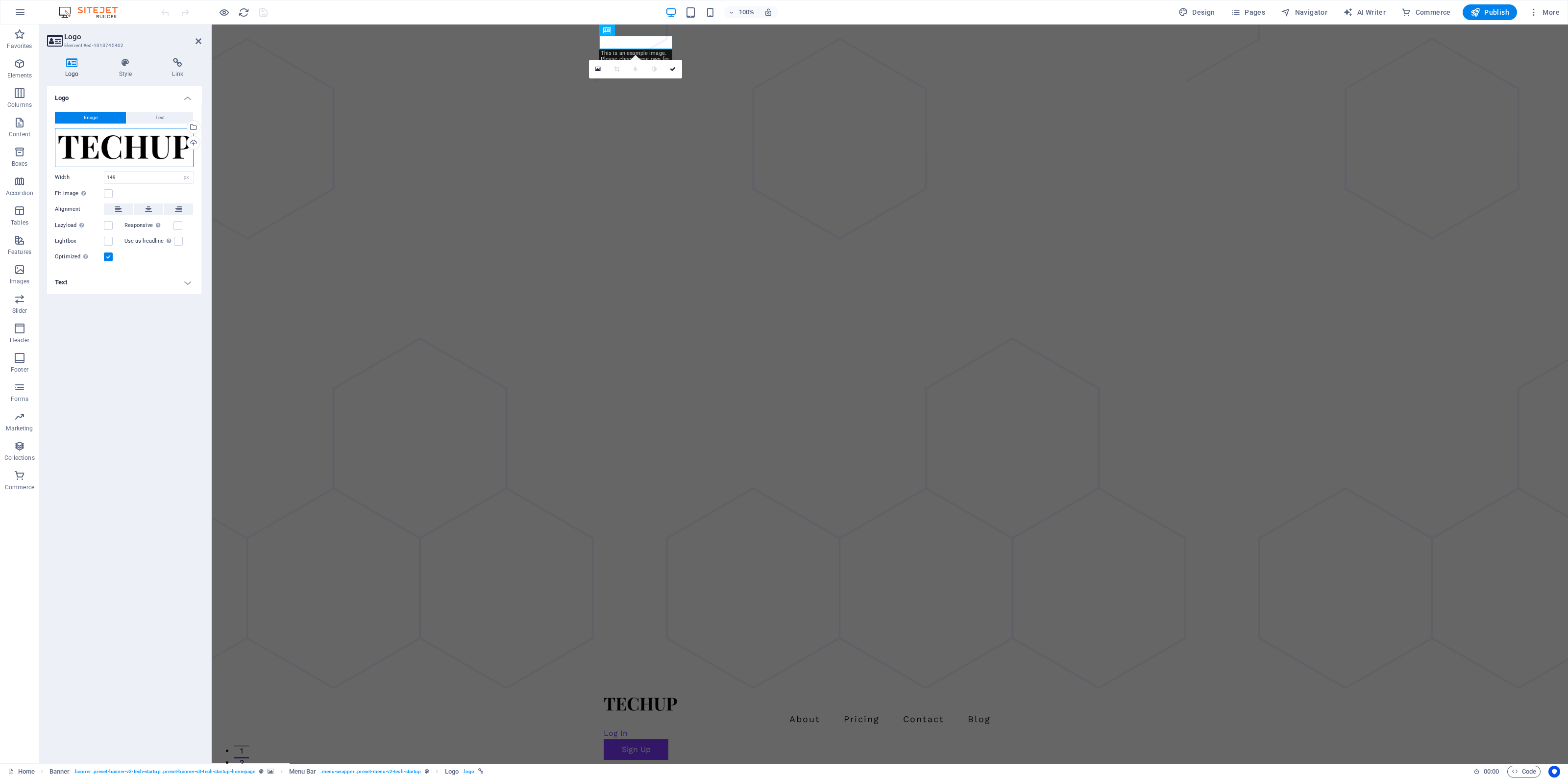
click at [114, 149] on div "Drag files here, click to choose files or select files from Files or our free s…" at bounding box center [124, 148] width 139 height 39
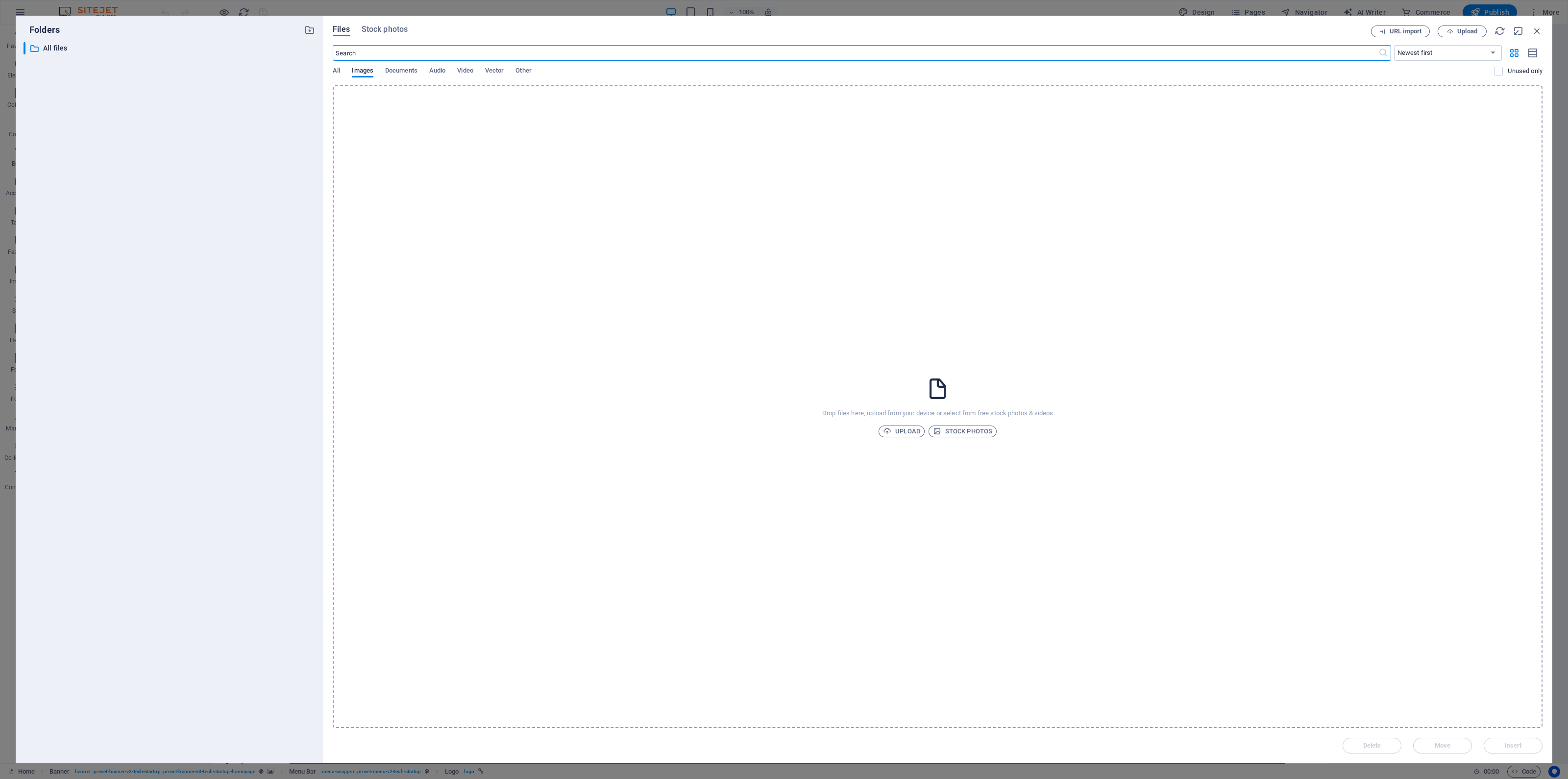
click at [452, 11] on div "Folders ​ All files All files Files Stock photos URL import Upload ​ Newest fir…" at bounding box center [784, 389] width 1568 height 779
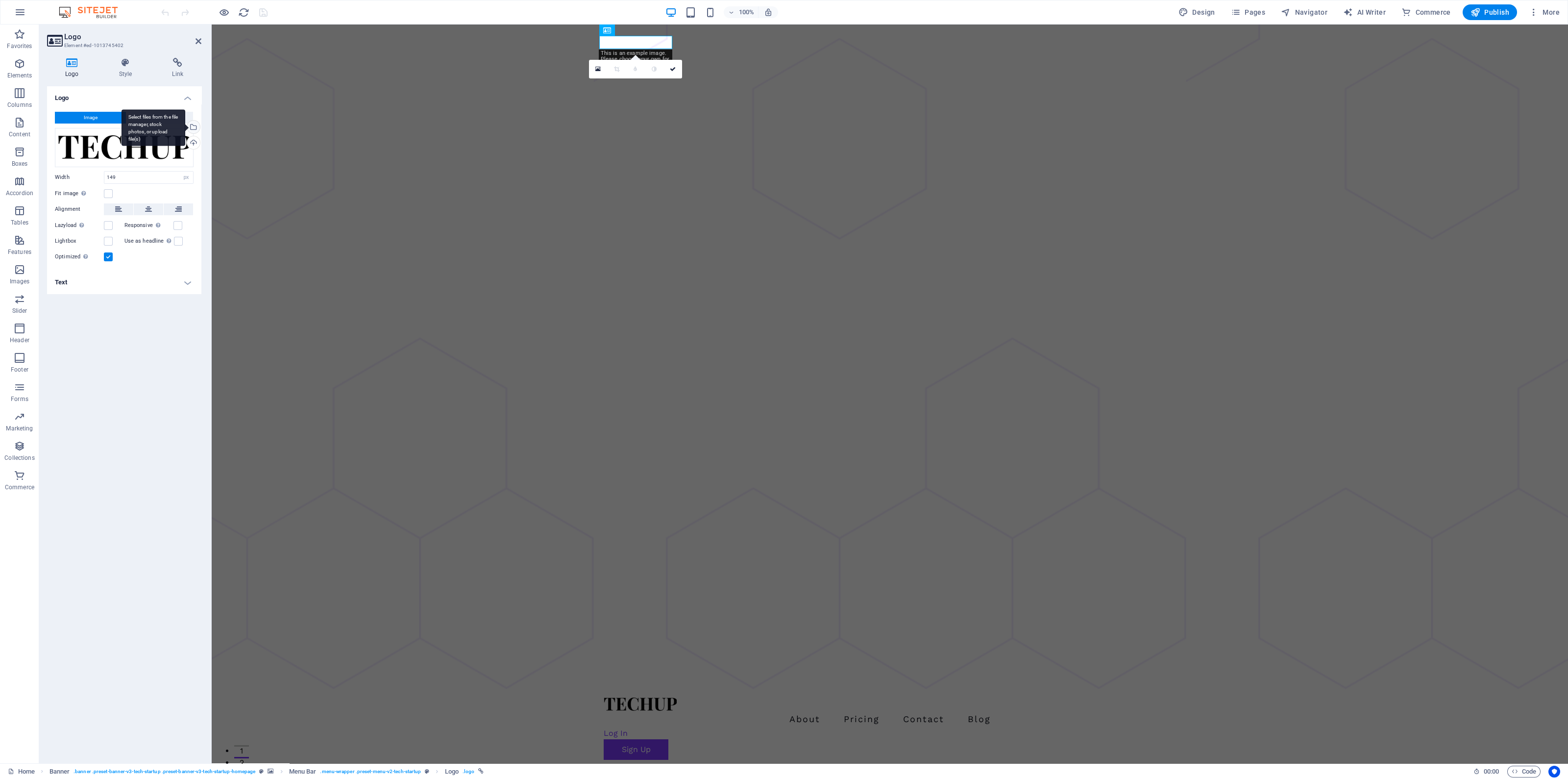
click at [171, 121] on div "Select files from the file manager, stock photos, or upload file(s)" at bounding box center [154, 128] width 63 height 37
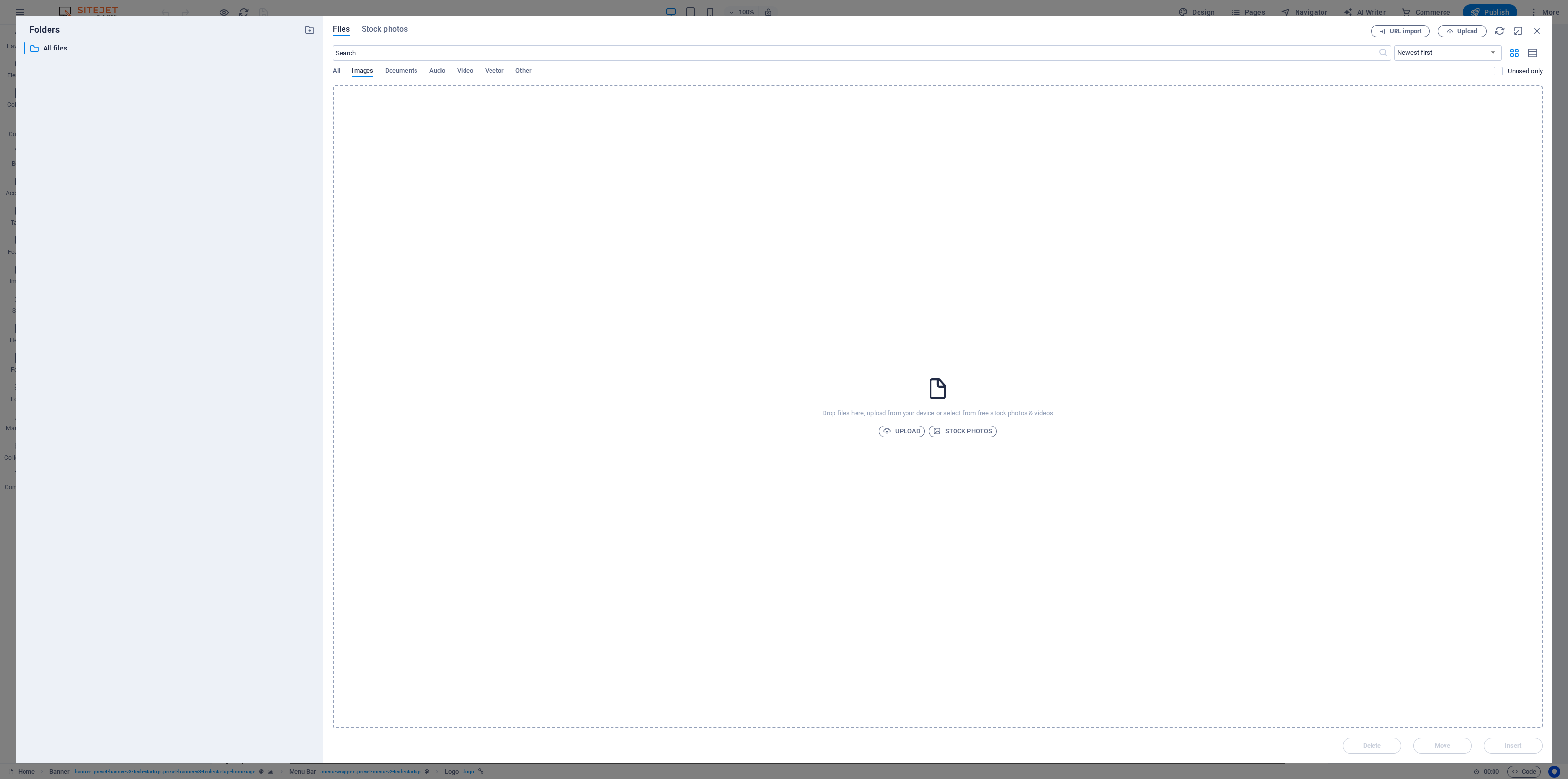
drag, startPoint x: 416, startPoint y: 3, endPoint x: 84, endPoint y: 42, distance: 334.3
click at [416, 3] on div "Folders ​ All files All files Files Stock photos URL import Upload ​ Newest fir…" at bounding box center [784, 389] width 1568 height 779
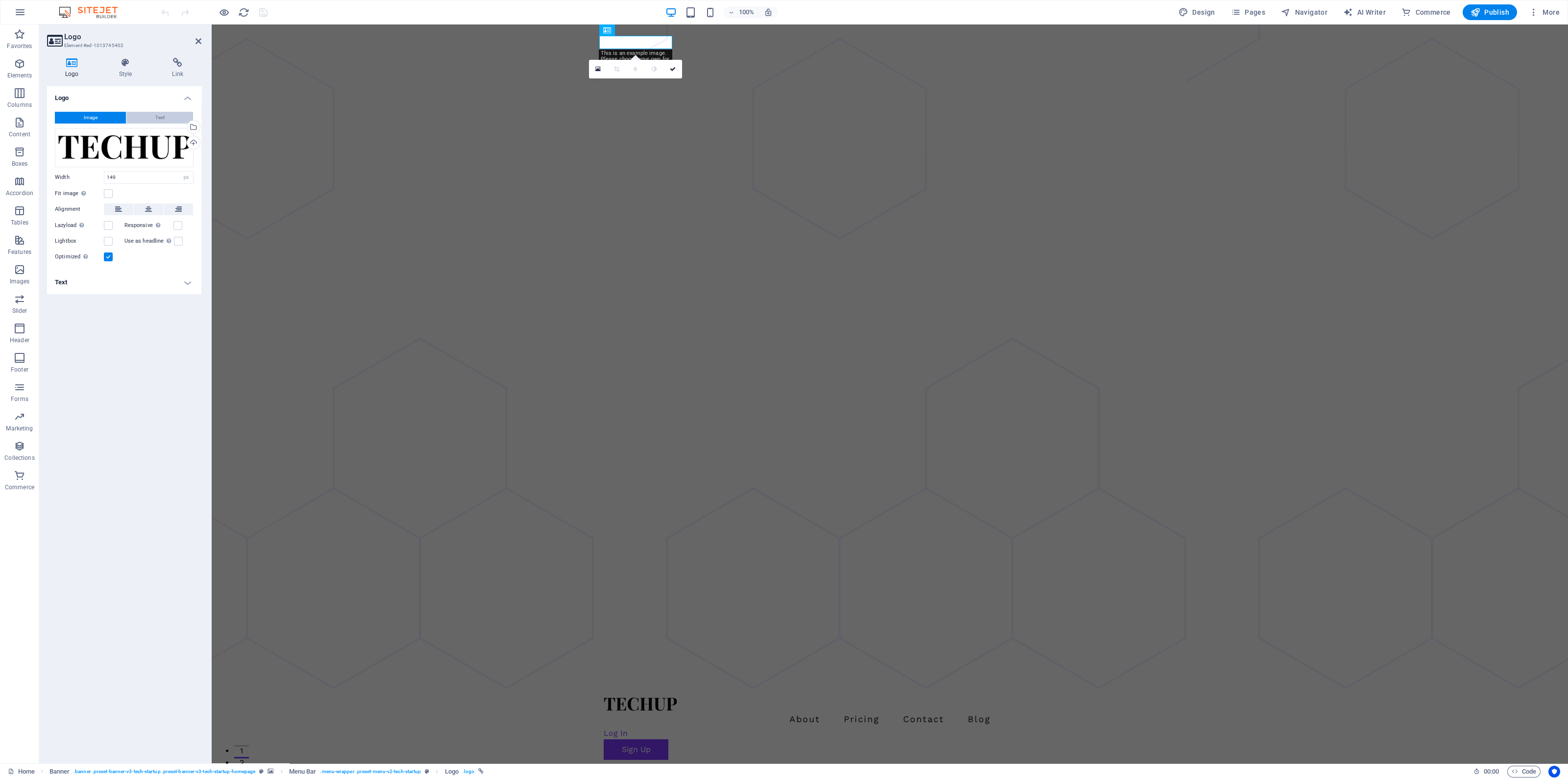
click at [170, 116] on button "Text" at bounding box center [159, 117] width 67 height 12
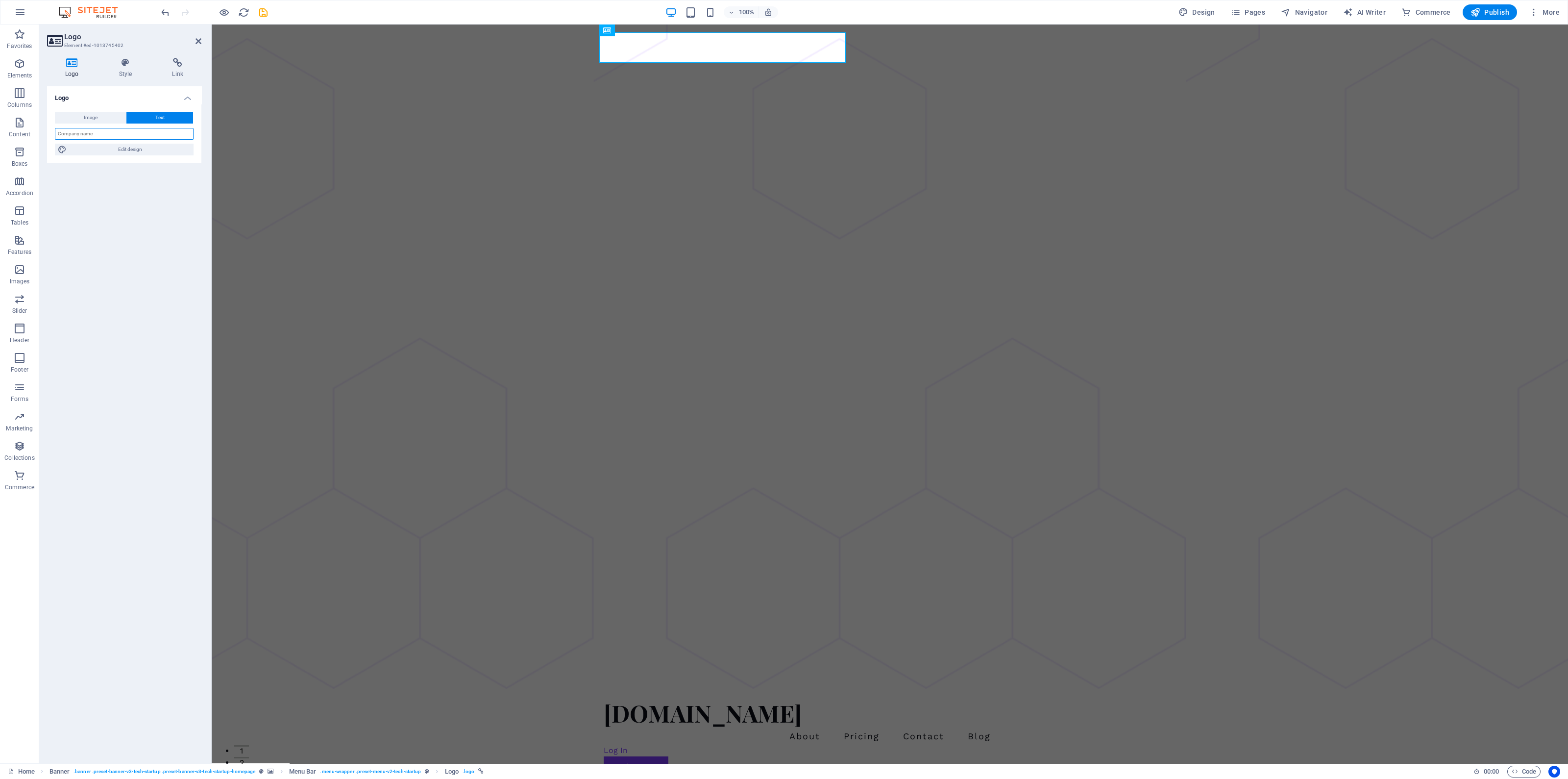
click at [152, 137] on input "text" at bounding box center [124, 134] width 139 height 12
click at [177, 323] on div "Logo Image Text Drag files here, click to choose files or select files from Fil…" at bounding box center [124, 421] width 154 height 669
click at [767, 698] on div "[DOMAIN_NAME]" at bounding box center [890, 713] width 572 height 30
click at [720, 698] on div "[DOMAIN_NAME]" at bounding box center [890, 713] width 572 height 30
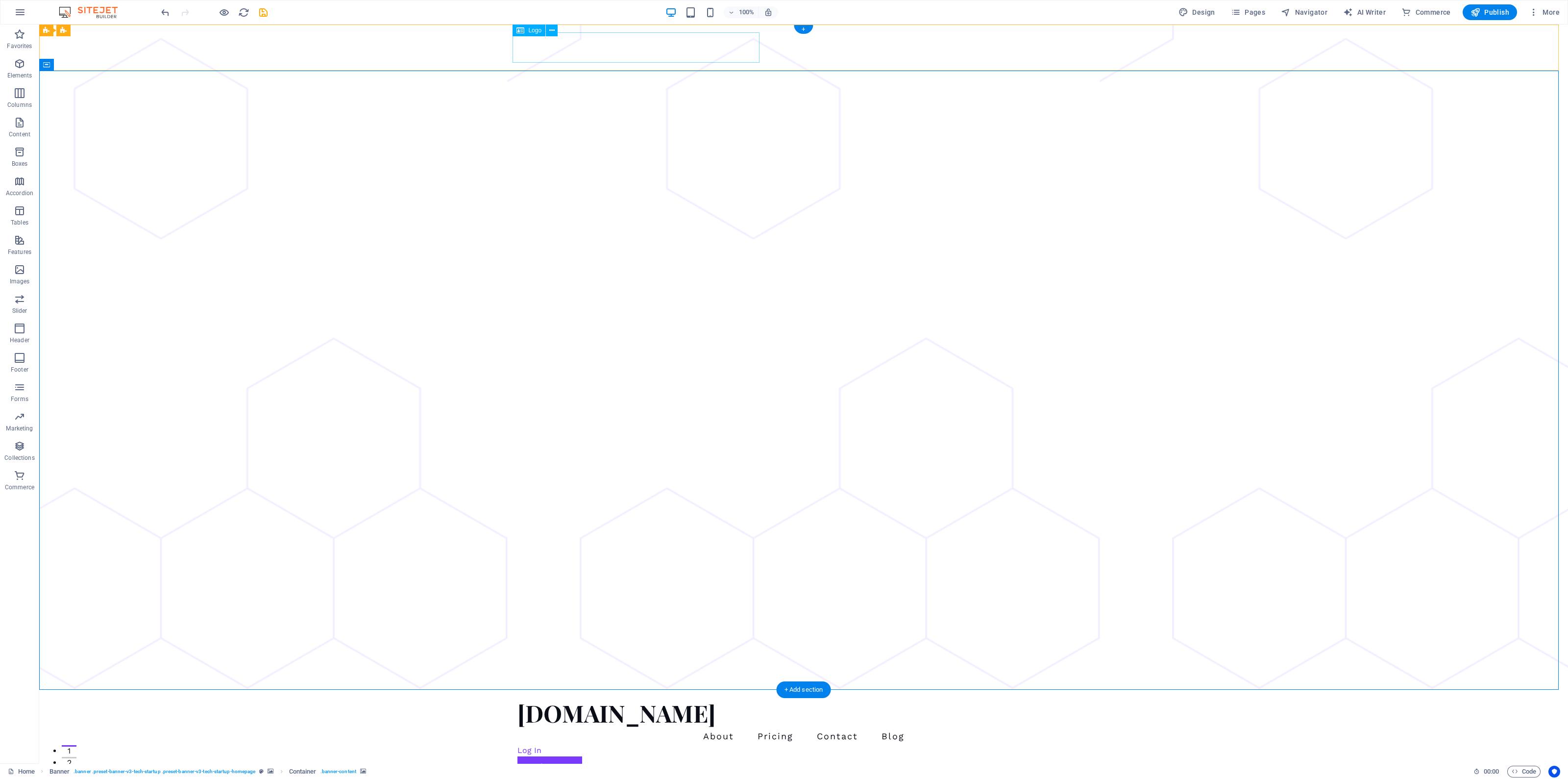
click at [735, 698] on div "[DOMAIN_NAME]" at bounding box center [804, 713] width 572 height 30
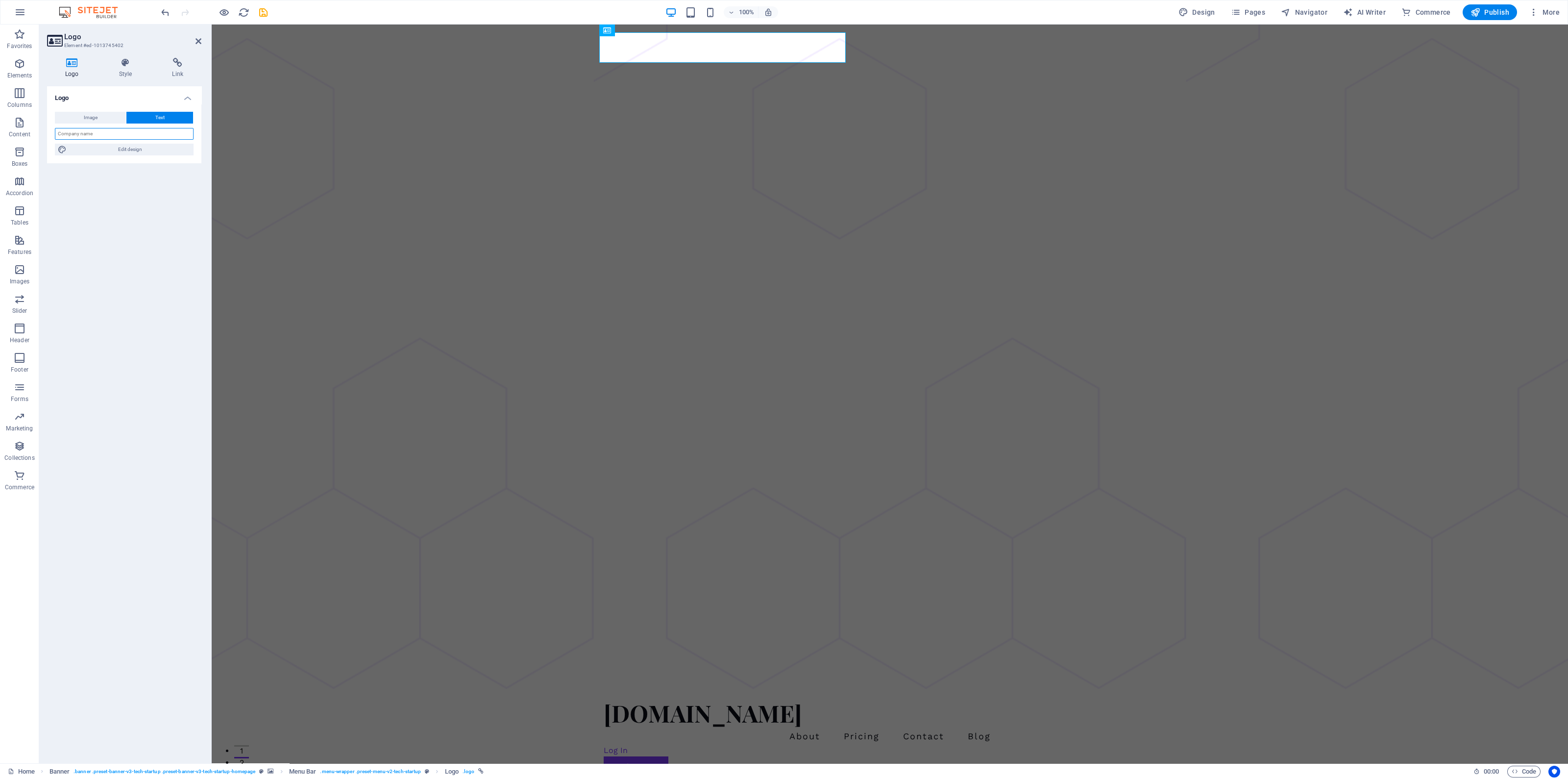
click at [105, 131] on input "text" at bounding box center [124, 134] width 139 height 12
type input "CyberHatSolutions"
click at [124, 285] on div "Logo Image Text Drag files here, click to choose files or select files from Fil…" at bounding box center [124, 421] width 154 height 669
click at [130, 152] on span "Edit design" at bounding box center [130, 149] width 121 height 12
select select "px"
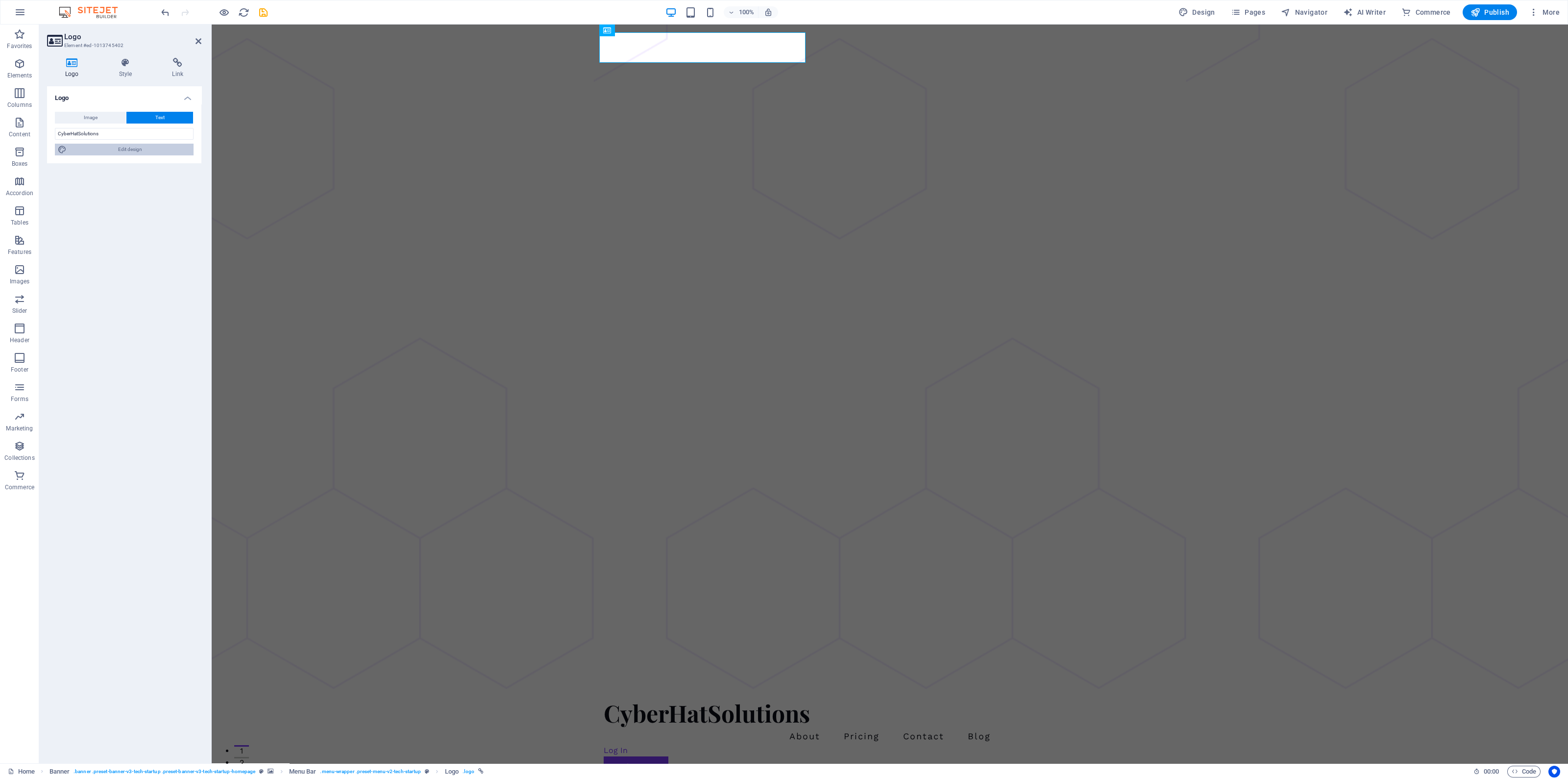
select select "700"
select select "px"
select select "rem"
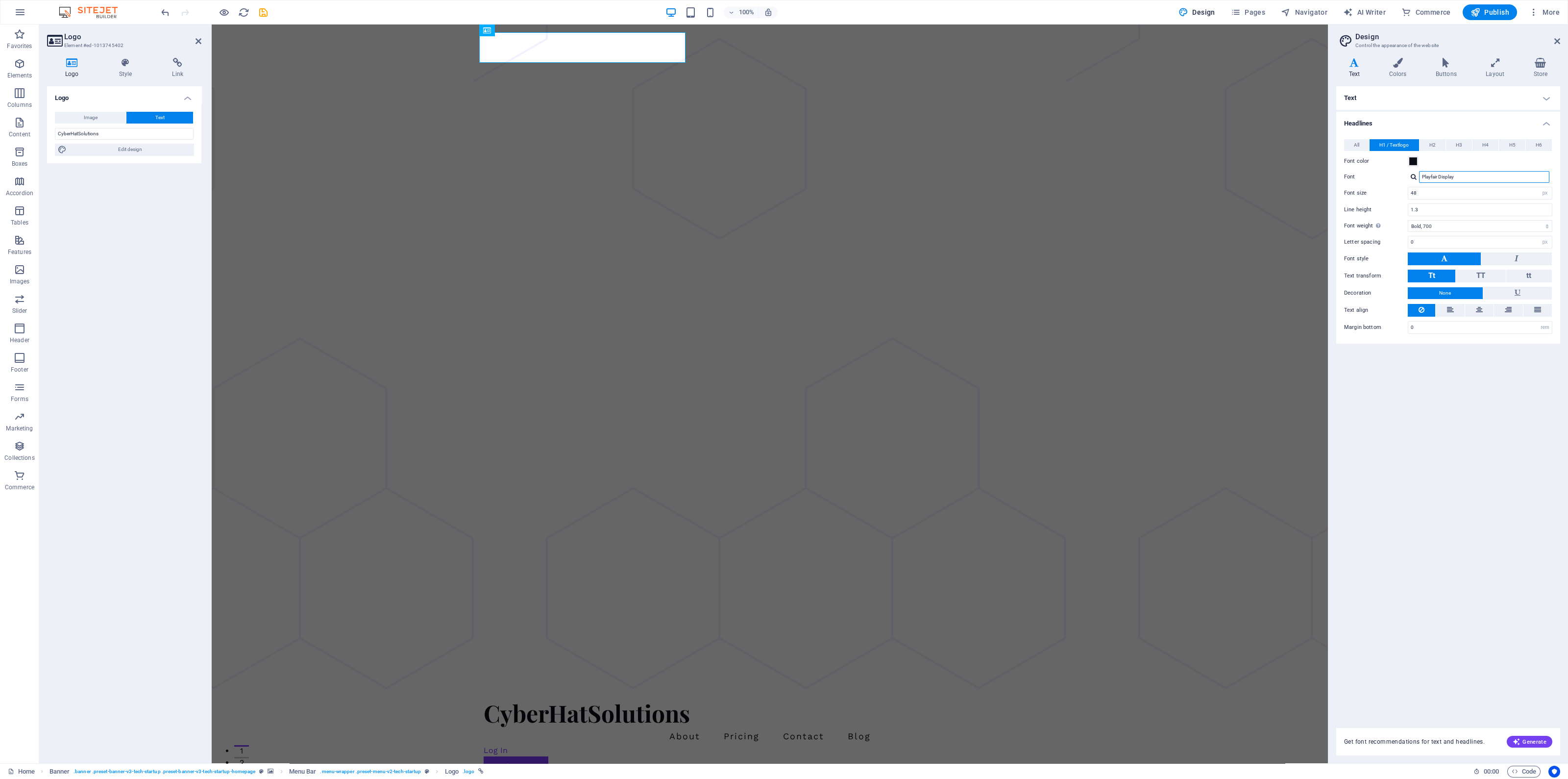
click at [1446, 176] on input "Playfair Display" at bounding box center [1484, 177] width 130 height 12
click at [1416, 179] on div at bounding box center [1413, 176] width 6 height 6
click at [1458, 190] on div "Playfair Display" at bounding box center [1486, 190] width 129 height 10
click at [1414, 179] on div at bounding box center [1413, 176] width 6 height 6
click at [1427, 197] on div "Work Sans" at bounding box center [1486, 202] width 129 height 10
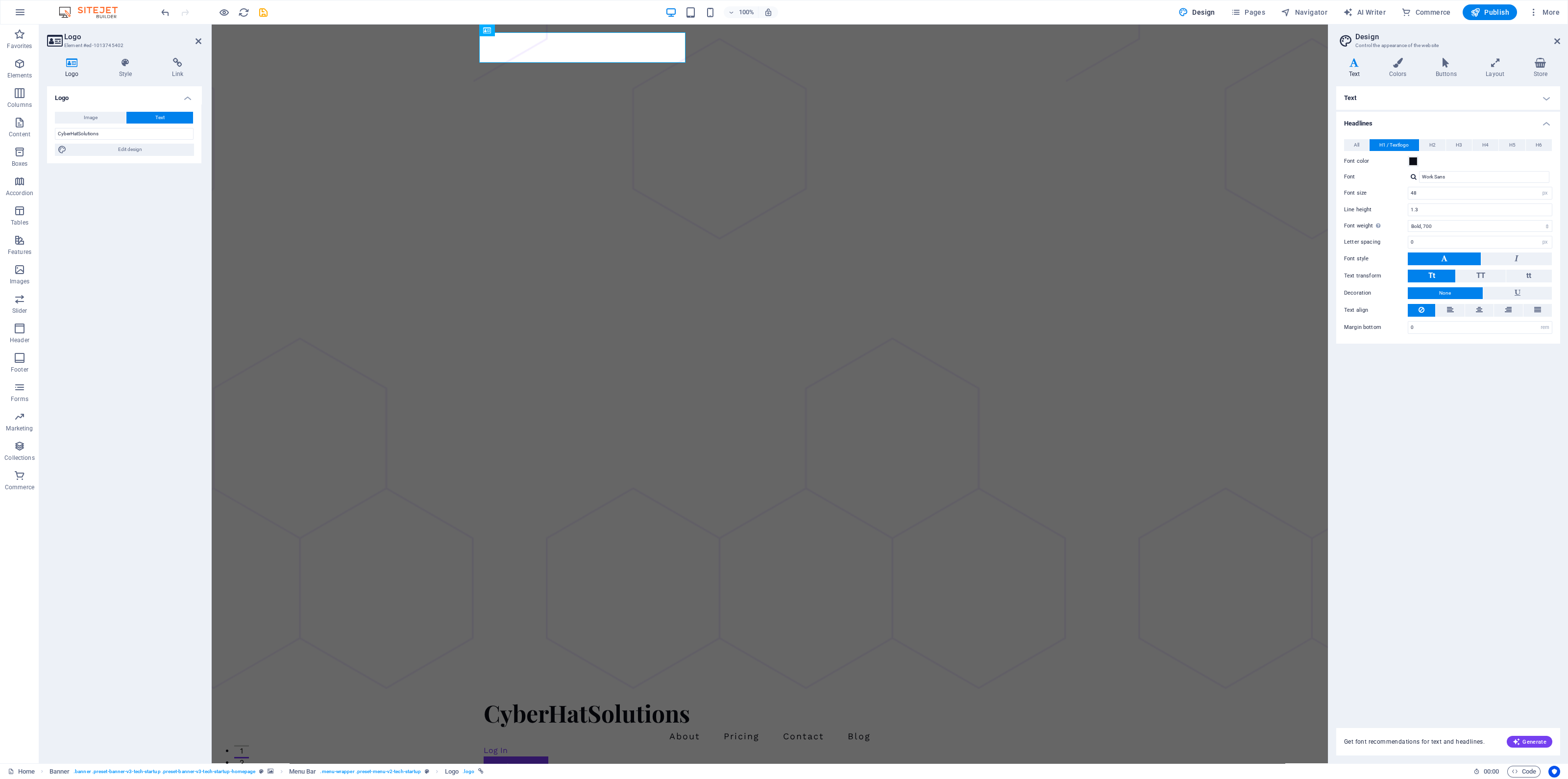
click at [1473, 401] on div "Text Standard Bold Links Font color Font Work Sans Font size 16 rem px Line hei…" at bounding box center [1448, 401] width 224 height 630
click at [1525, 739] on span "Generate" at bounding box center [1529, 742] width 34 height 8
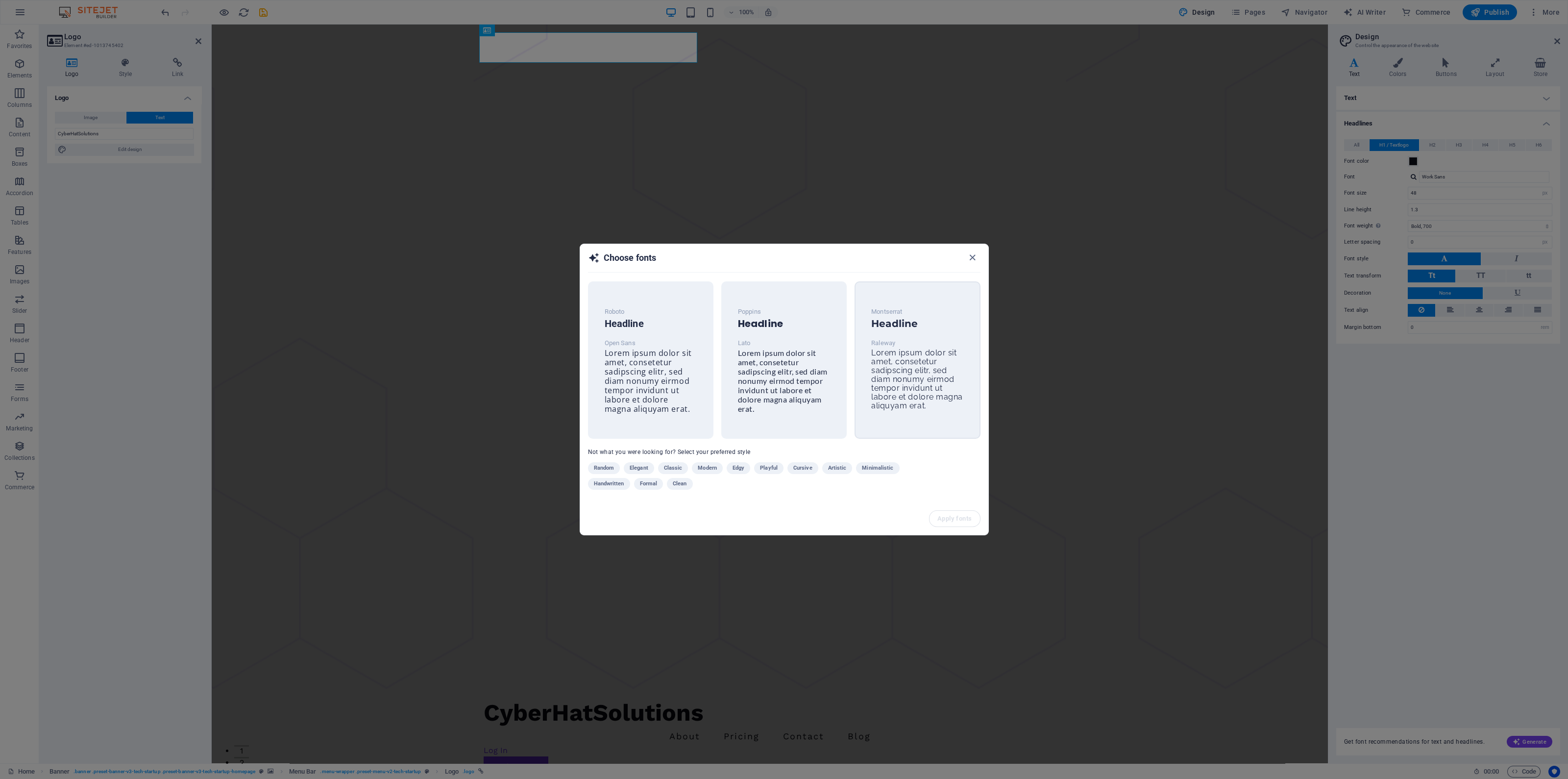
click at [935, 366] on span "Lorem ipsum dolor sit amet, consetetur sadipscing elitr, sed diam nonumy eirmod…" at bounding box center [917, 379] width 91 height 62
click at [958, 516] on span "Apply fonts" at bounding box center [955, 519] width 34 height 8
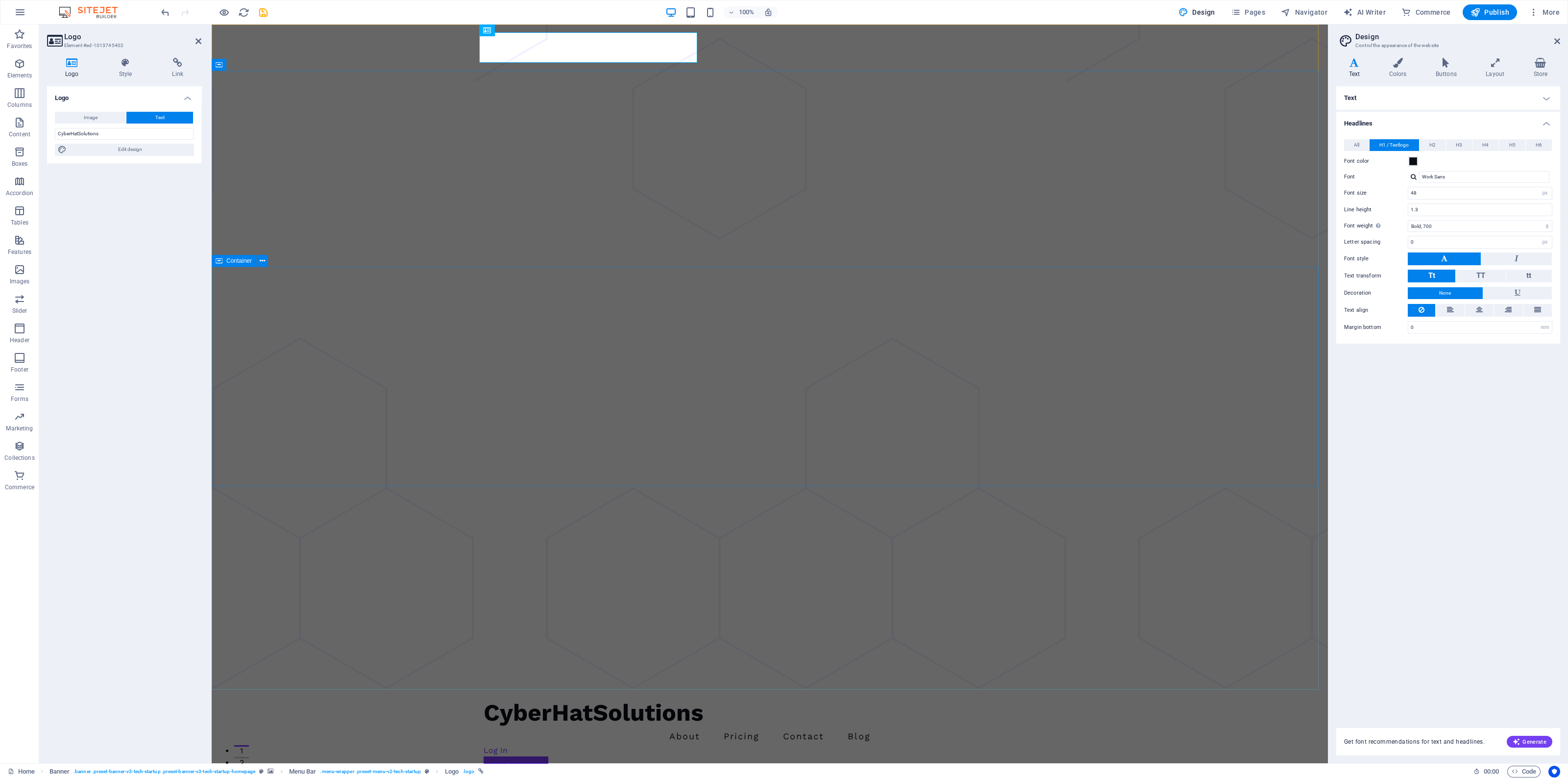
type input "Montserrat"
type input "36"
type input "1.2"
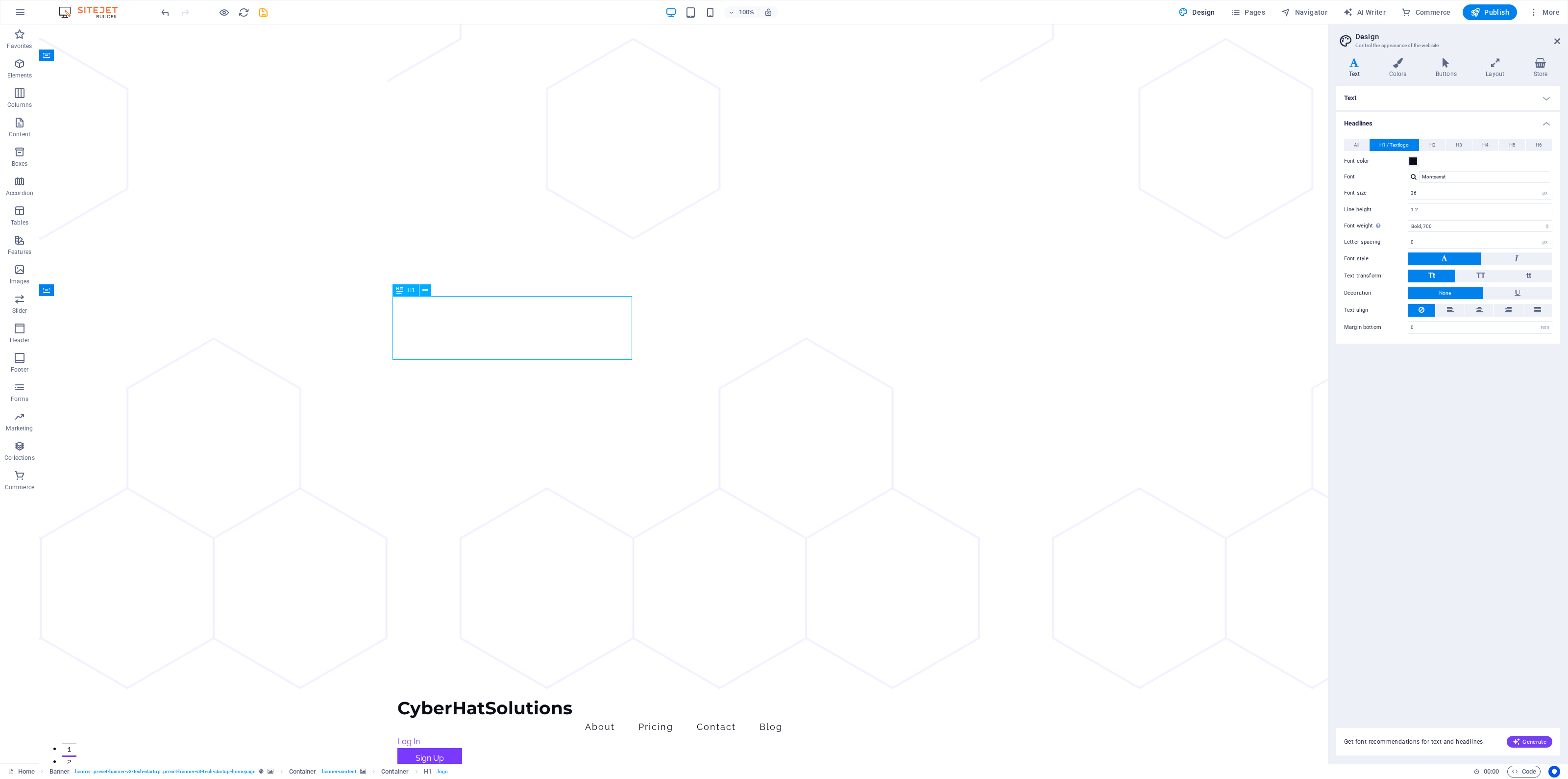
drag, startPoint x: 482, startPoint y: 345, endPoint x: 529, endPoint y: 384, distance: 61.1
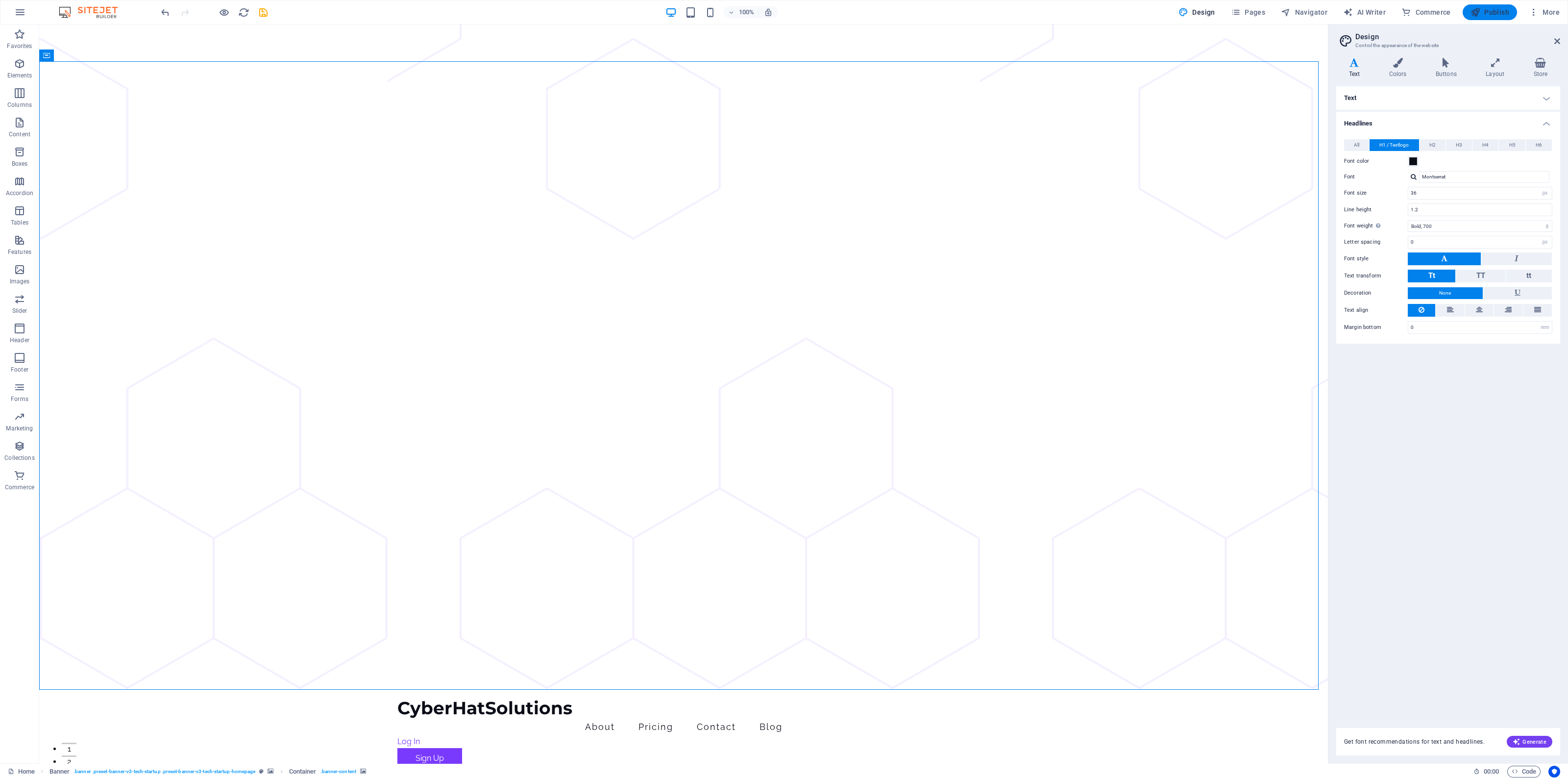
click at [1491, 15] on span "Publish" at bounding box center [1490, 12] width 39 height 10
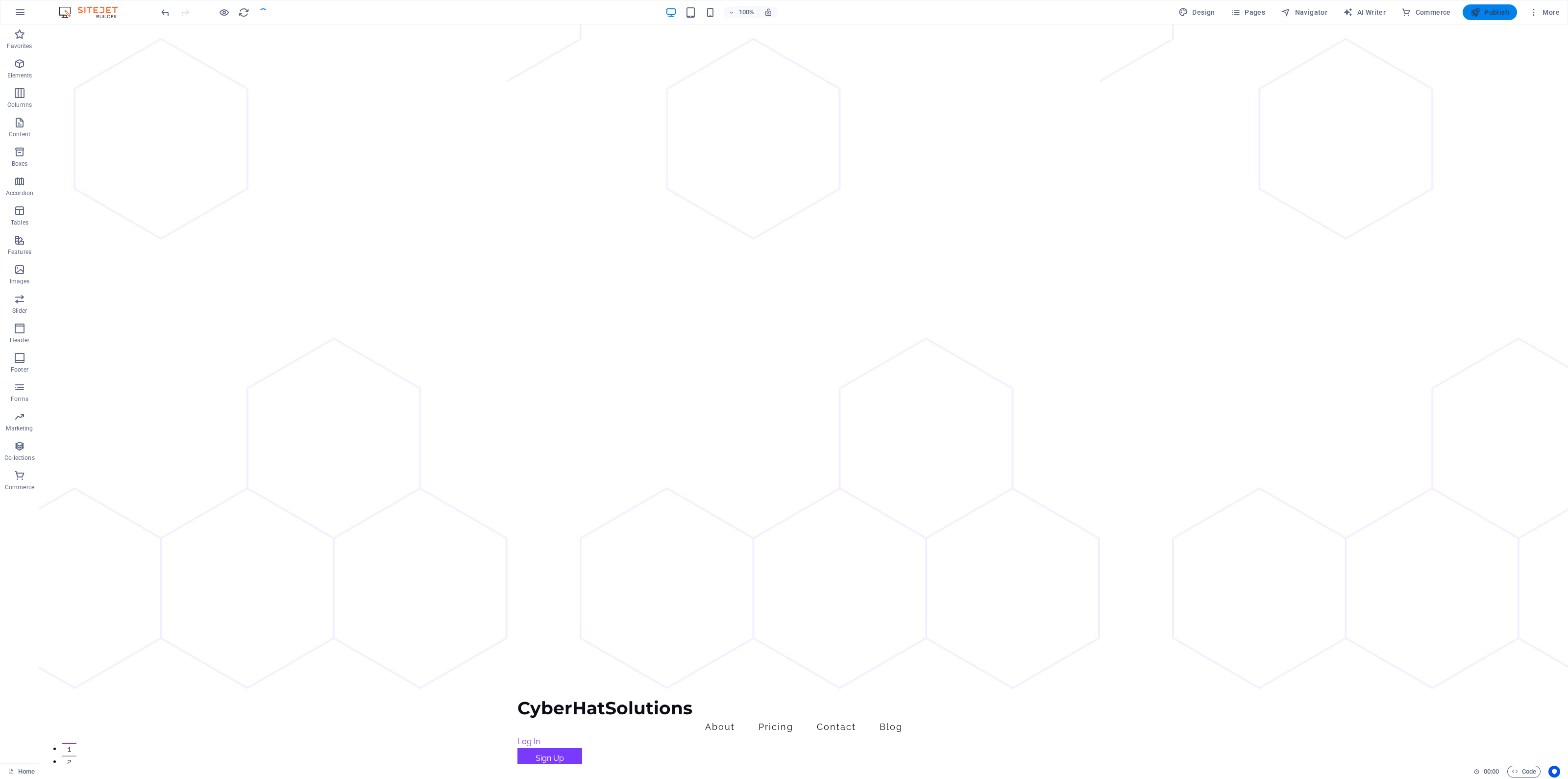
click at [1486, 9] on span "Publish" at bounding box center [1490, 12] width 39 height 10
click at [1547, 12] on span "More" at bounding box center [1545, 12] width 31 height 10
